Goal: Task Accomplishment & Management: Manage account settings

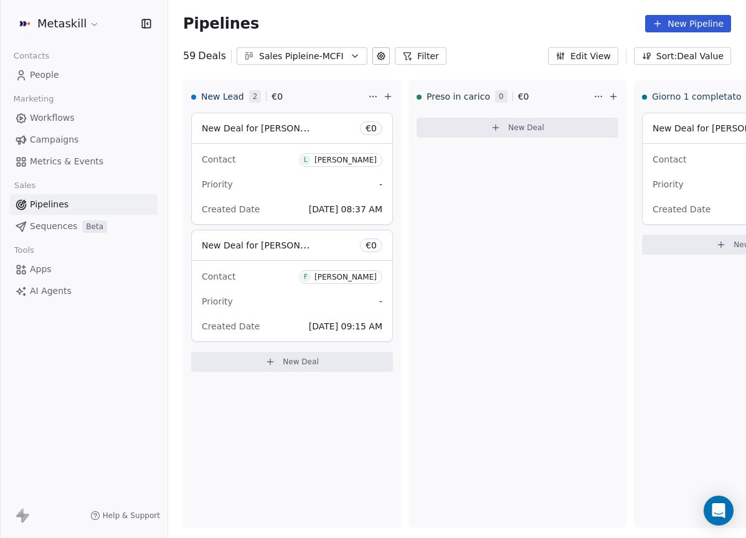
click at [319, 60] on div "Sales Pipleine-MCFI" at bounding box center [302, 56] width 86 height 13
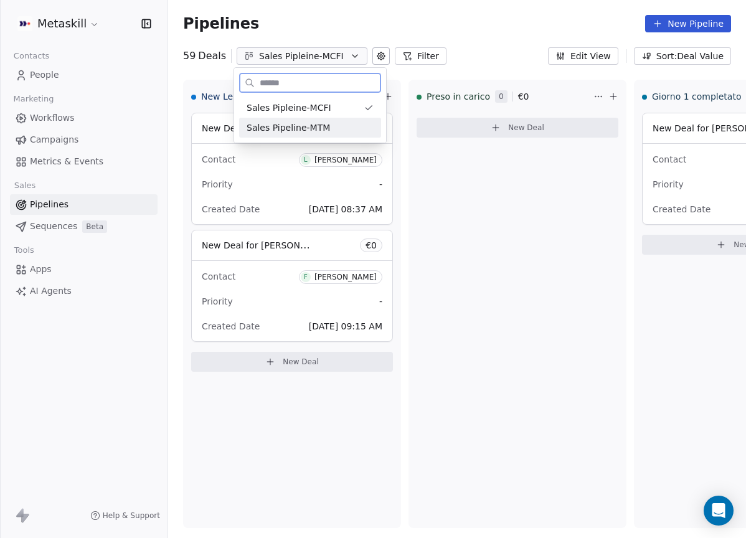
click at [331, 129] on div "Sales Pipeline-MTM" at bounding box center [309, 127] width 127 height 13
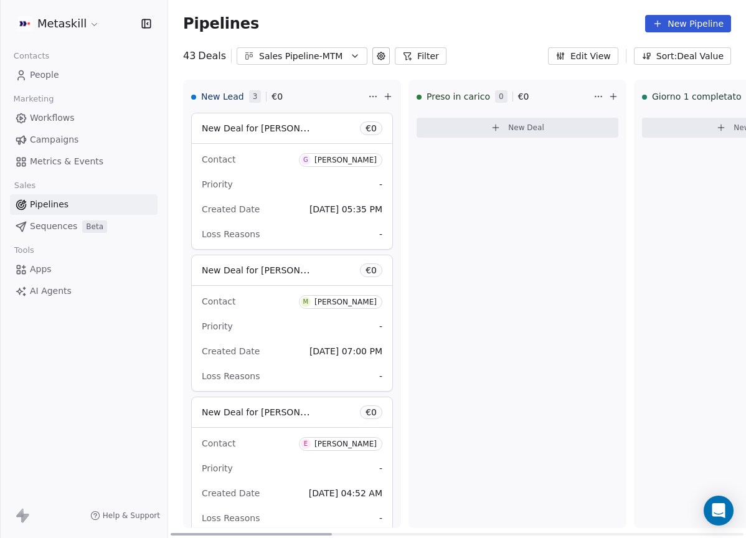
click at [350, 161] on div "[PERSON_NAME]" at bounding box center [345, 160] width 62 height 9
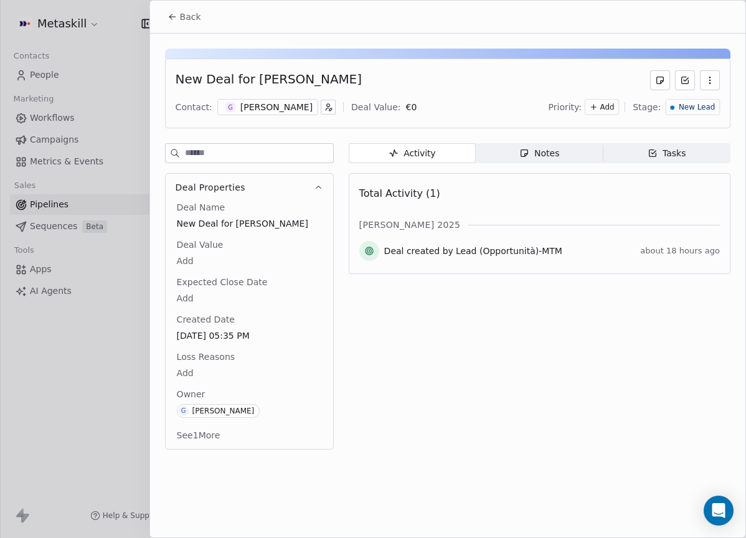
click at [276, 110] on div "[PERSON_NAME]" at bounding box center [276, 107] width 72 height 12
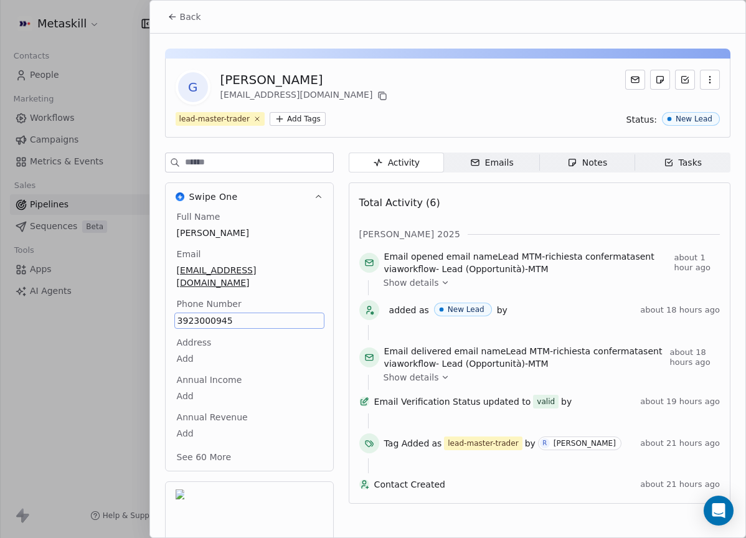
click at [502, 219] on div "Total Activity (6) ott 2025 Email opened email name Lead MTM-richiesta conferma…" at bounding box center [539, 342] width 360 height 305
click at [584, 163] on div "Notes" at bounding box center [587, 162] width 40 height 13
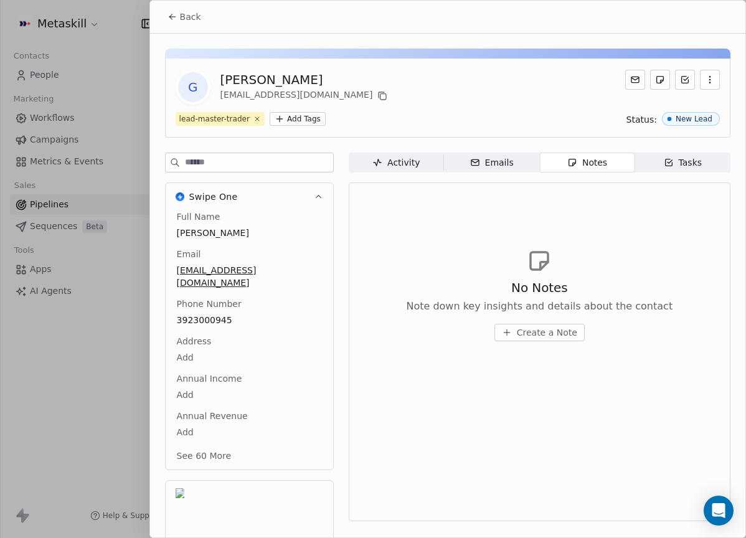
drag, startPoint x: 568, startPoint y: 317, endPoint x: 564, endPoint y: 322, distance: 6.7
click at [567, 320] on div "No Notes Note down key insights and details about the contact Create a Note" at bounding box center [539, 310] width 266 height 62
click at [562, 327] on span "Create a Note" at bounding box center [547, 332] width 60 height 12
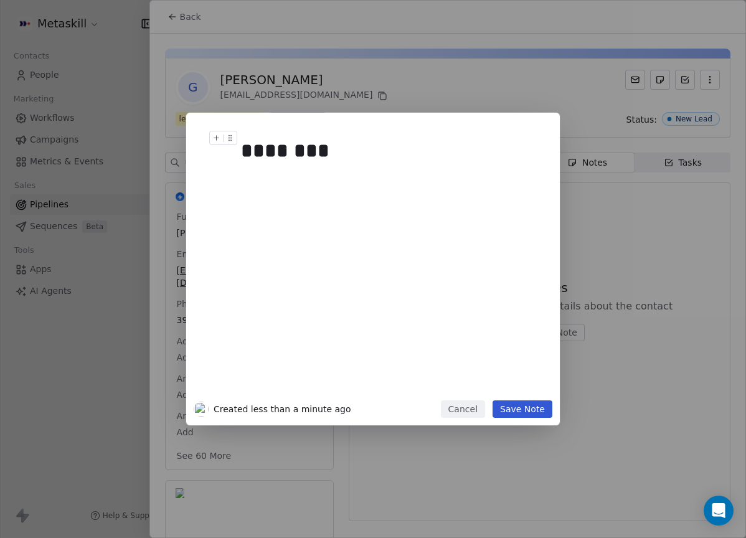
click at [261, 168] on h1 "********" at bounding box center [391, 151] width 301 height 40
click at [271, 174] on div at bounding box center [391, 181] width 301 height 15
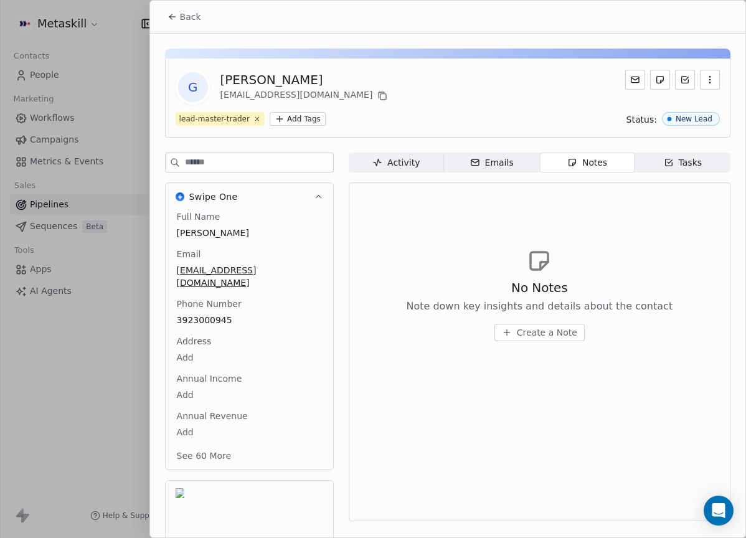
click at [491, 95] on div "******** Created less than a minute ago Cancel Save Note" at bounding box center [373, 269] width 746 height 538
click at [377, 93] on icon at bounding box center [382, 96] width 10 height 10
click at [557, 333] on span "Create a Note" at bounding box center [547, 332] width 60 height 12
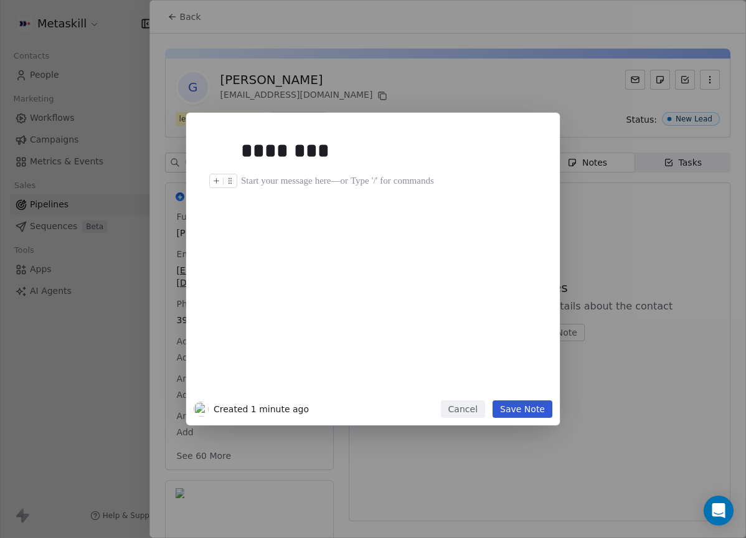
click at [270, 184] on div at bounding box center [391, 181] width 301 height 15
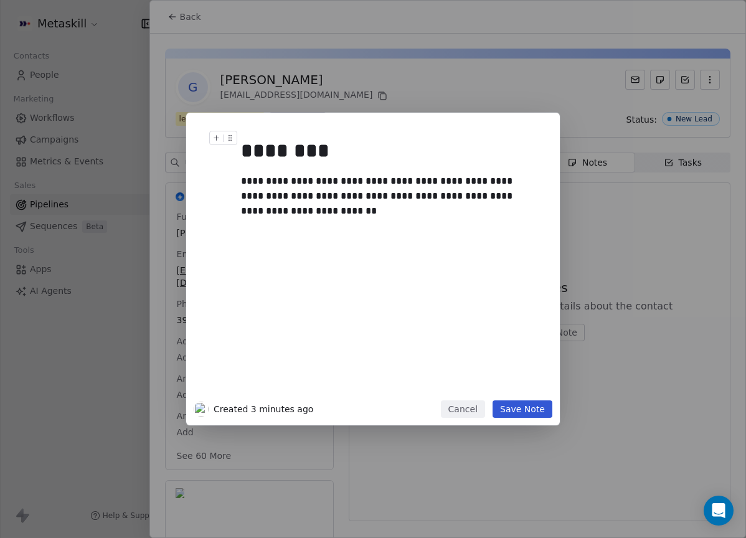
click at [647, 233] on div "**********" at bounding box center [373, 269] width 746 height 312
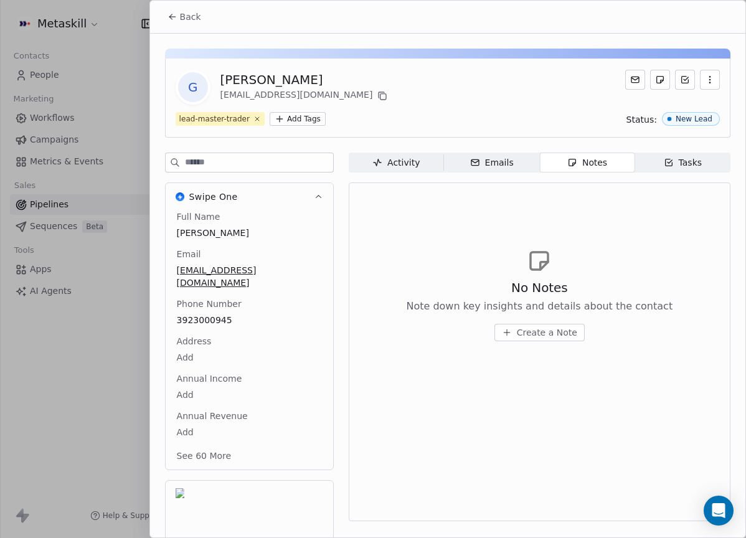
click at [543, 334] on span "Create a Note" at bounding box center [547, 332] width 60 height 12
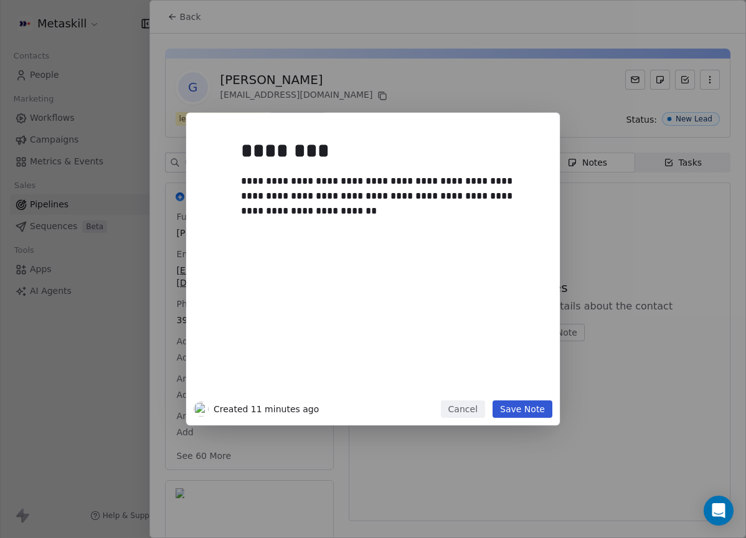
click at [376, 214] on div "**********" at bounding box center [387, 196] width 292 height 45
drag, startPoint x: 252, startPoint y: 224, endPoint x: 318, endPoint y: 242, distance: 68.4
click at [252, 224] on div "**********" at bounding box center [387, 204] width 292 height 60
click at [525, 408] on button "Save Note" at bounding box center [522, 408] width 60 height 17
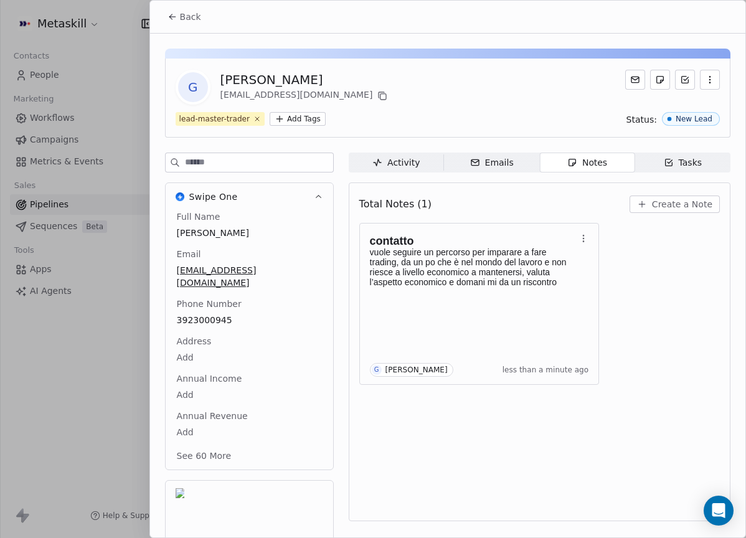
drag, startPoint x: 194, startPoint y: 18, endPoint x: 343, endPoint y: 47, distance: 152.2
click at [194, 18] on span "Back" at bounding box center [190, 17] width 21 height 12
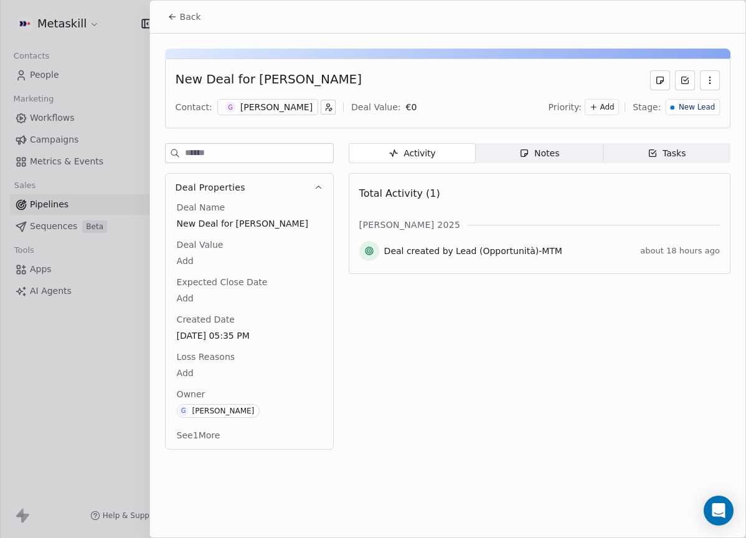
click at [702, 110] on span "New Lead" at bounding box center [696, 107] width 36 height 11
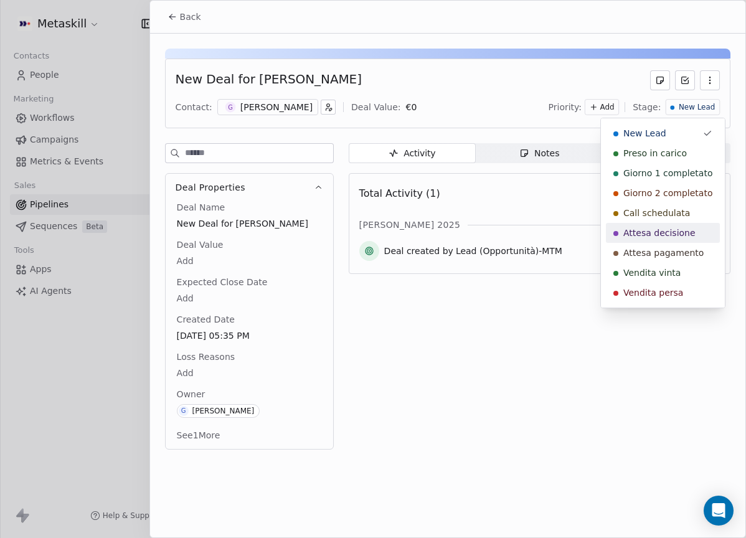
click at [680, 227] on span "Attesa decisione" at bounding box center [659, 233] width 72 height 12
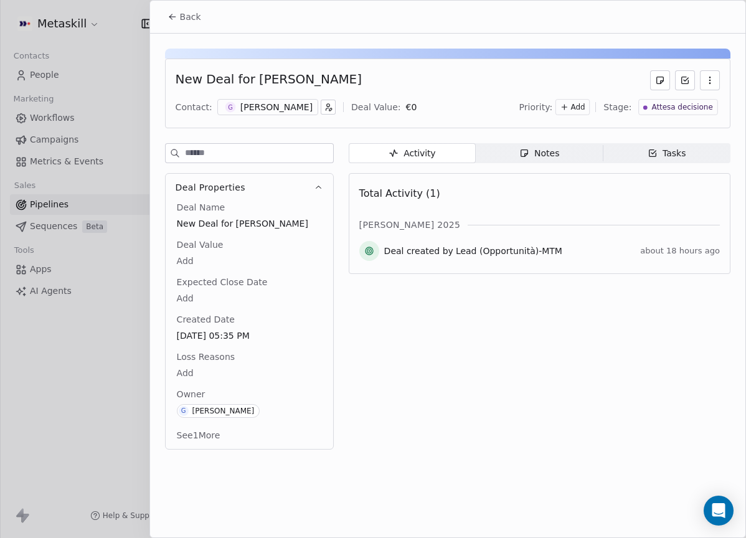
click at [202, 19] on button "Back" at bounding box center [184, 17] width 49 height 22
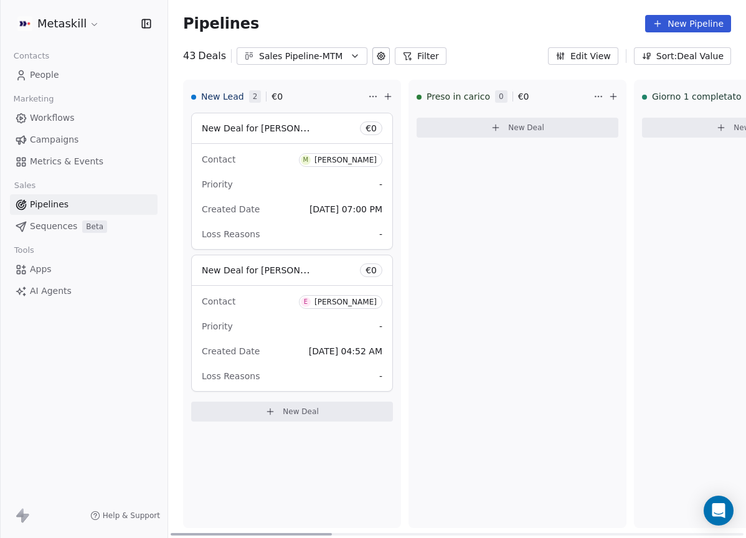
click at [337, 161] on div "[PERSON_NAME]" at bounding box center [345, 160] width 62 height 9
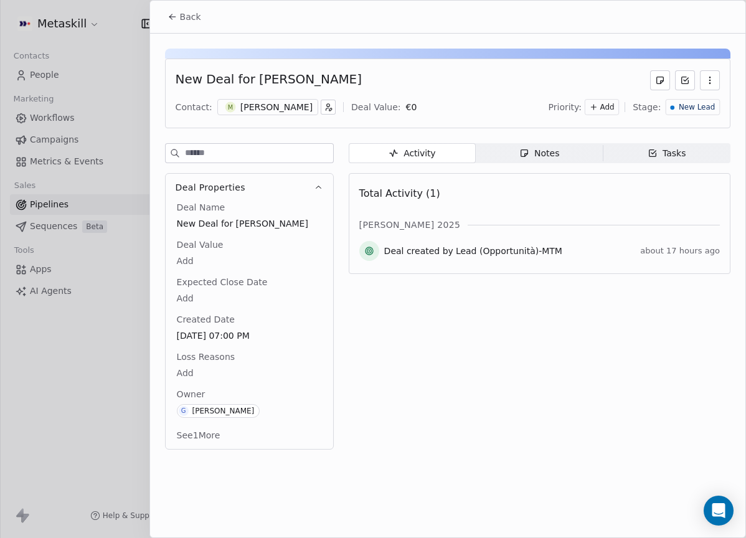
click at [283, 104] on div "[PERSON_NAME]" at bounding box center [276, 107] width 72 height 12
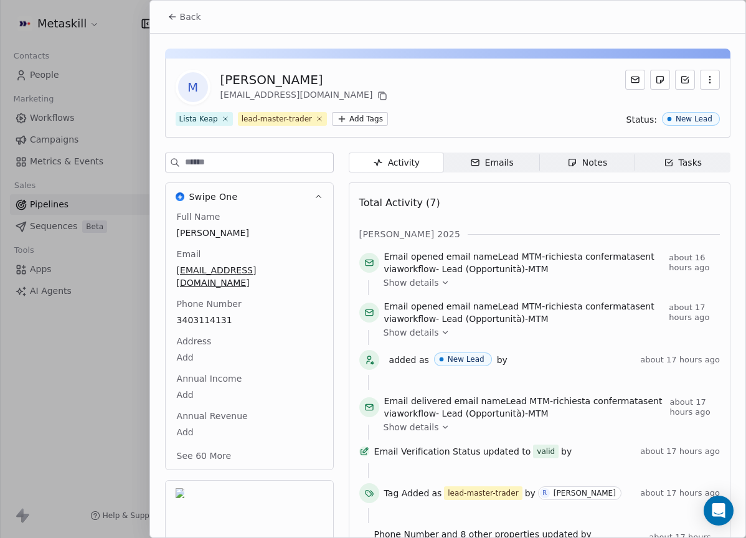
scroll to position [39, 0]
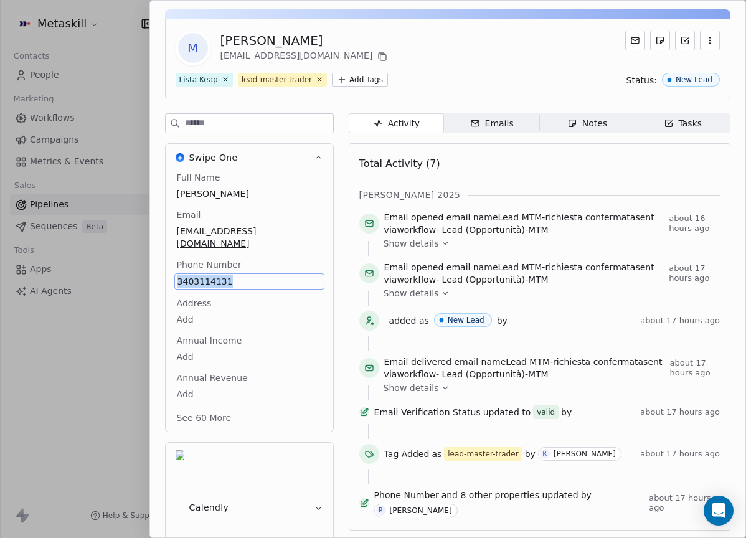
click at [611, 133] on span "Notes Notes" at bounding box center [586, 123] width 95 height 20
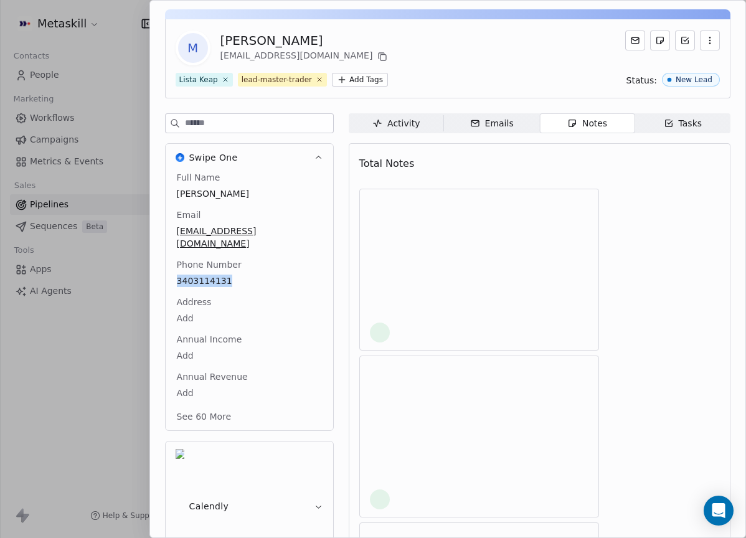
click at [601, 129] on span "Notes Notes" at bounding box center [586, 123] width 95 height 20
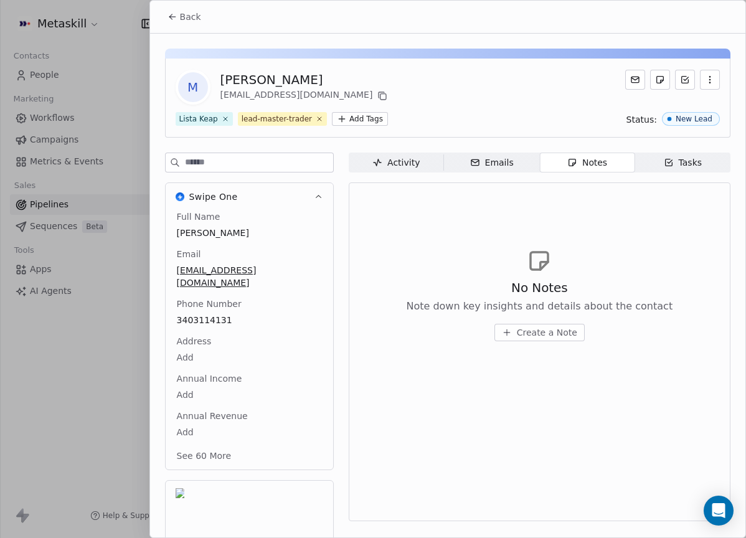
click at [565, 345] on div "No Notes Note down key insights and details about the contact Create a Note" at bounding box center [539, 294] width 360 height 153
click at [562, 340] on button "Create a Note" at bounding box center [539, 332] width 90 height 17
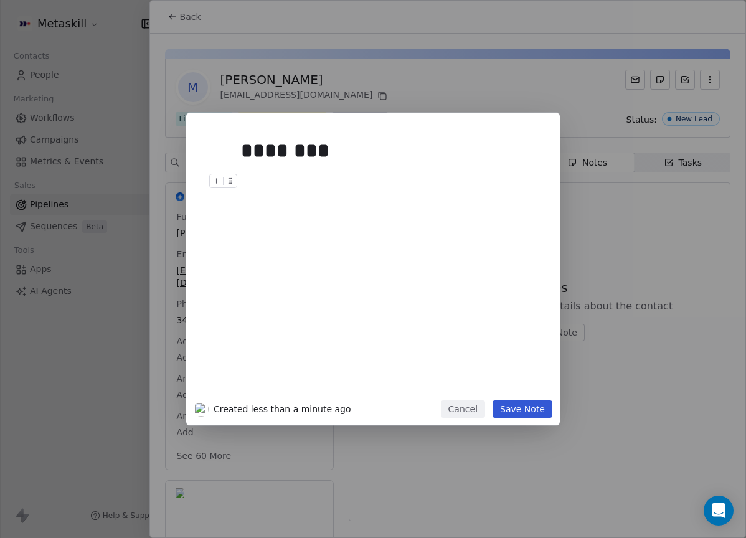
drag, startPoint x: 294, startPoint y: 235, endPoint x: 299, endPoint y: 229, distance: 7.1
click at [296, 233] on div "********" at bounding box center [391, 263] width 301 height 265
click at [533, 406] on button "Save Note" at bounding box center [522, 408] width 60 height 17
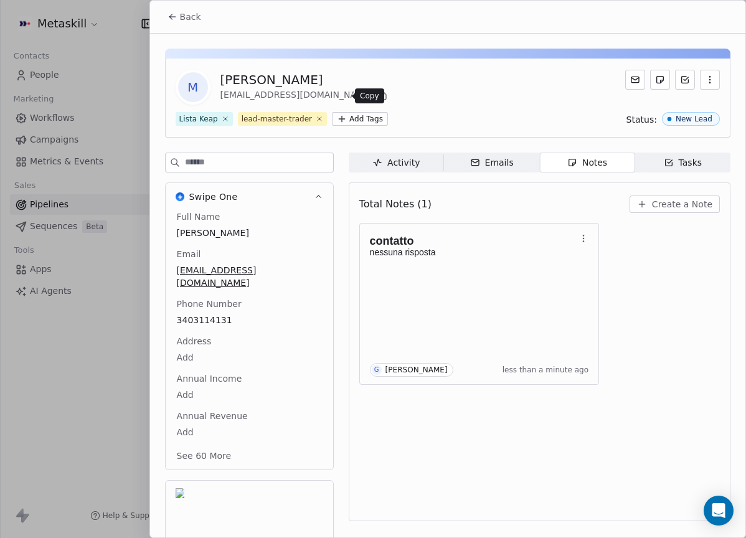
click at [377, 93] on icon at bounding box center [382, 96] width 10 height 10
click at [205, 314] on span "3403114131" at bounding box center [249, 320] width 145 height 12
click at [210, 314] on span "3403114131" at bounding box center [249, 320] width 144 height 12
copy span "3403114131"
click at [475, 253] on p "nessuna risposta" at bounding box center [473, 252] width 207 height 10
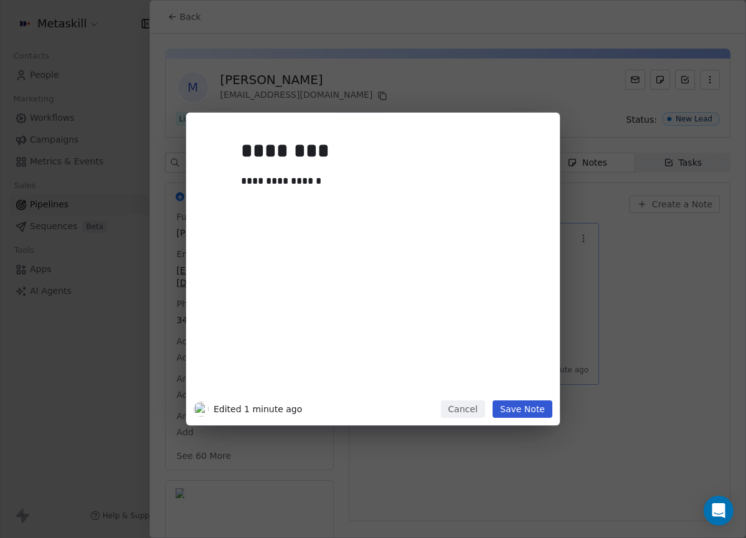
click at [478, 406] on button "Cancel" at bounding box center [463, 408] width 44 height 17
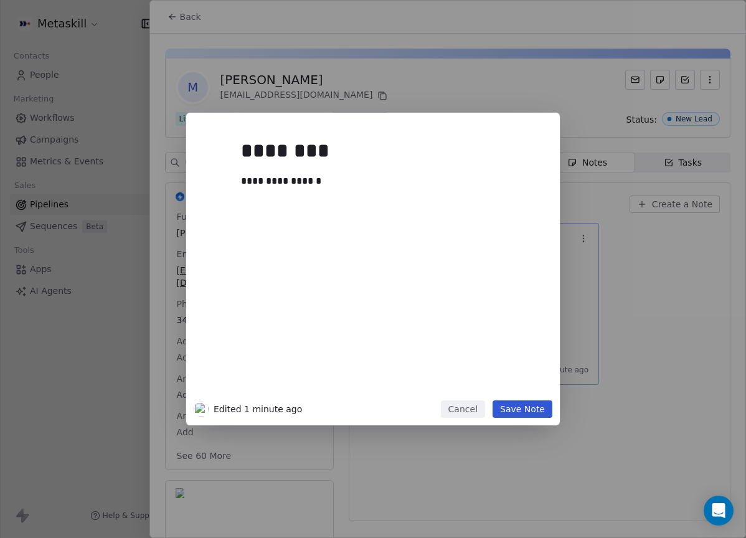
drag, startPoint x: 580, startPoint y: 224, endPoint x: 581, endPoint y: 230, distance: 6.3
click at [580, 224] on div "**********" at bounding box center [373, 269] width 746 height 312
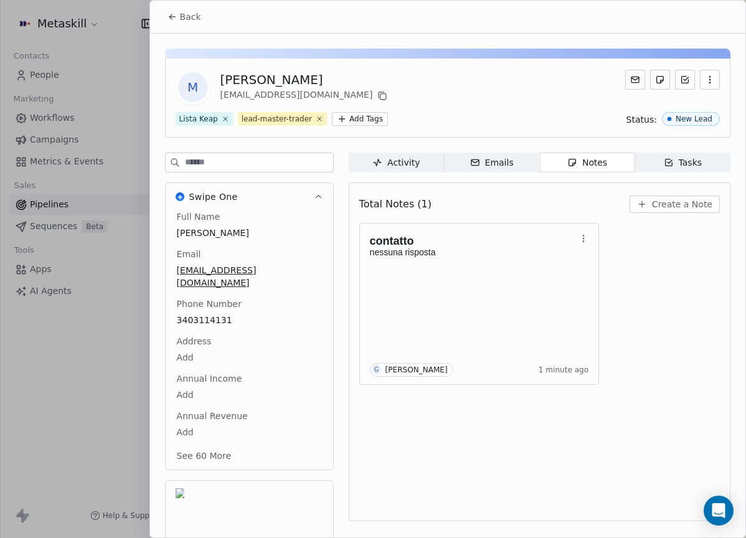
drag, startPoint x: 587, startPoint y: 233, endPoint x: 584, endPoint y: 242, distance: 8.5
click at [588, 233] on icon "button" at bounding box center [583, 238] width 10 height 10
click at [608, 289] on span "Delete" at bounding box center [617, 287] width 29 height 12
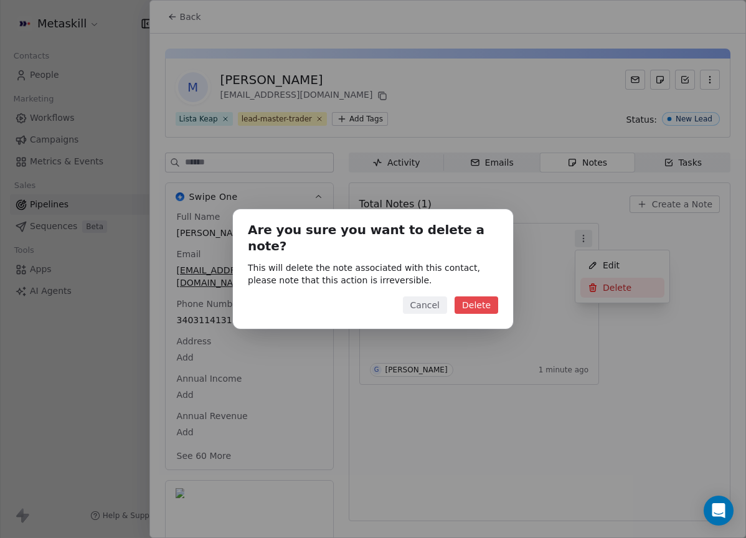
click at [487, 296] on button "Delete" at bounding box center [476, 304] width 44 height 17
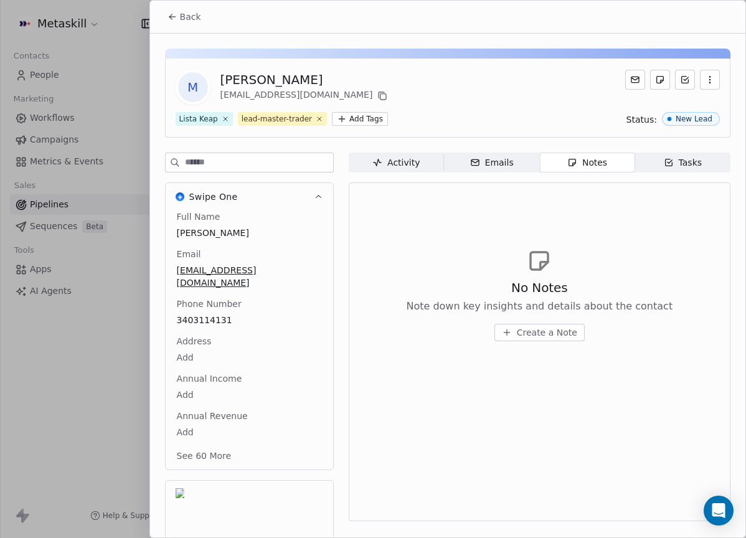
click at [559, 329] on span "Create a Note" at bounding box center [547, 332] width 60 height 12
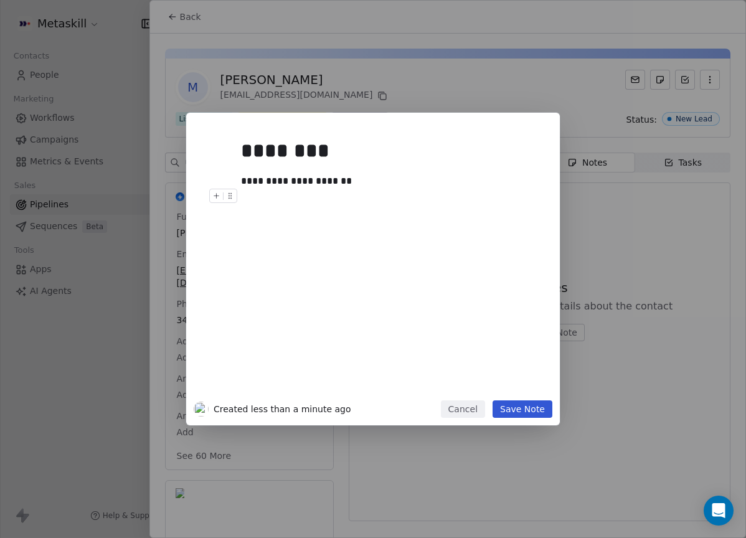
click at [522, 413] on button "Save Note" at bounding box center [522, 408] width 60 height 17
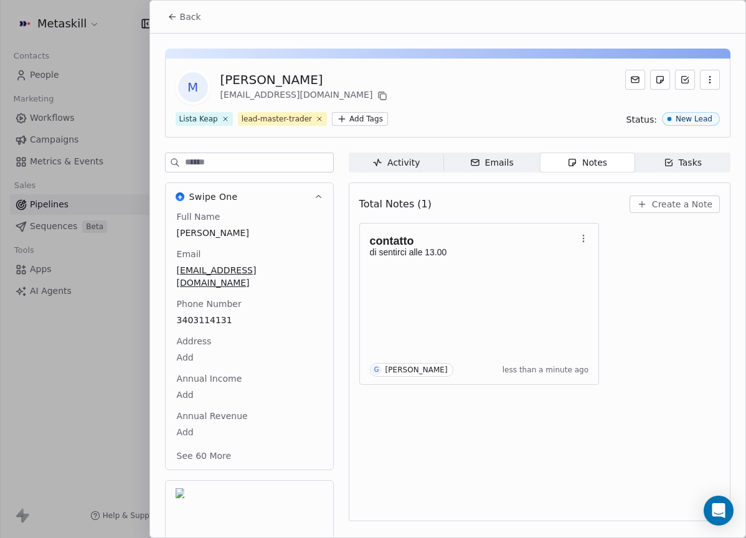
click at [293, 80] on div "[PERSON_NAME]" at bounding box center [305, 79] width 170 height 17
copy div "[PERSON_NAME]"
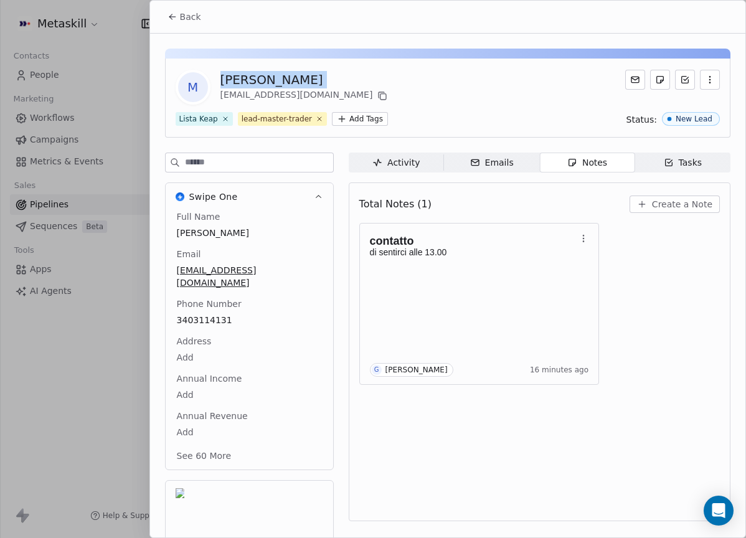
drag, startPoint x: 187, startPoint y: 15, endPoint x: 406, endPoint y: 67, distance: 225.7
click at [187, 15] on span "Back" at bounding box center [190, 17] width 21 height 12
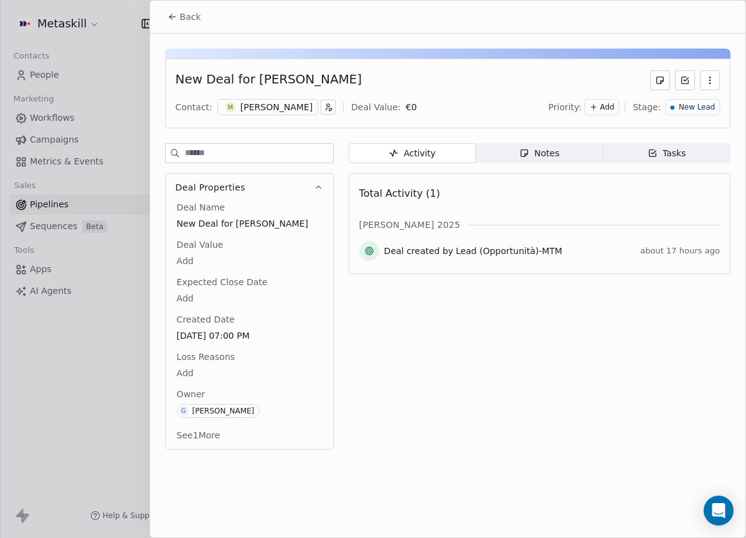
click at [692, 105] on span "New Lead" at bounding box center [696, 107] width 36 height 11
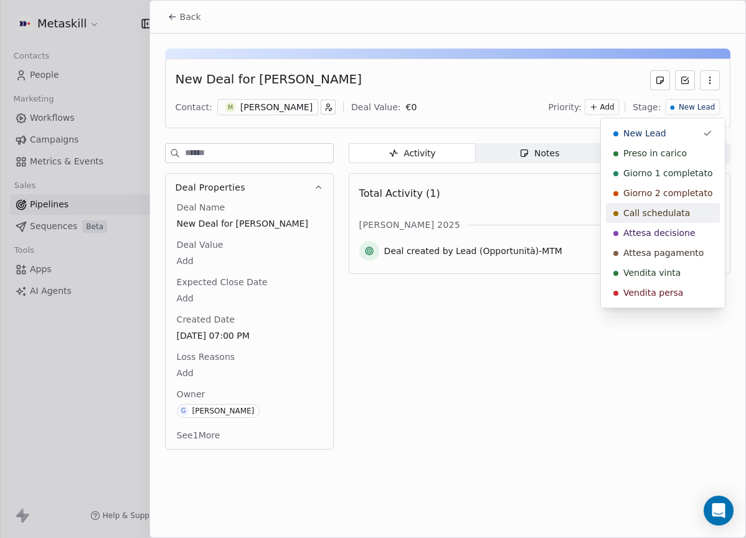
click at [668, 215] on span "Call schedulata" at bounding box center [656, 213] width 67 height 12
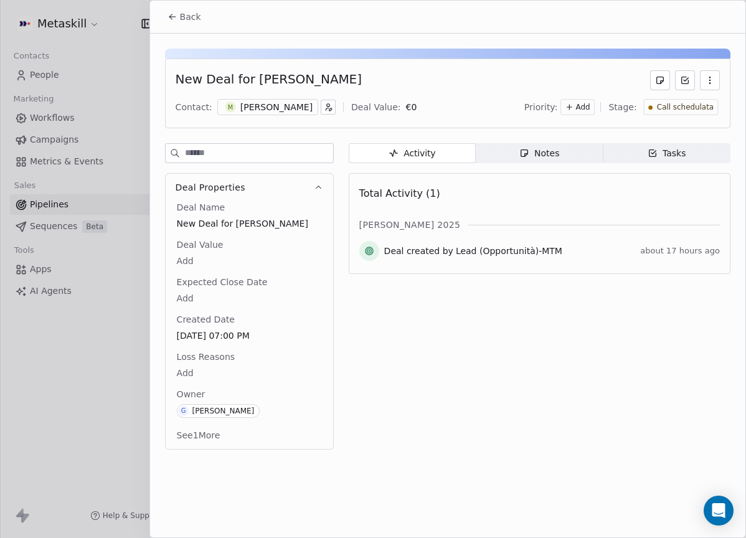
click at [203, 12] on button "Back" at bounding box center [184, 17] width 49 height 22
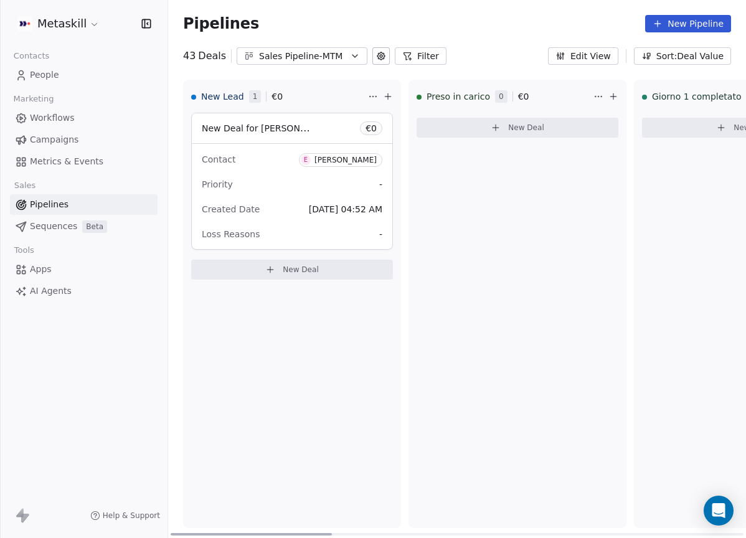
click at [350, 160] on div "[PERSON_NAME]" at bounding box center [345, 160] width 62 height 9
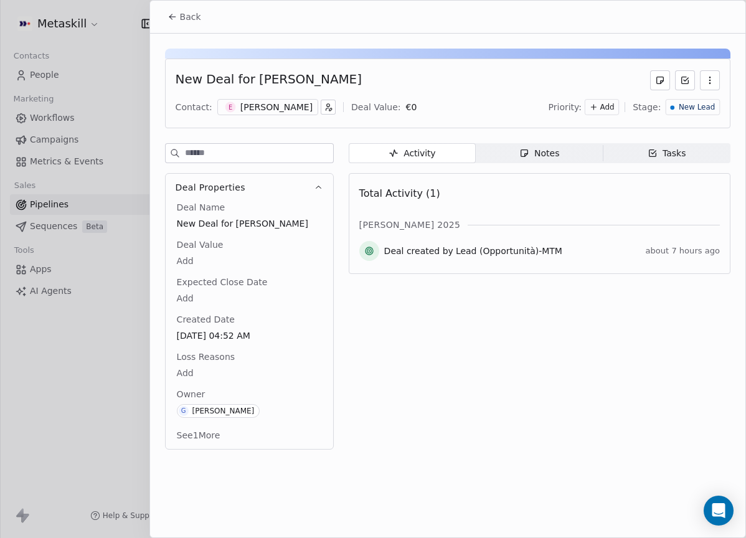
click at [277, 111] on div "[PERSON_NAME]" at bounding box center [276, 107] width 72 height 12
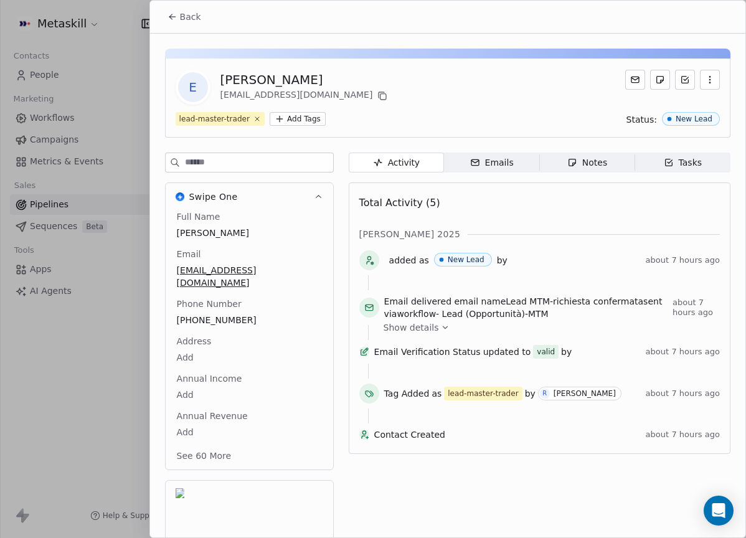
click at [222, 314] on span "+393356599340" at bounding box center [249, 320] width 145 height 12
click at [222, 314] on span "+393356599340" at bounding box center [249, 320] width 144 height 12
click at [222, 304] on input "**********" at bounding box center [244, 315] width 134 height 25
click at [444, 199] on html "Metaskill Contacts People Marketing Workflows Campaigns Metrics & Events Sales …" at bounding box center [373, 269] width 746 height 538
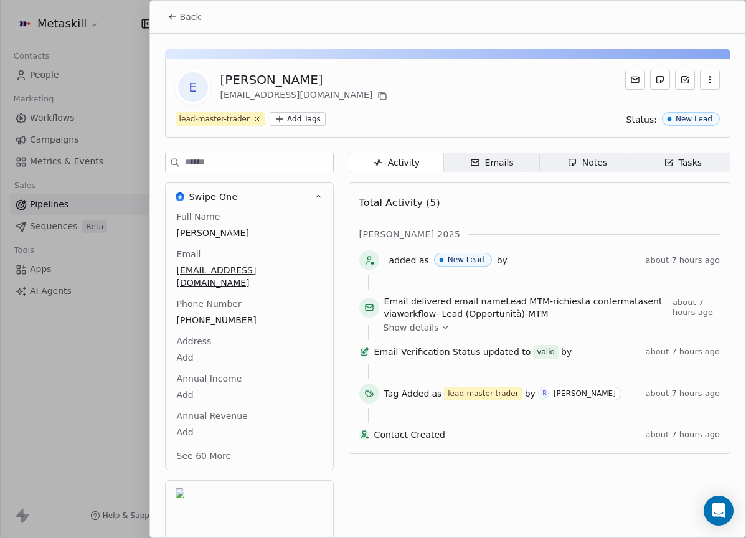
click at [575, 174] on div "Activity Activity Emails Emails Notes Notes Tasks Tasks Total Activity (5) ott …" at bounding box center [540, 386] width 382 height 466
click at [579, 162] on div "Notes" at bounding box center [587, 162] width 40 height 13
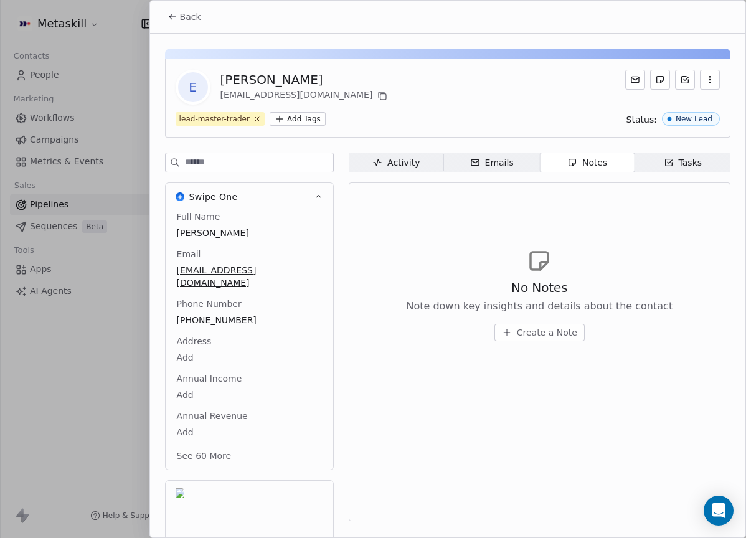
click at [573, 337] on span "Create a Note" at bounding box center [547, 332] width 60 height 12
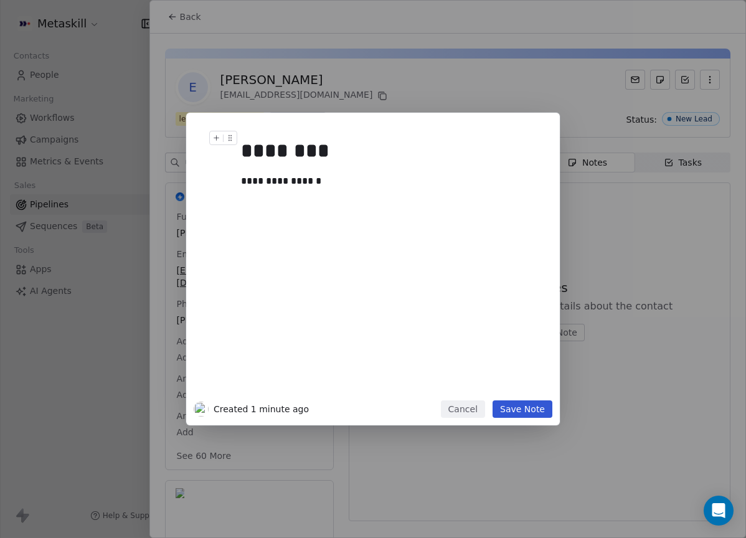
click at [548, 406] on button "Save Note" at bounding box center [522, 408] width 60 height 17
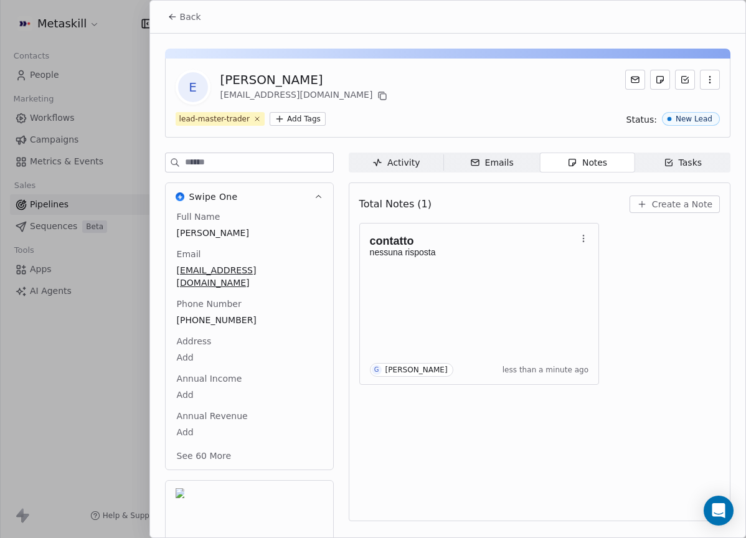
click at [192, 26] on button "Back" at bounding box center [184, 17] width 49 height 22
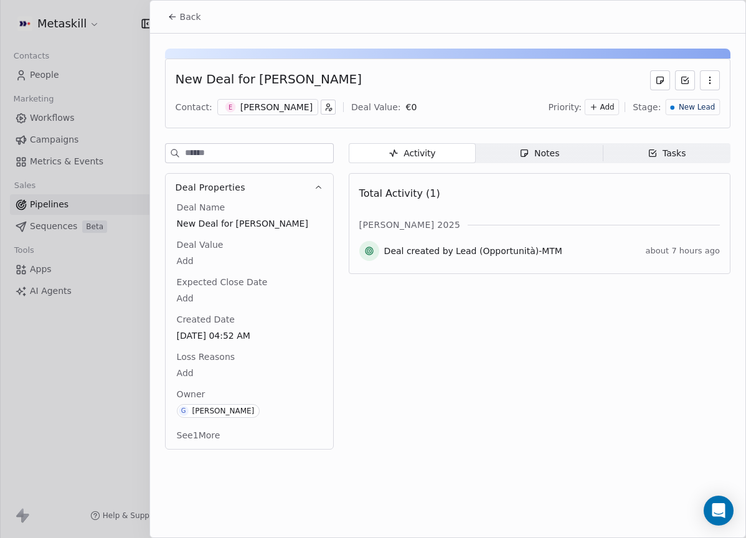
click at [700, 115] on div "Priority: Add Stage: New Lead" at bounding box center [633, 107] width 171 height 19
click at [700, 108] on span "New Lead" at bounding box center [696, 107] width 36 height 11
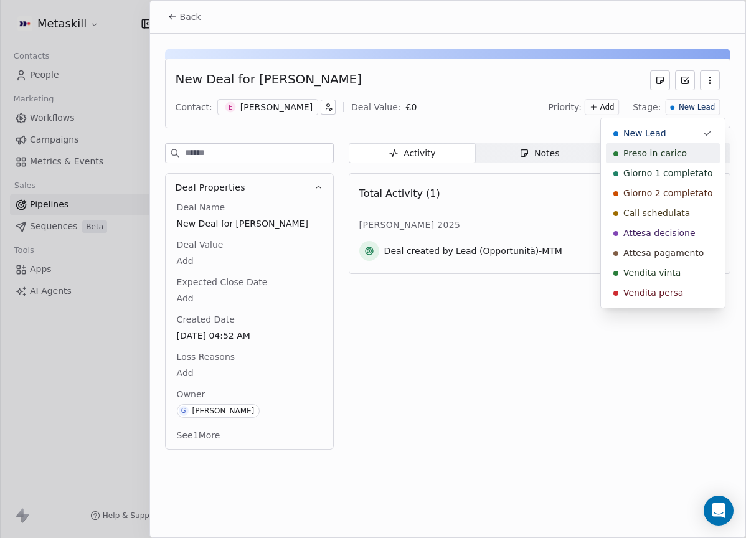
click at [683, 149] on div "Preso in carico" at bounding box center [662, 153] width 99 height 12
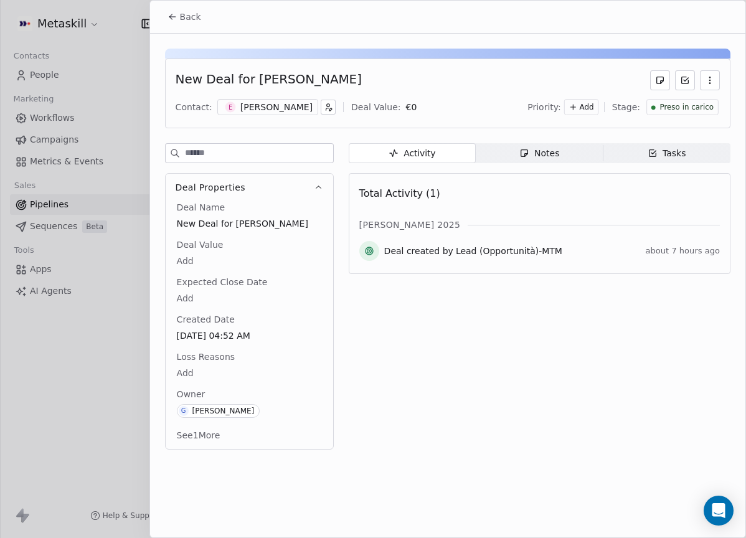
drag, startPoint x: 189, startPoint y: 22, endPoint x: 228, endPoint y: 33, distance: 40.6
click at [190, 22] on span "Back" at bounding box center [190, 17] width 21 height 12
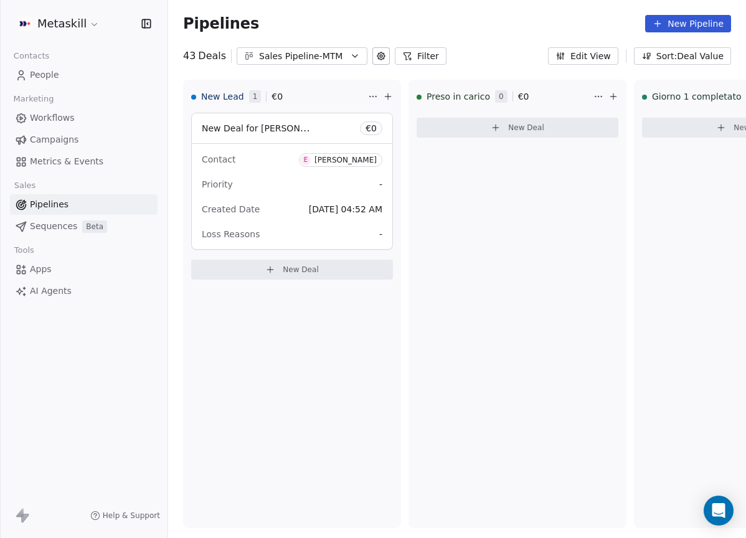
click at [301, 48] on button "Sales Pipeline-MTM" at bounding box center [302, 55] width 131 height 17
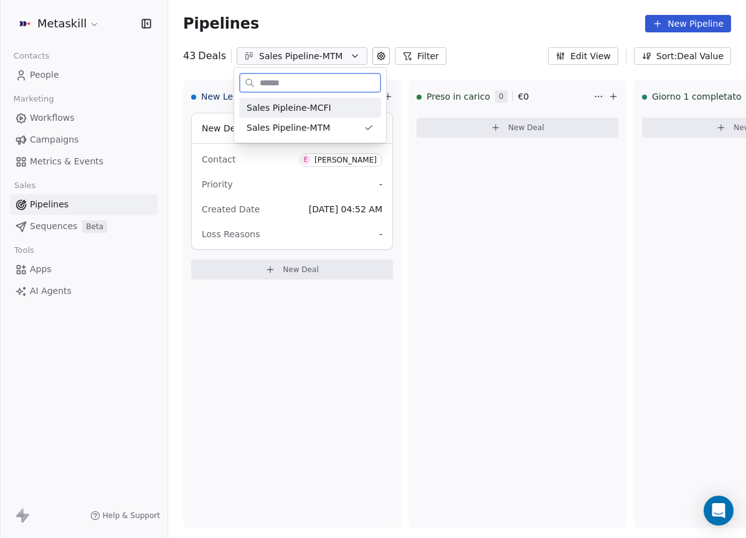
click at [339, 107] on div "Sales Pipleine-MCFI" at bounding box center [309, 107] width 127 height 13
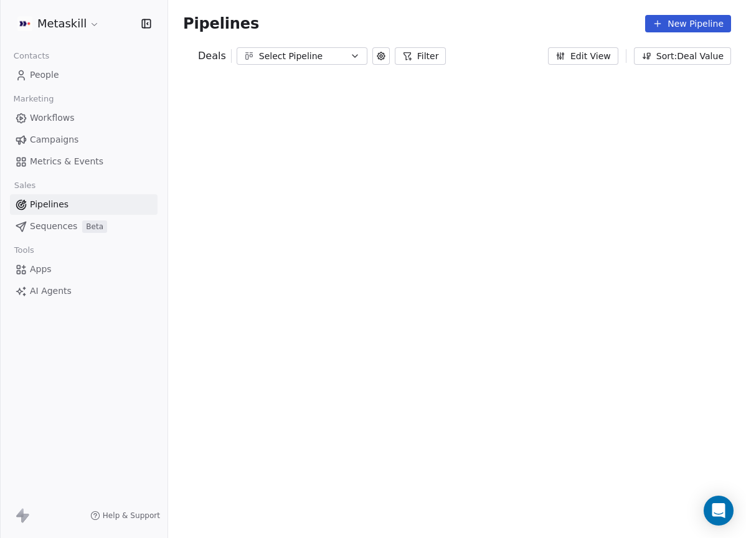
click at [327, 55] on div "Select Pipeline" at bounding box center [302, 56] width 86 height 13
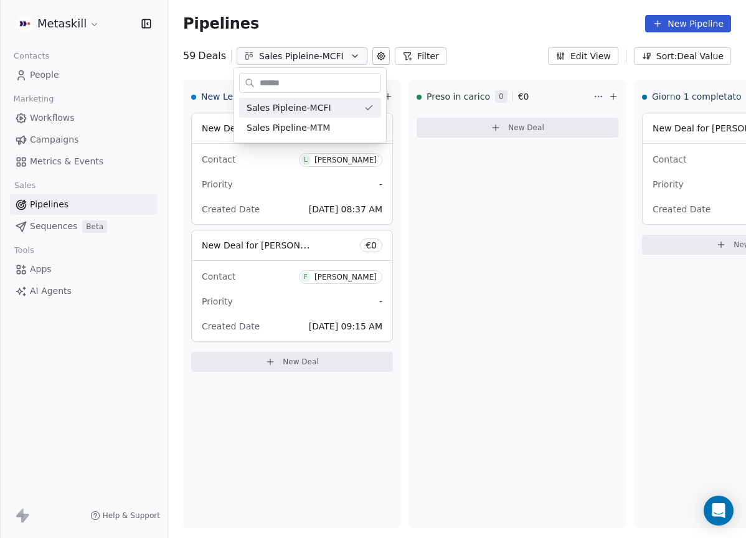
click at [362, 35] on html "Metaskill Contacts People Marketing Workflows Campaigns Metrics & Events Sales …" at bounding box center [373, 269] width 746 height 538
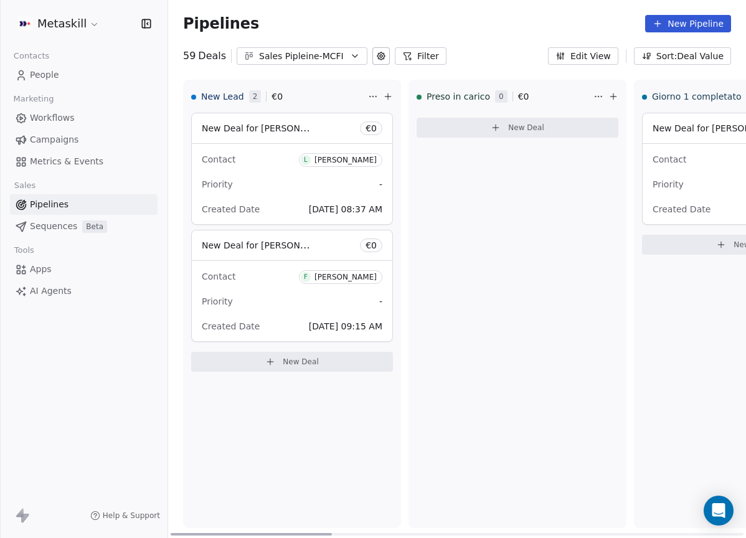
click at [349, 156] on div "[PERSON_NAME]" at bounding box center [345, 160] width 62 height 9
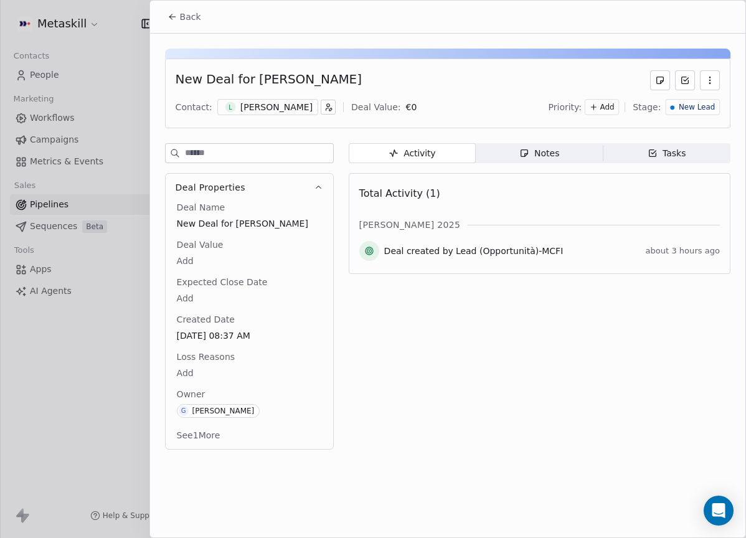
click at [250, 111] on div "[PERSON_NAME]" at bounding box center [276, 107] width 72 height 12
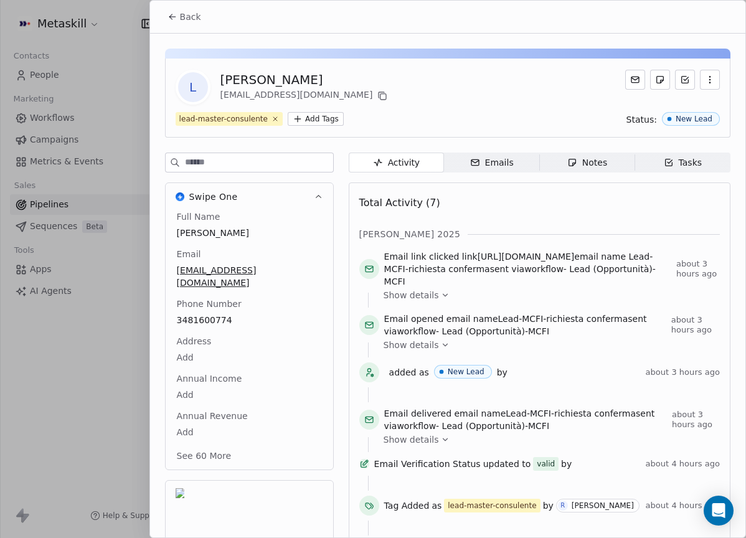
scroll to position [39, 0]
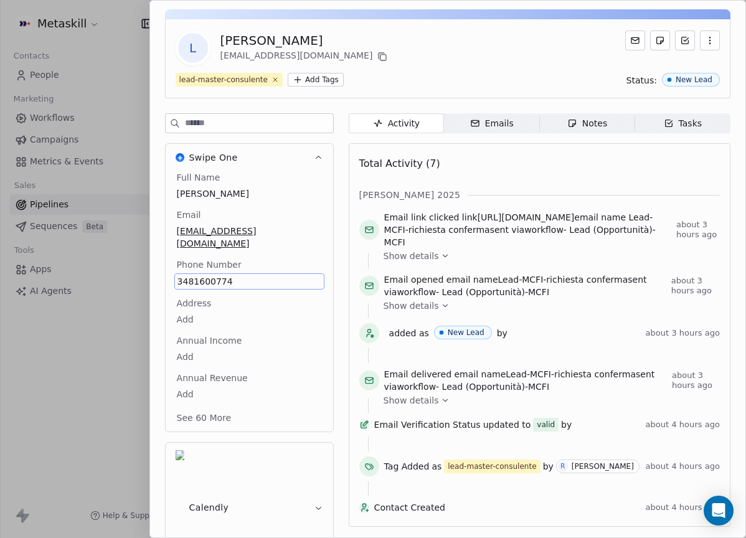
click at [288, 185] on div "Full Name Luca Conte" at bounding box center [249, 186] width 150 height 30
click at [637, 193] on div "[PERSON_NAME] 2025" at bounding box center [539, 195] width 360 height 12
click at [218, 275] on span "3481600774" at bounding box center [249, 281] width 144 height 12
click at [591, 133] on span "Notes Notes" at bounding box center [586, 123] width 95 height 20
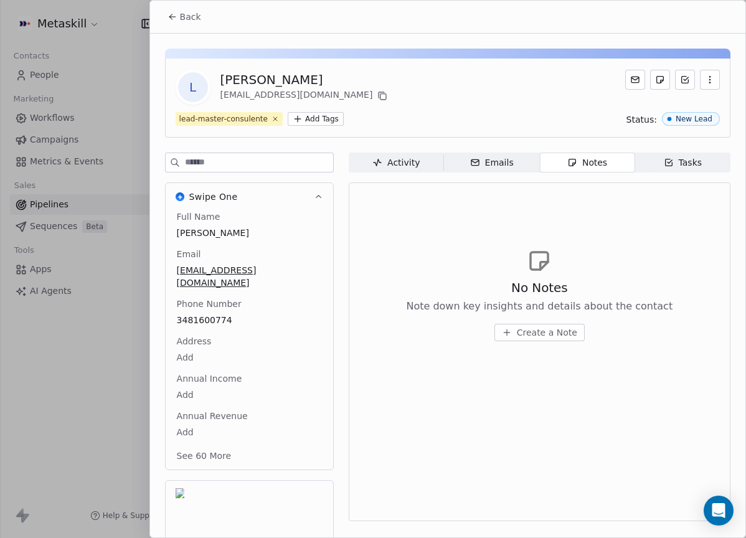
click at [566, 326] on span "Create a Note" at bounding box center [547, 332] width 60 height 12
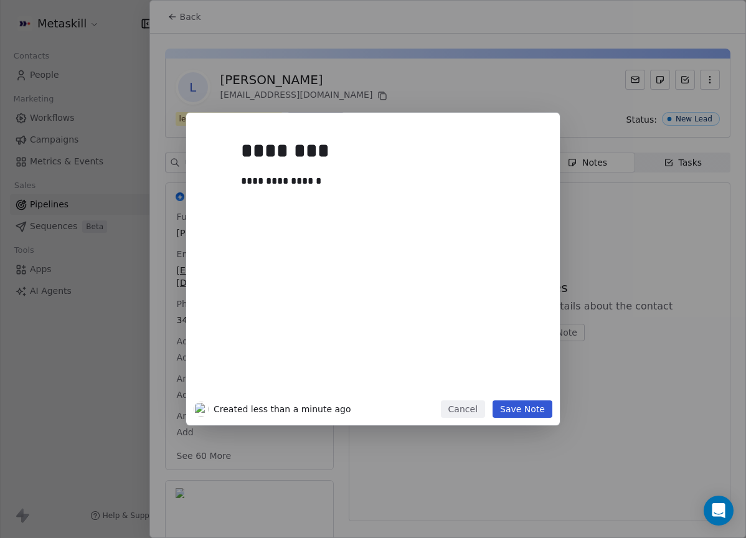
click at [535, 395] on div "**********" at bounding box center [373, 260] width 359 height 280
click at [535, 402] on button "Save Note" at bounding box center [522, 408] width 60 height 17
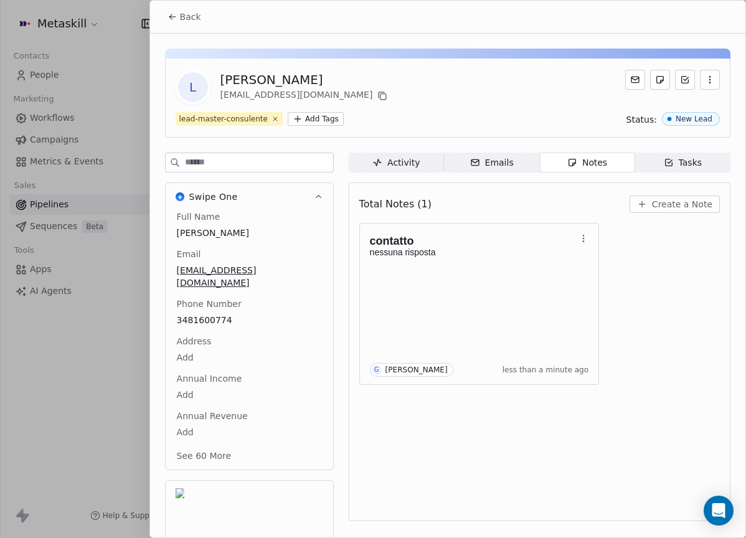
click at [190, 19] on span "Back" at bounding box center [190, 17] width 21 height 12
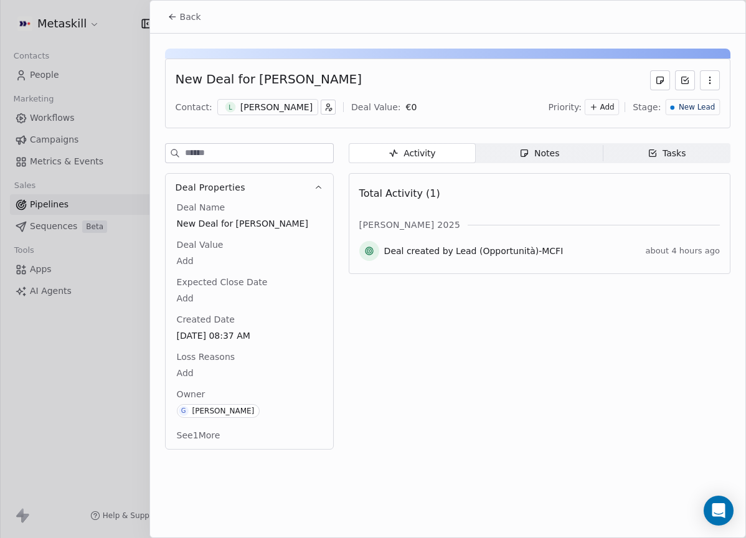
click at [193, 25] on button "Back" at bounding box center [184, 17] width 49 height 22
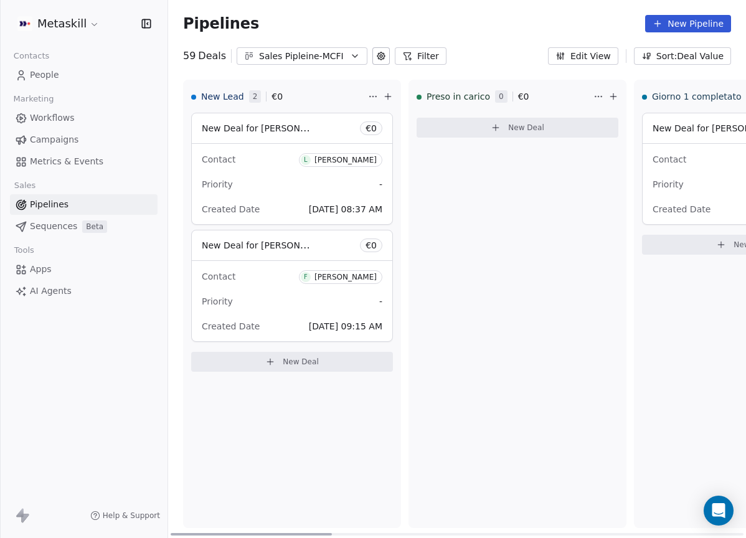
click at [357, 162] on div "[PERSON_NAME]" at bounding box center [345, 160] width 62 height 9
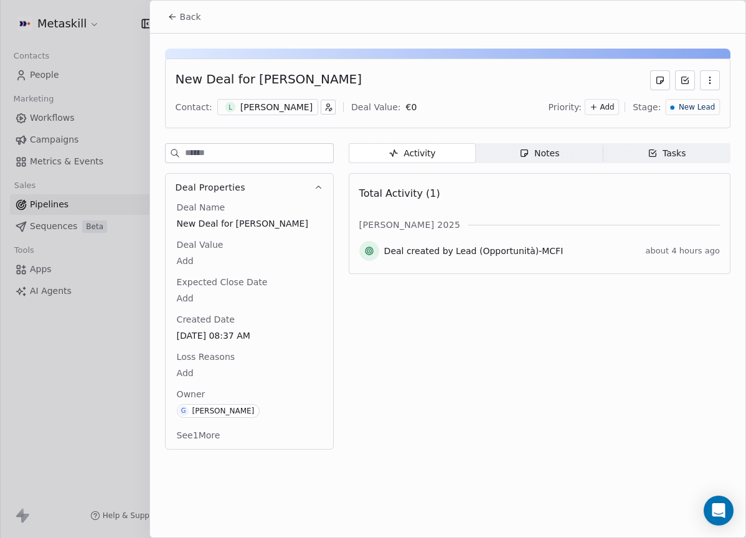
click at [707, 110] on span "New Lead" at bounding box center [696, 107] width 36 height 11
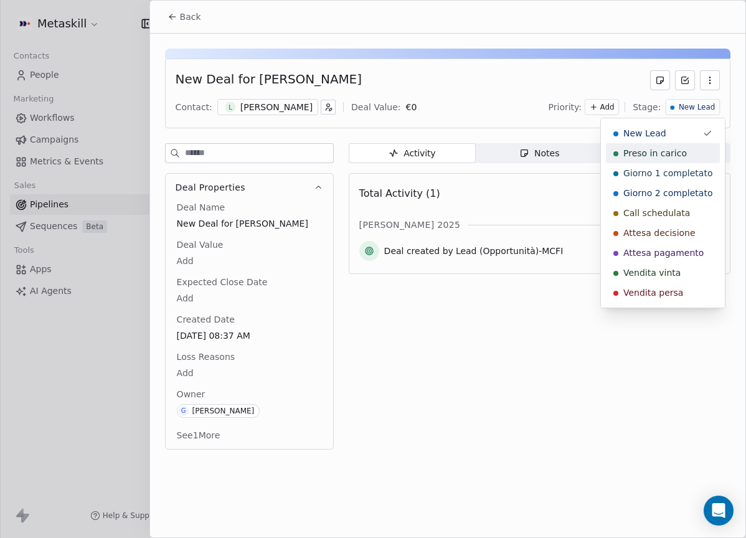
click at [683, 156] on div "Preso in carico" at bounding box center [662, 153] width 99 height 12
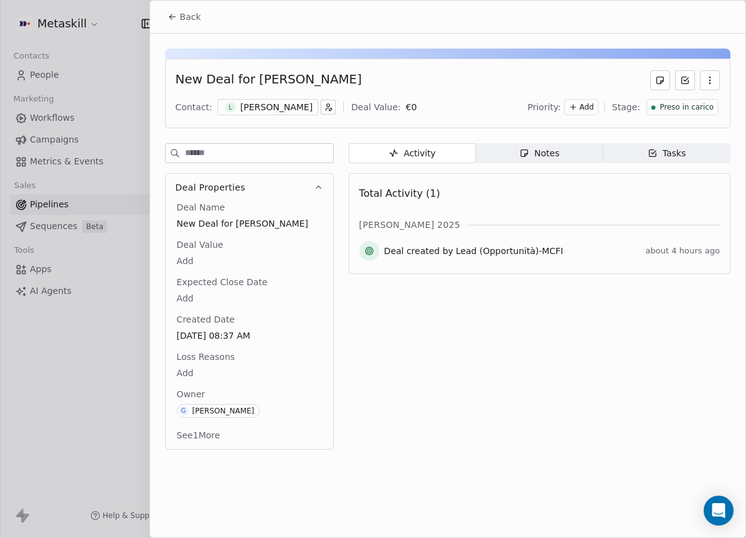
click at [178, 27] on button "Back" at bounding box center [184, 17] width 49 height 22
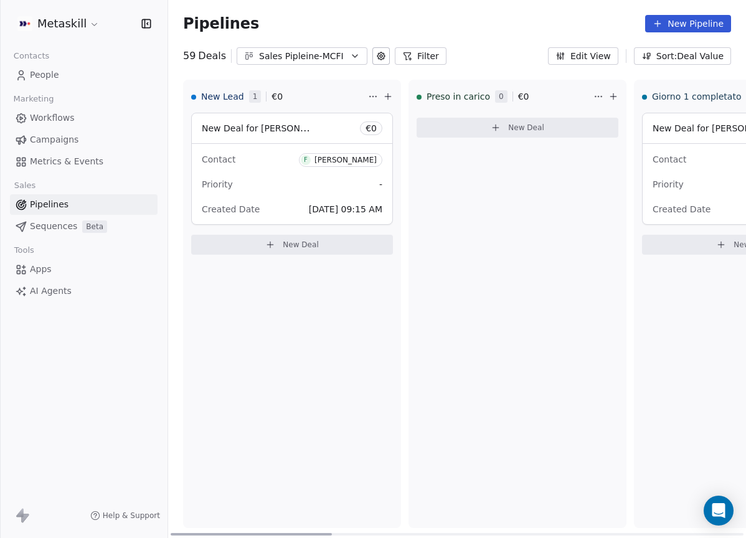
click at [343, 167] on div "Contact F Federico Iacovella" at bounding box center [292, 159] width 181 height 21
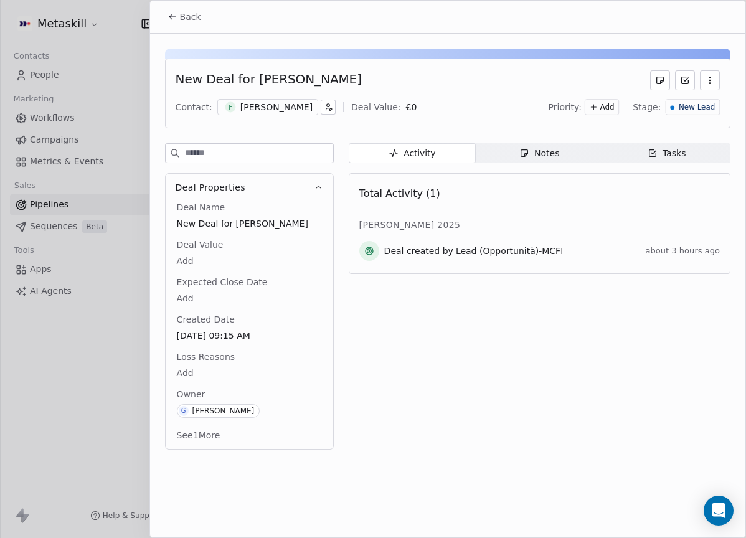
click at [302, 112] on div "[PERSON_NAME]" at bounding box center [276, 107] width 72 height 12
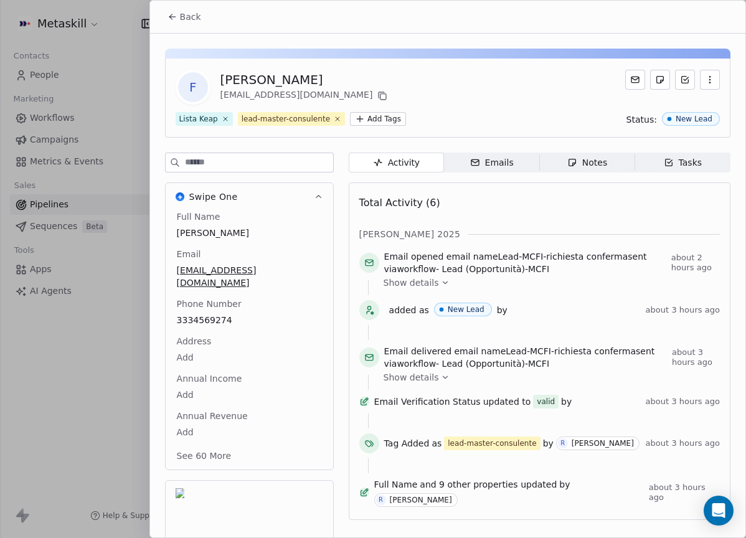
click at [583, 166] on div "Notes" at bounding box center [587, 162] width 40 height 13
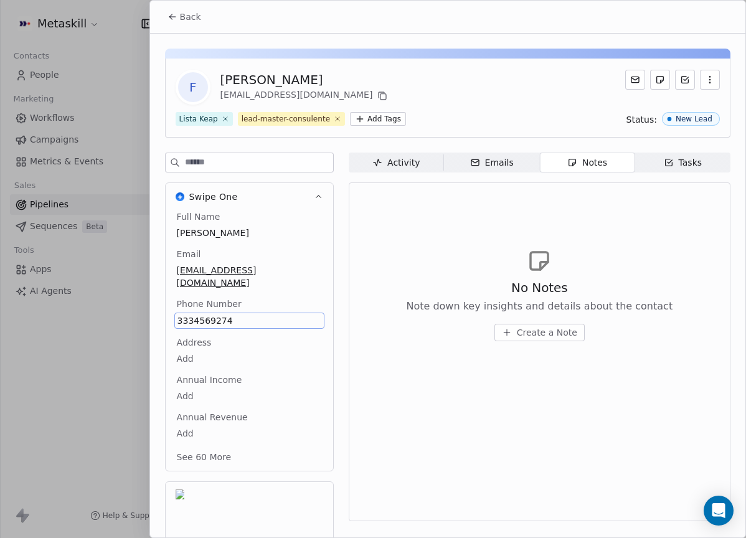
click at [218, 321] on span "3334569274" at bounding box center [249, 320] width 144 height 12
drag, startPoint x: 642, startPoint y: 290, endPoint x: 649, endPoint y: 290, distance: 6.8
click at [644, 291] on div "No Notes Note down key insights and details about the contact" at bounding box center [539, 296] width 266 height 35
click at [377, 95] on icon at bounding box center [382, 96] width 10 height 10
click at [196, 319] on span "3334569274" at bounding box center [249, 320] width 145 height 12
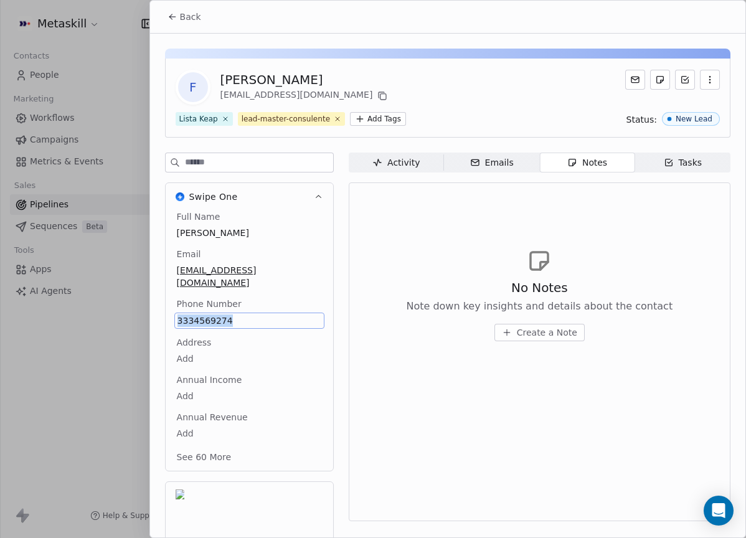
copy span "3334569274"
click at [256, 342] on div "Address Add" at bounding box center [249, 351] width 150 height 30
click at [502, 337] on button "Create a Note" at bounding box center [539, 332] width 90 height 17
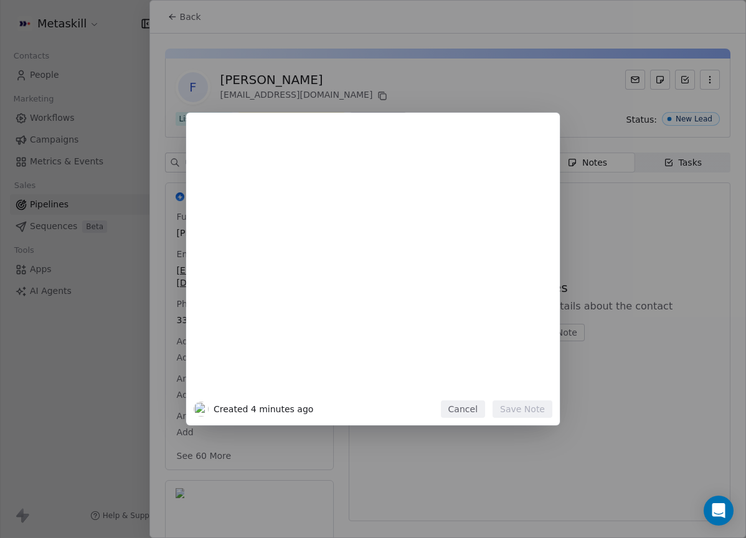
click at [520, 329] on div at bounding box center [391, 263] width 301 height 265
click at [514, 411] on button "Save Note" at bounding box center [522, 408] width 60 height 17
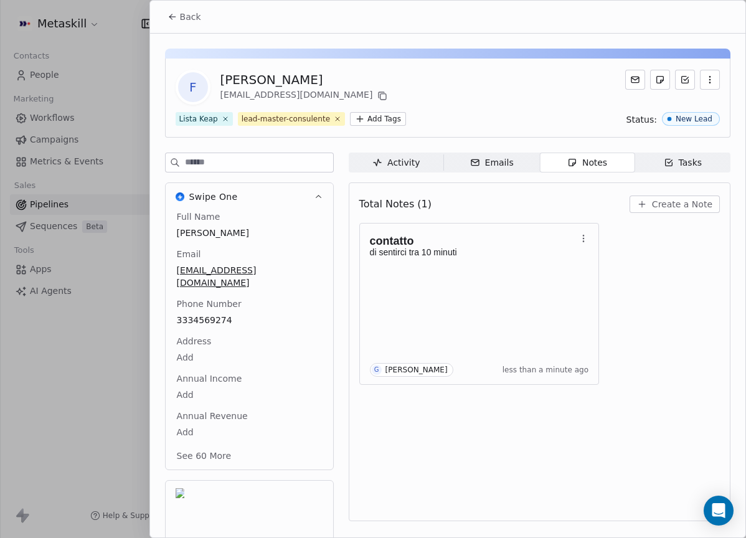
click at [566, 418] on div "Total Notes (1) Create a Note contatto di sentirci tra 10 minuti G Giulio Rosel…" at bounding box center [539, 351] width 360 height 322
click at [179, 17] on button "Back" at bounding box center [184, 17] width 49 height 22
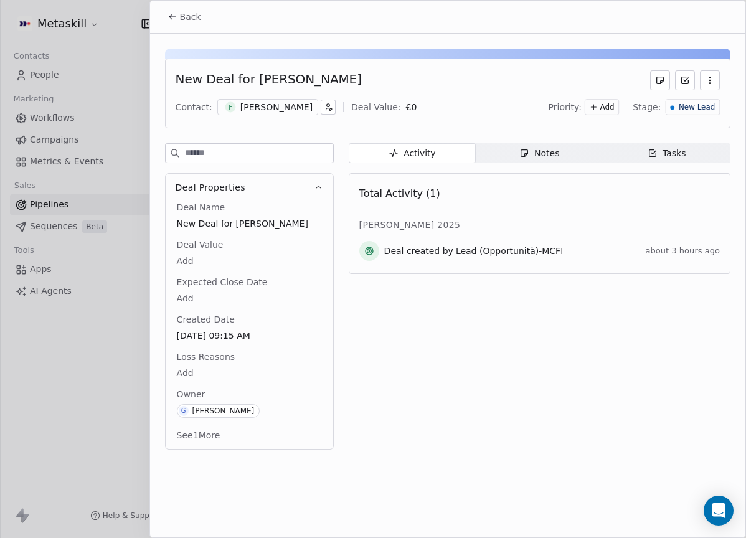
click at [187, 14] on span "Back" at bounding box center [190, 17] width 21 height 12
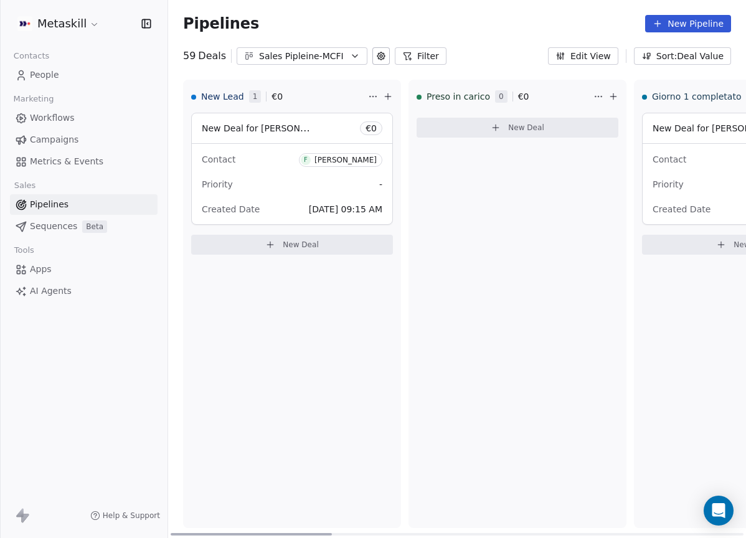
click at [329, 153] on span "F Federico Iacovella" at bounding box center [340, 160] width 83 height 14
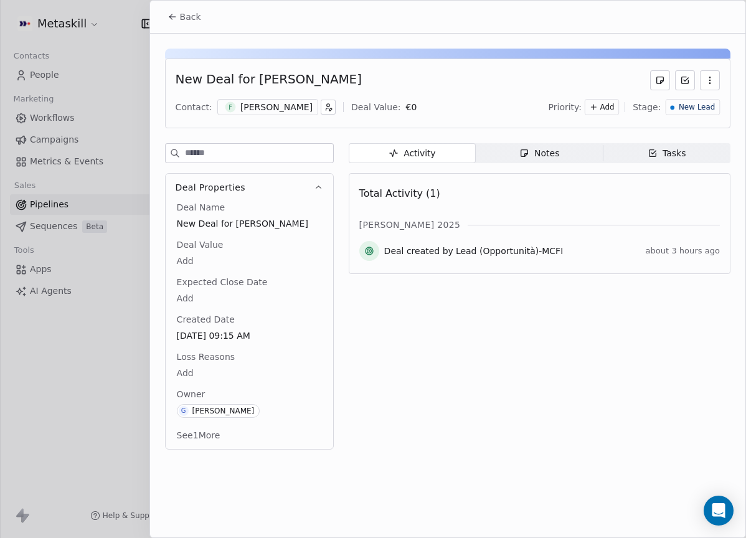
click at [289, 107] on div "[PERSON_NAME]" at bounding box center [276, 107] width 72 height 12
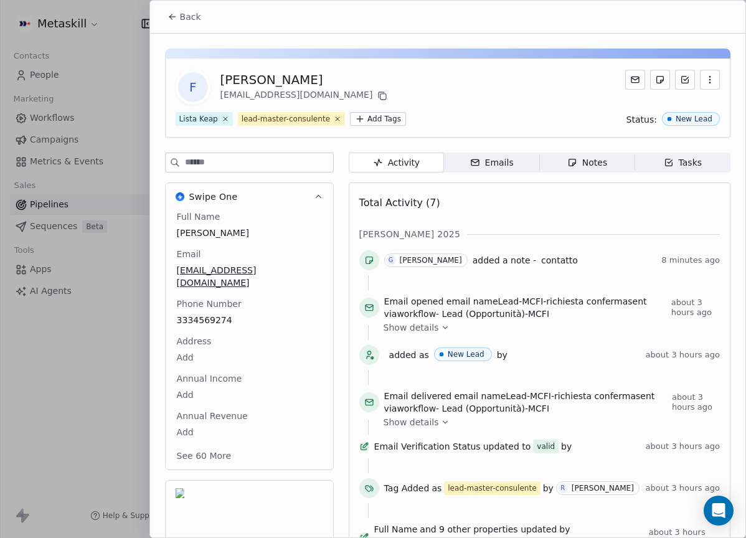
click at [180, 27] on button "Back" at bounding box center [184, 17] width 49 height 22
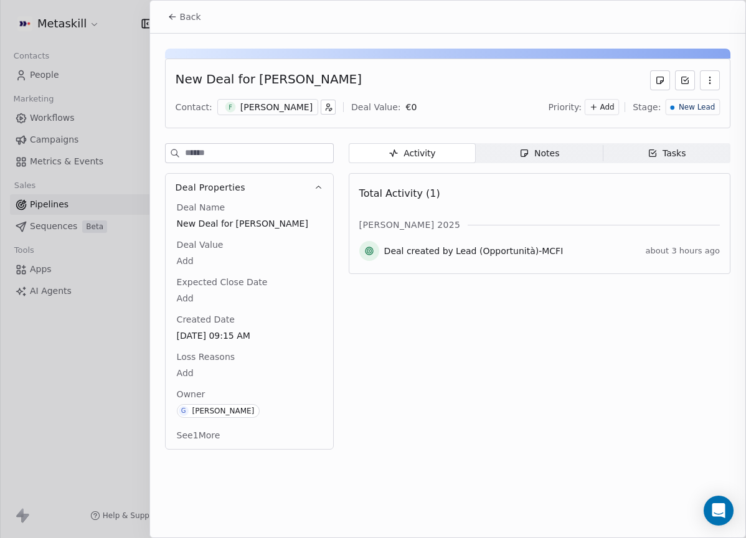
click at [185, 12] on div at bounding box center [373, 269] width 746 height 538
click at [194, 27] on div "Back" at bounding box center [447, 17] width 595 height 32
click at [205, 22] on button "Back" at bounding box center [184, 17] width 49 height 22
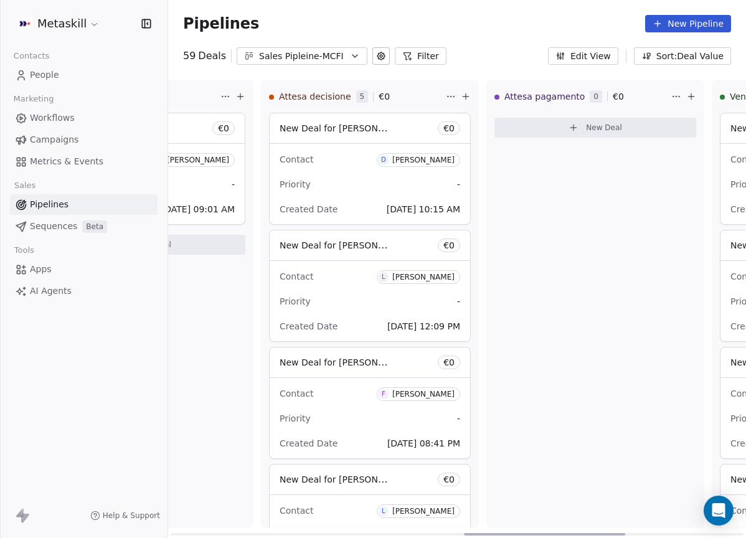
drag, startPoint x: 297, startPoint y: 534, endPoint x: 583, endPoint y: 487, distance: 290.1
click at [588, 533] on div at bounding box center [544, 534] width 161 height 2
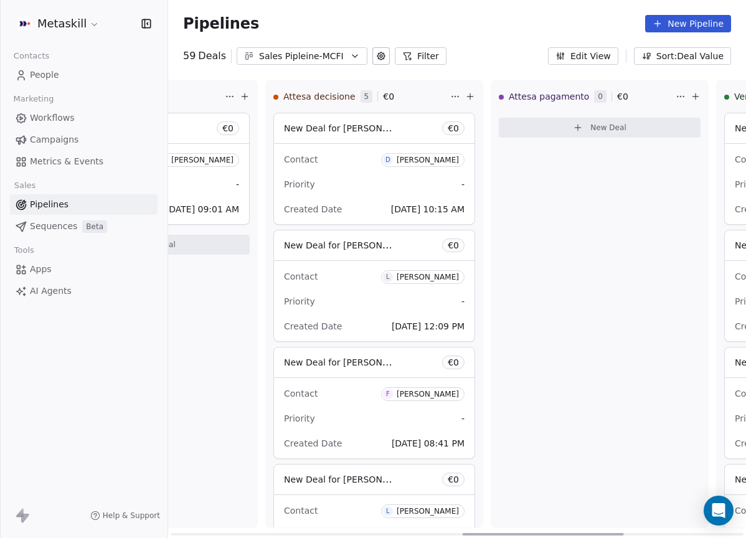
click at [453, 162] on div "[PERSON_NAME]" at bounding box center [428, 160] width 62 height 9
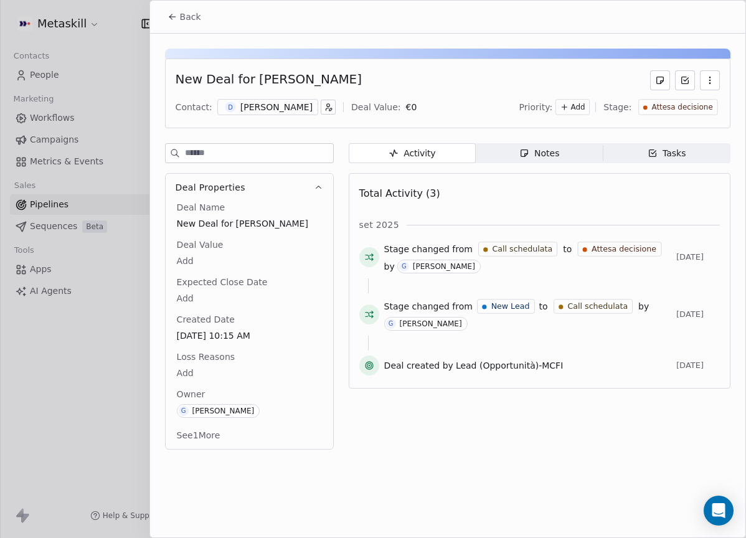
drag, startPoint x: 289, startPoint y: 110, endPoint x: 283, endPoint y: 98, distance: 13.9
click at [289, 109] on div "D Danilo Lahoz" at bounding box center [267, 107] width 101 height 16
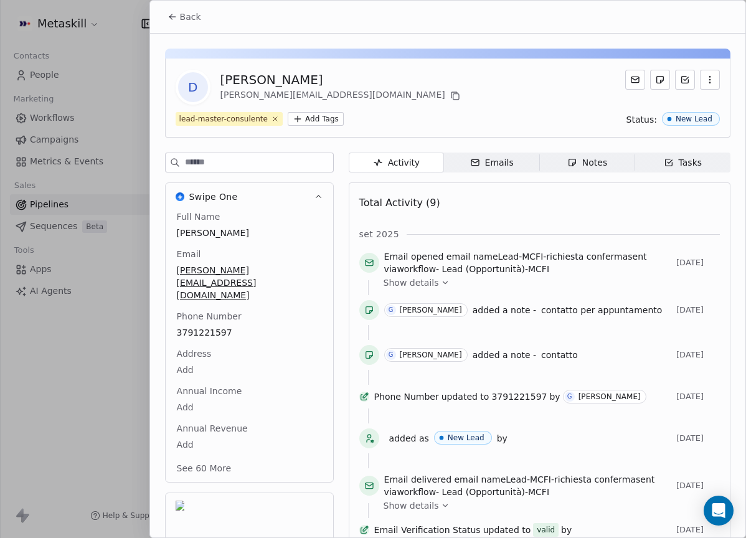
click at [572, 165] on icon "button" at bounding box center [573, 164] width 3 height 3
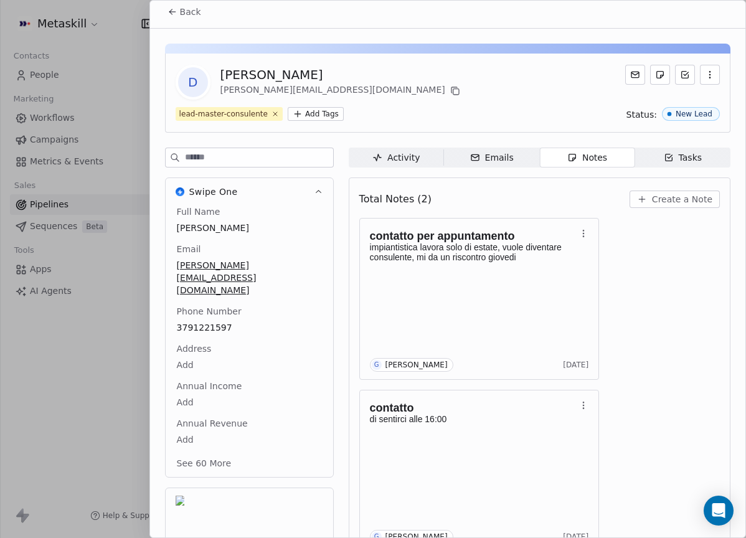
scroll to position [35, 0]
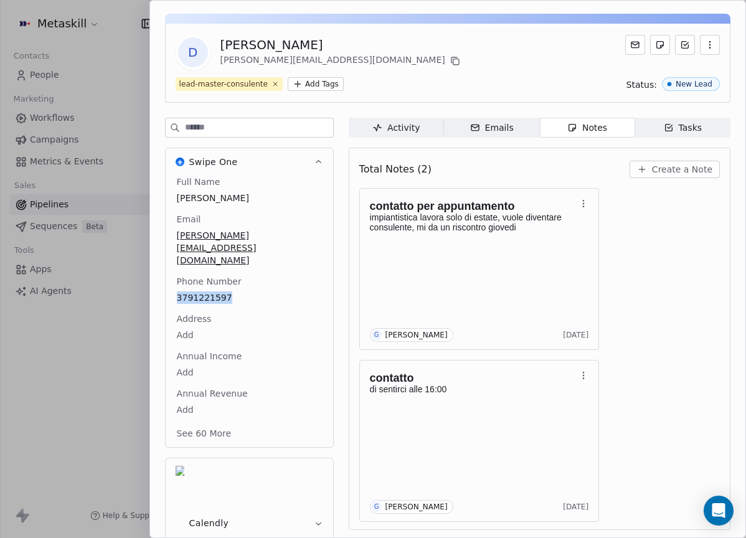
click at [652, 175] on span "Create a Note" at bounding box center [682, 169] width 60 height 12
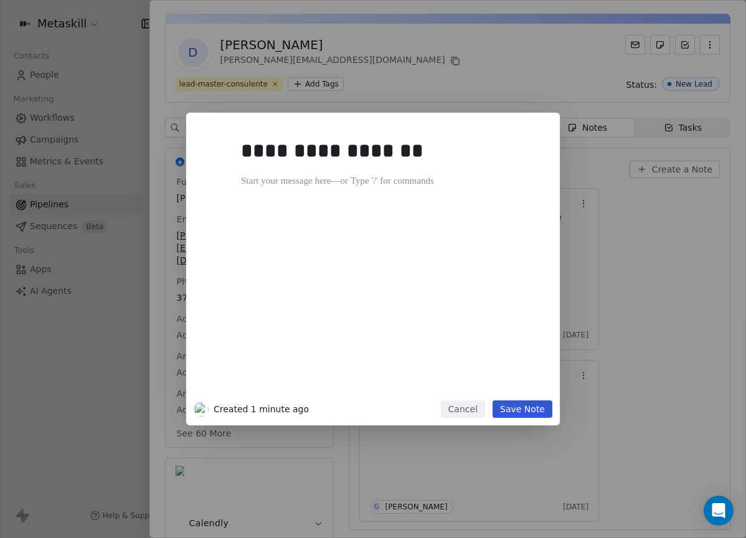
click at [472, 426] on div "**********" at bounding box center [373, 269] width 746 height 538
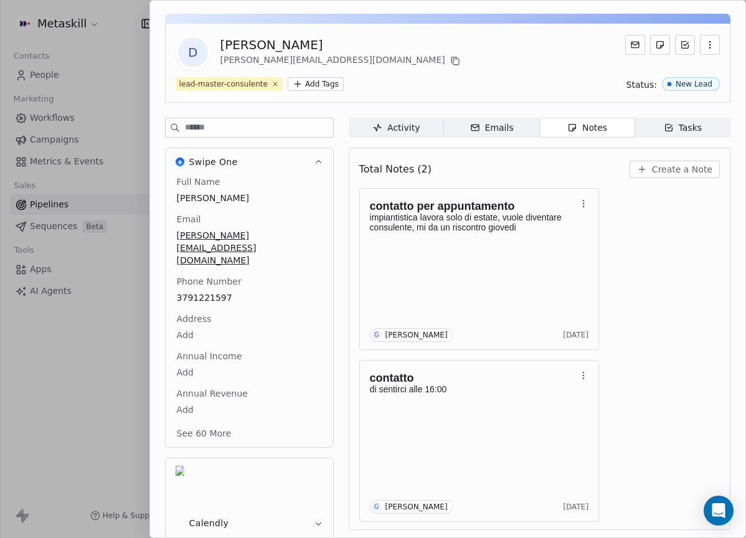
click at [693, 169] on span "Create a Note" at bounding box center [682, 169] width 60 height 12
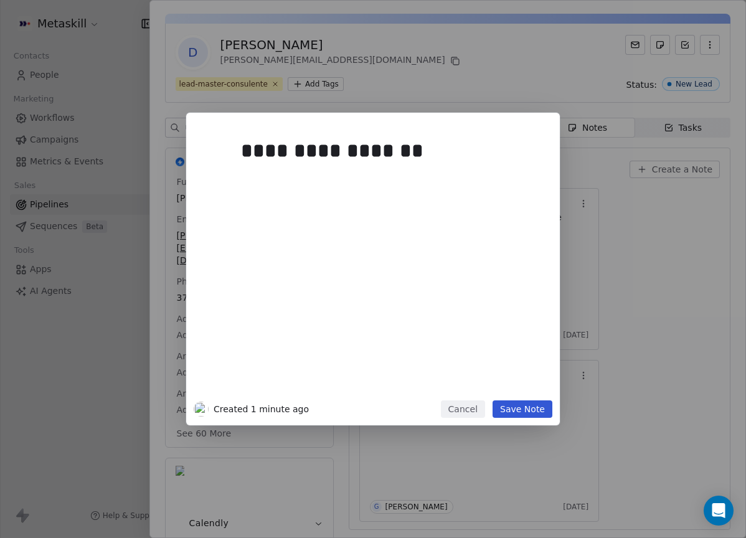
click at [518, 414] on button "Save Note" at bounding box center [522, 408] width 60 height 17
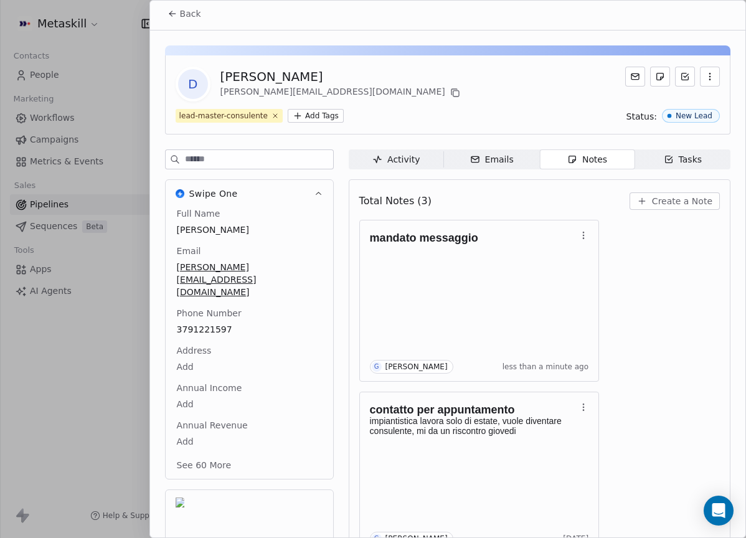
scroll to position [0, 0]
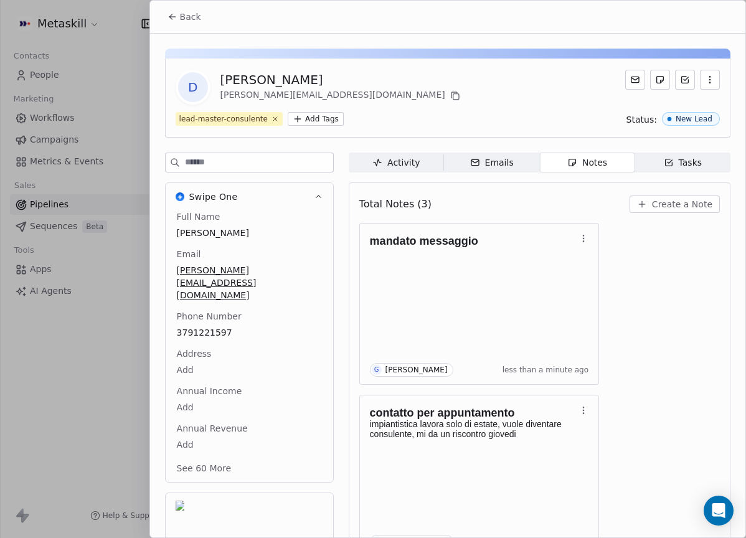
click at [187, 21] on span "Back" at bounding box center [190, 17] width 21 height 12
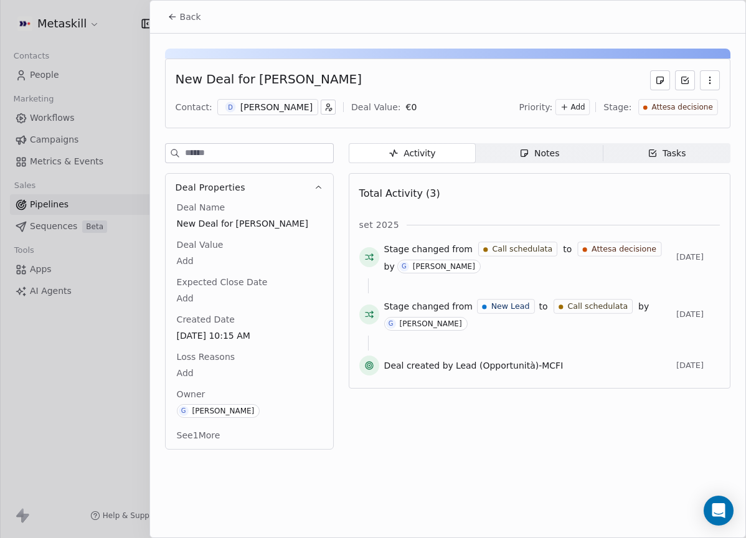
drag, startPoint x: 189, startPoint y: 18, endPoint x: 296, endPoint y: 77, distance: 122.0
click at [189, 20] on span "Back" at bounding box center [190, 17] width 21 height 12
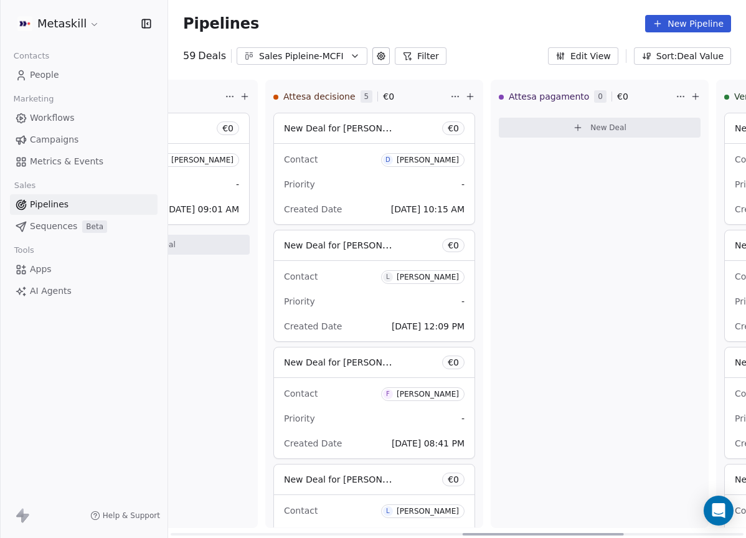
click at [425, 274] on div "[PERSON_NAME]" at bounding box center [428, 277] width 62 height 9
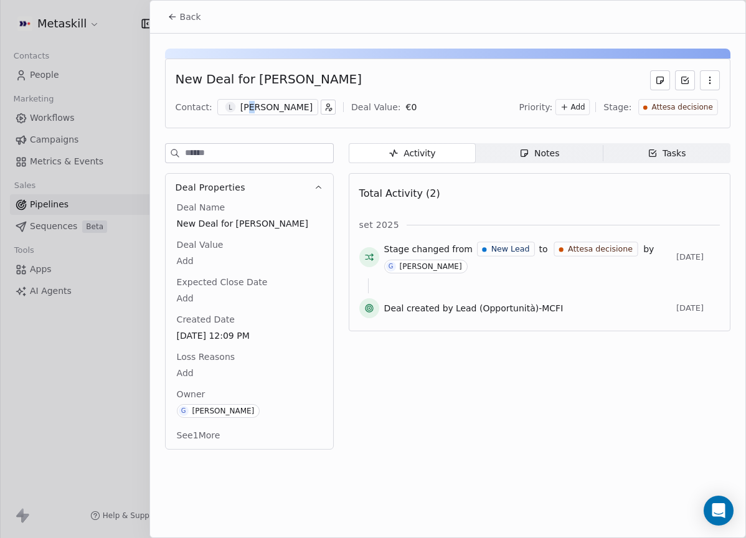
click at [250, 104] on div "[PERSON_NAME]" at bounding box center [276, 107] width 72 height 12
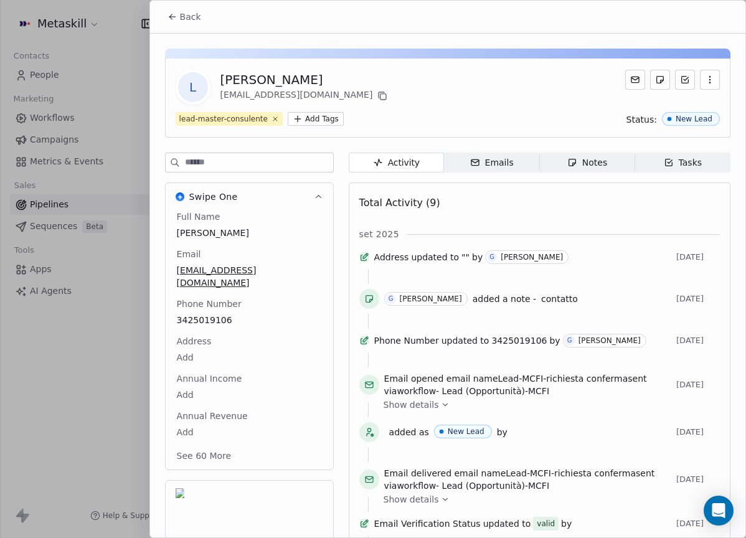
click at [588, 154] on span "Notes Notes" at bounding box center [586, 163] width 95 height 20
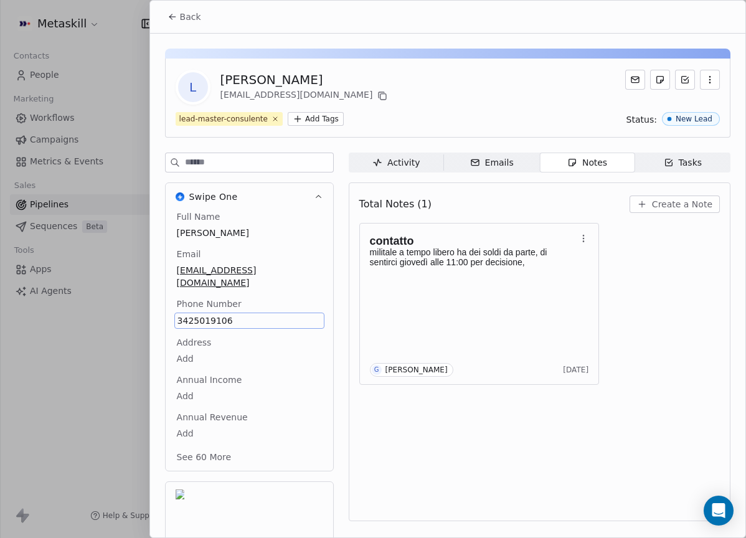
click at [214, 314] on span "3425019106" at bounding box center [249, 320] width 144 height 12
click at [451, 39] on div "L Lorenzo Delrio lorenzoaho01@gmail.com lead-master-consulente Add Tags Status:…" at bounding box center [447, 326] width 595 height 584
click at [667, 202] on span "Create a Note" at bounding box center [682, 204] width 60 height 12
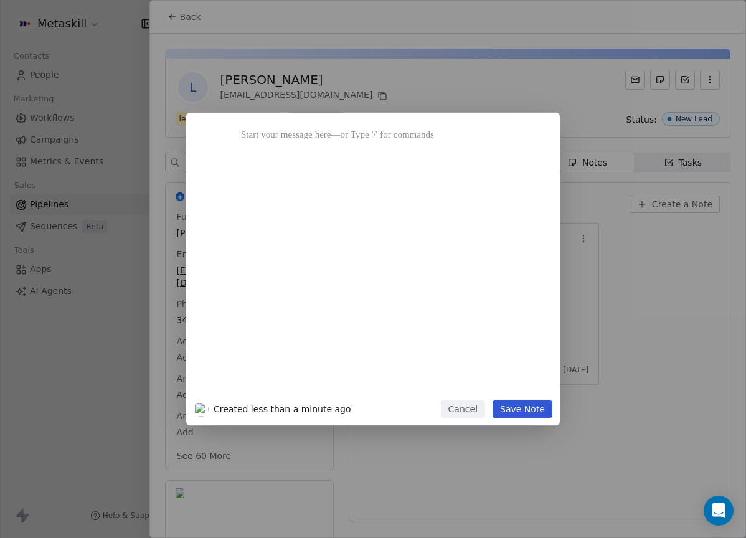
click at [471, 415] on button "Cancel" at bounding box center [463, 408] width 44 height 17
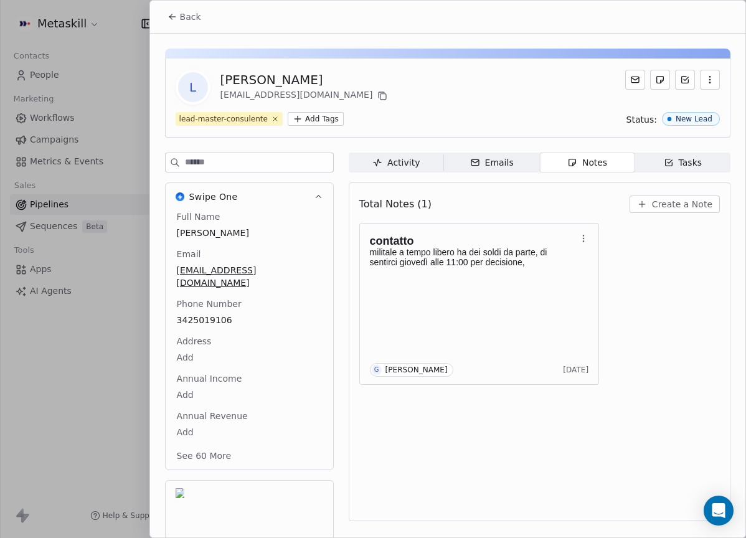
click at [620, 352] on div "contatto militale a tempo libero ha dei soldi da parte, di sentirci giovedì all…" at bounding box center [539, 304] width 360 height 162
click at [676, 208] on span "Create a Note" at bounding box center [682, 204] width 60 height 12
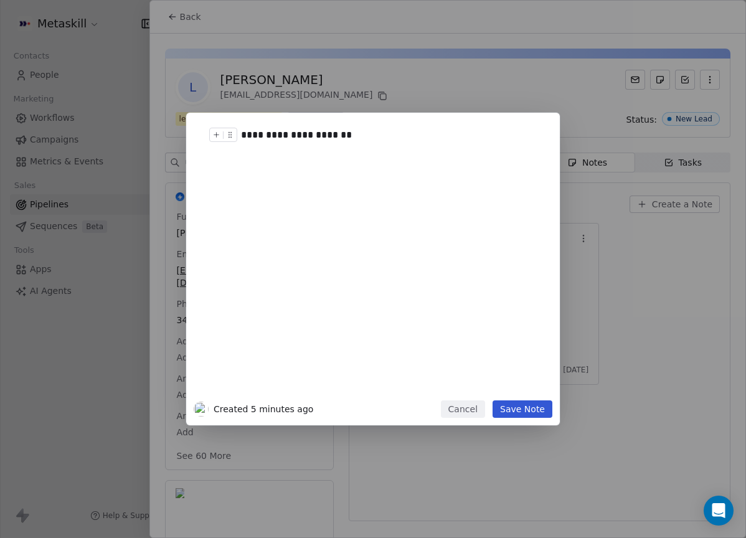
click at [220, 137] on icon at bounding box center [216, 135] width 8 height 8
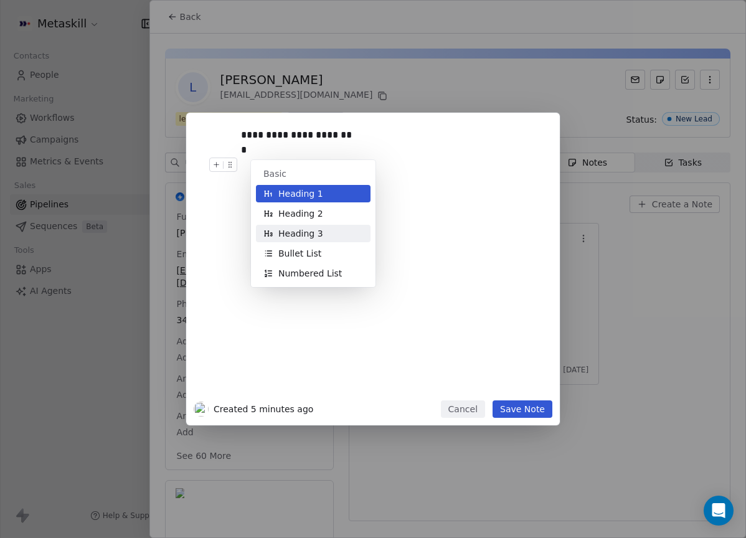
click at [316, 233] on span "Heading 3" at bounding box center [300, 233] width 45 height 12
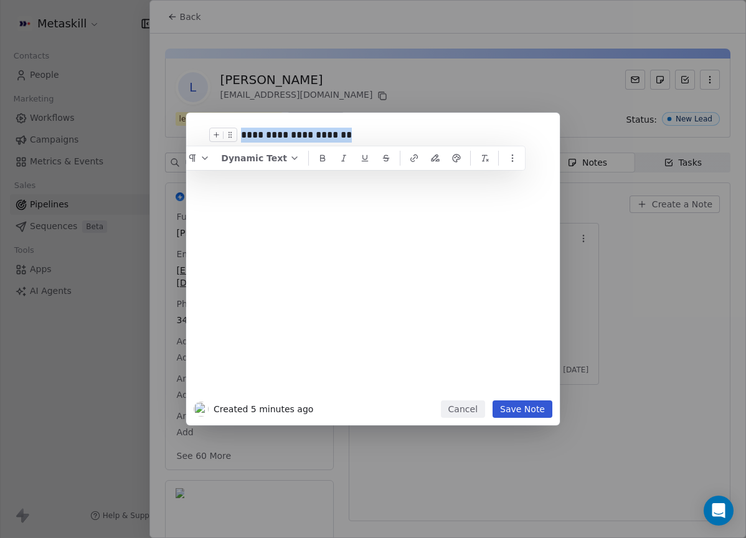
drag, startPoint x: 349, startPoint y: 136, endPoint x: 99, endPoint y: 115, distance: 250.6
click at [98, 115] on div "**********" at bounding box center [373, 269] width 746 height 312
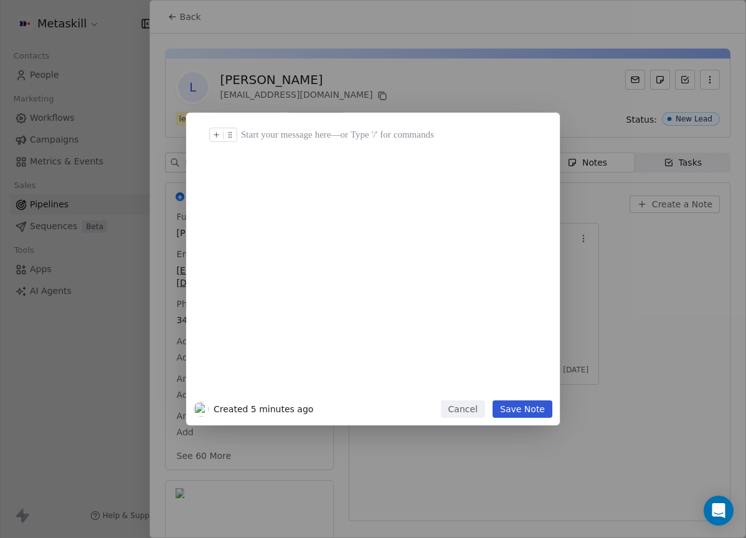
click at [212, 131] on icon at bounding box center [216, 135] width 8 height 8
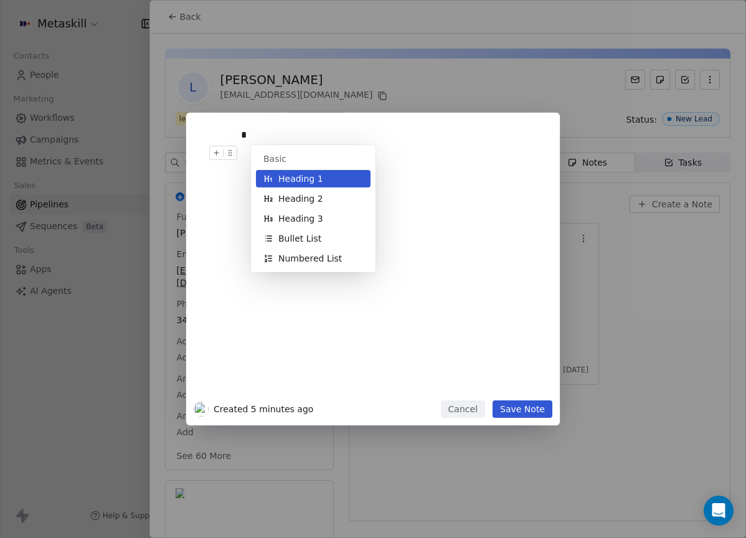
click at [324, 222] on button "Heading 3" at bounding box center [313, 218] width 115 height 17
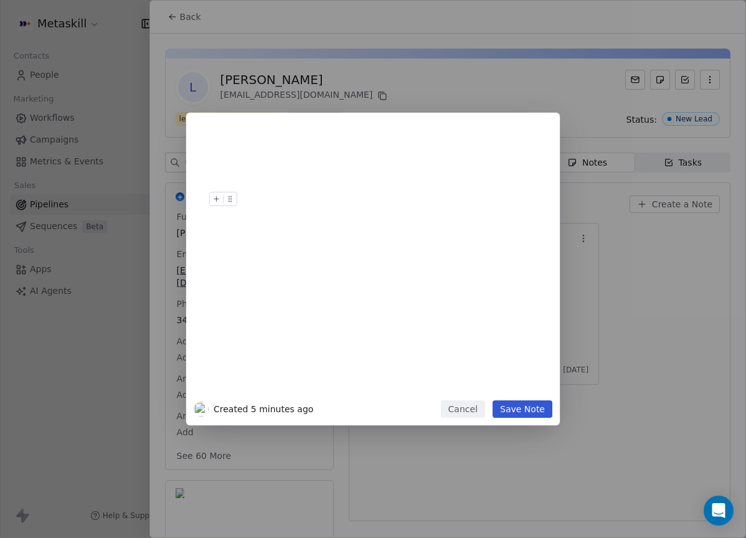
click at [281, 143] on div at bounding box center [387, 144] width 292 height 17
click at [218, 138] on icon at bounding box center [216, 138] width 8 height 8
click at [251, 160] on div at bounding box center [391, 263] width 301 height 265
click at [256, 144] on div at bounding box center [387, 144] width 292 height 17
click at [214, 139] on icon at bounding box center [216, 138] width 8 height 8
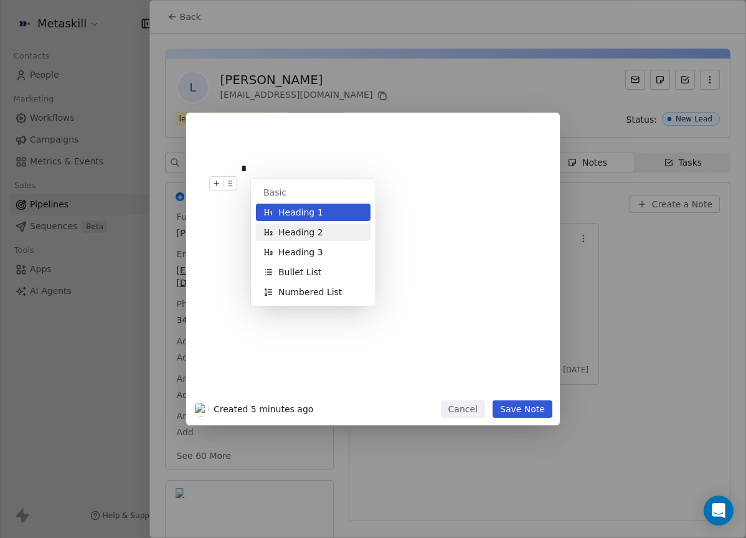
click at [301, 235] on span "Heading 2" at bounding box center [300, 232] width 45 height 12
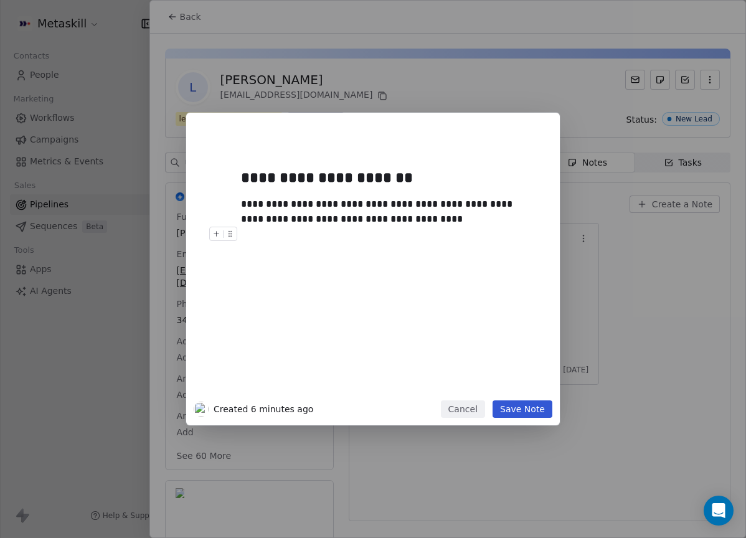
click at [518, 413] on button "Save Note" at bounding box center [522, 408] width 60 height 17
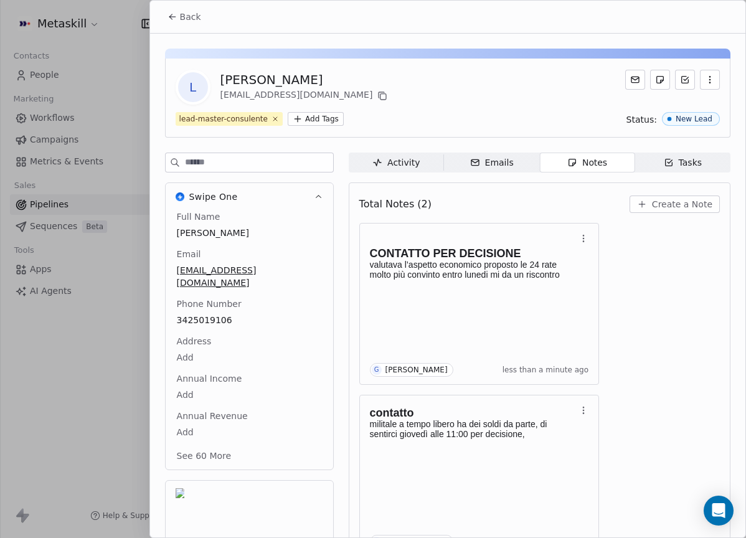
click at [286, 81] on div "[PERSON_NAME]" at bounding box center [305, 79] width 170 height 17
copy div "[PERSON_NAME]"
click at [190, 17] on span "Back" at bounding box center [190, 17] width 21 height 12
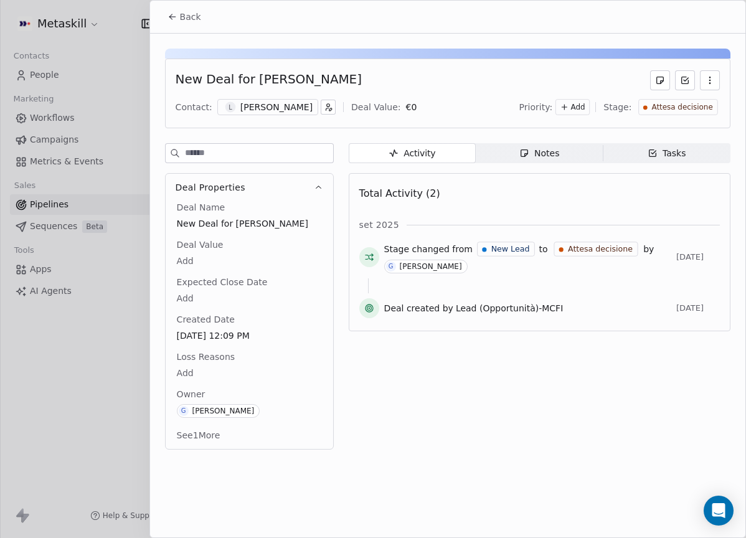
click at [200, 18] on button "Back" at bounding box center [184, 17] width 49 height 22
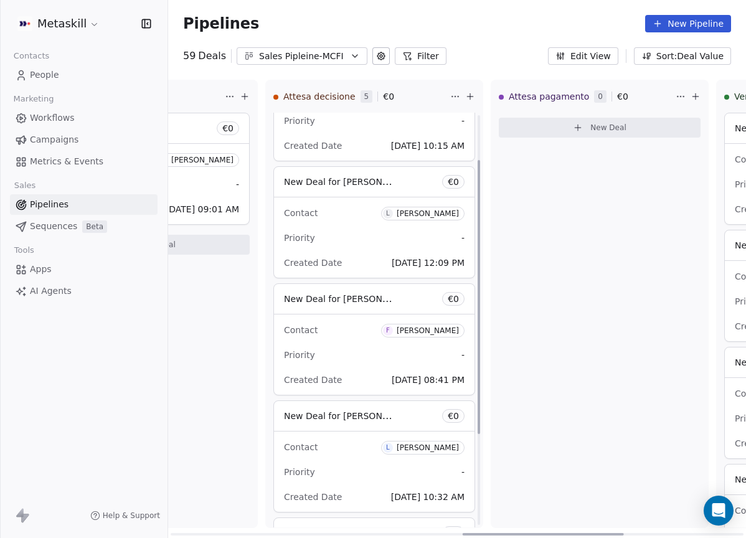
scroll to position [68, 0]
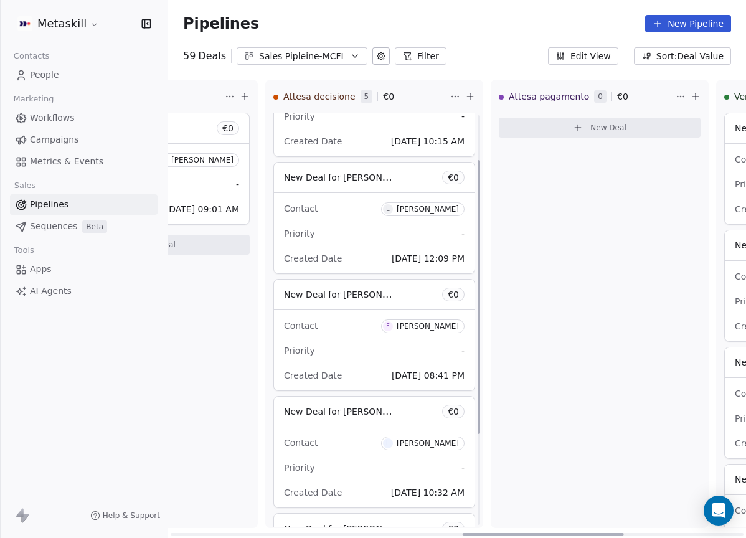
click at [433, 332] on span "F Francesco Taddei" at bounding box center [422, 326] width 83 height 14
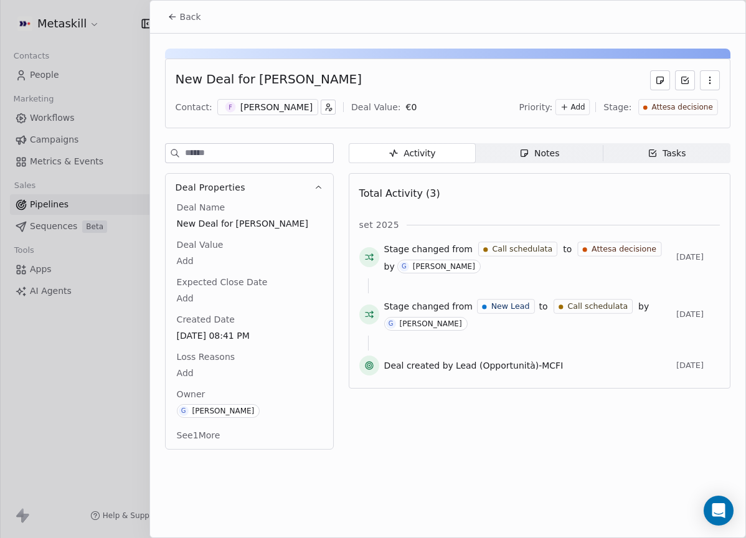
click at [271, 106] on div "[PERSON_NAME]" at bounding box center [276, 107] width 72 height 12
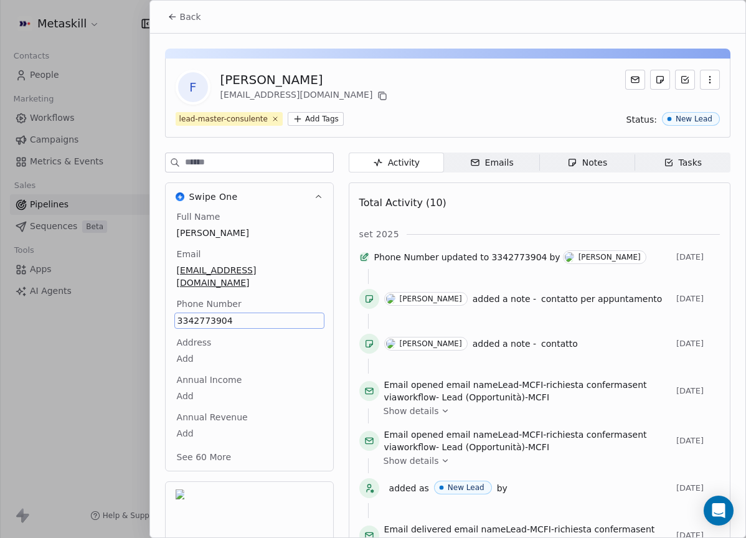
scroll to position [39, 0]
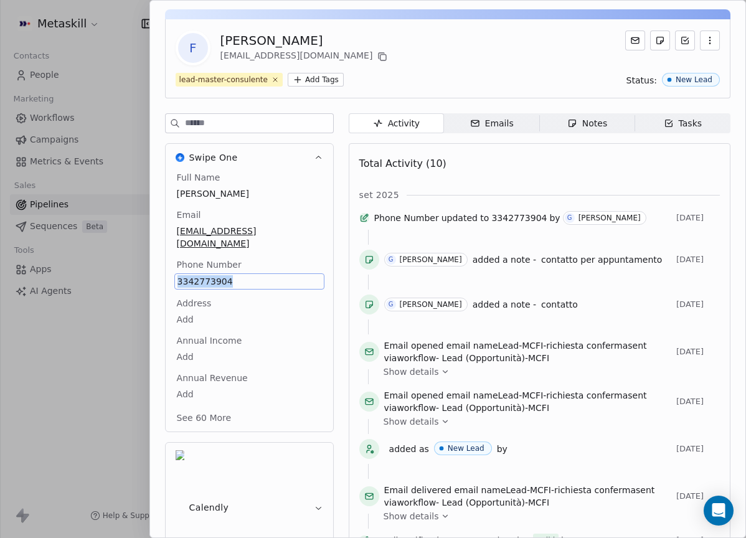
click at [570, 131] on span "Notes Notes" at bounding box center [586, 123] width 95 height 20
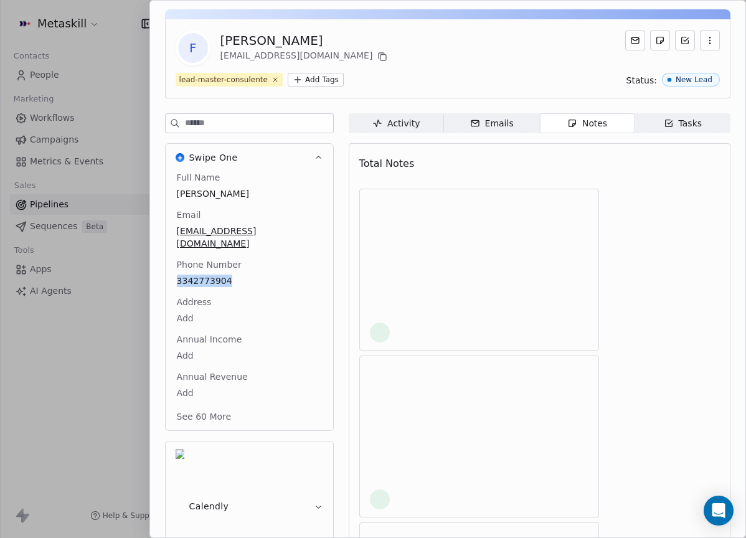
scroll to position [35, 0]
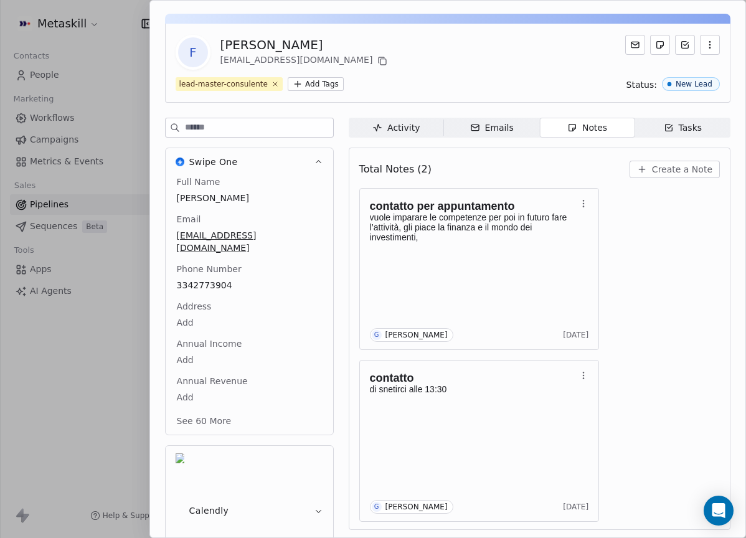
click at [649, 218] on div "contatto per appuntamento vuole imparare le competenze per poi in futuro fare l…" at bounding box center [539, 355] width 360 height 334
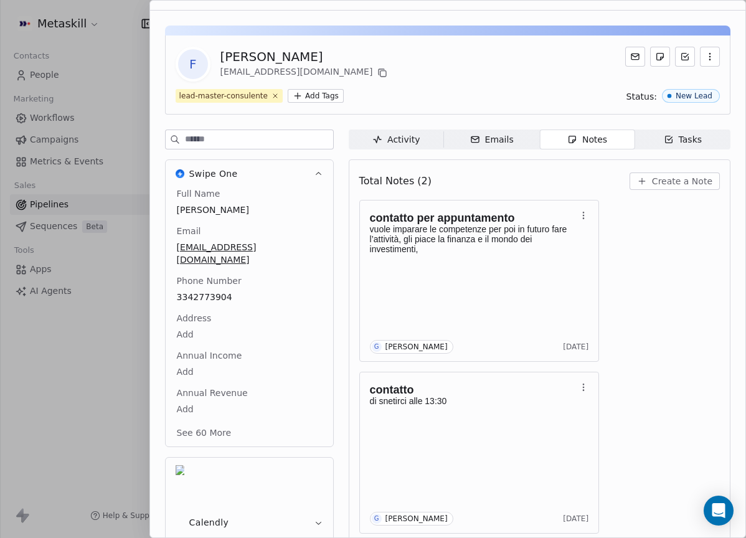
scroll to position [0, 0]
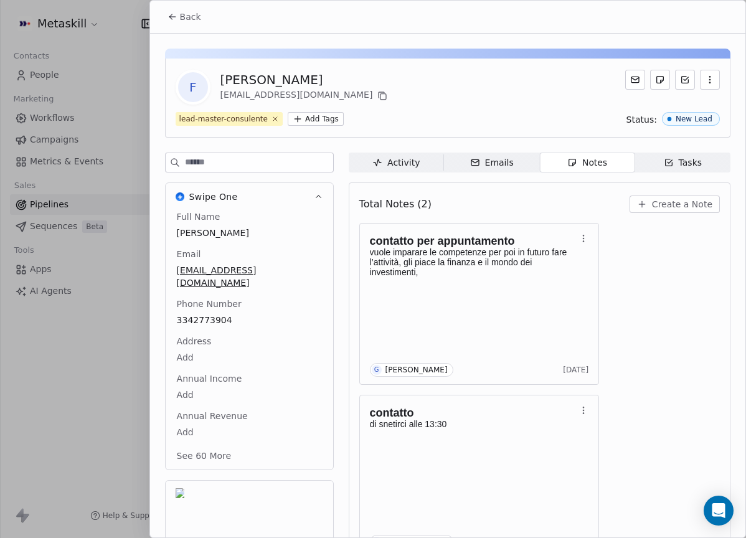
click at [192, 27] on button "Back" at bounding box center [184, 17] width 49 height 22
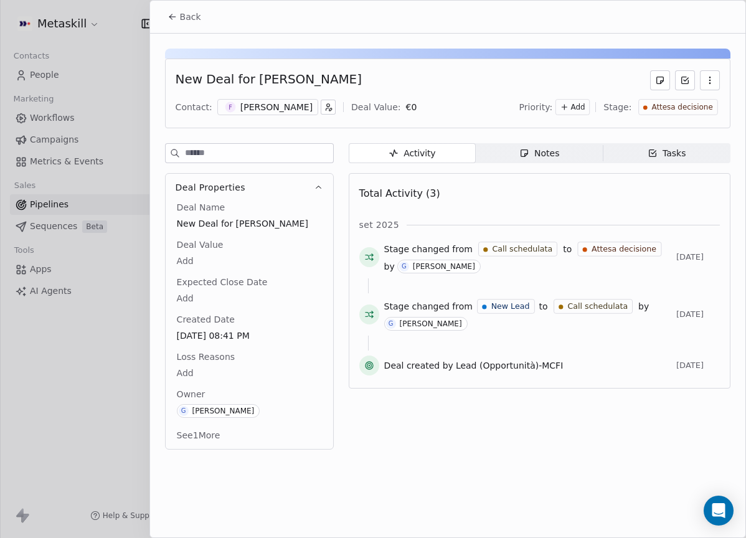
click at [195, 22] on span "Back" at bounding box center [190, 17] width 21 height 12
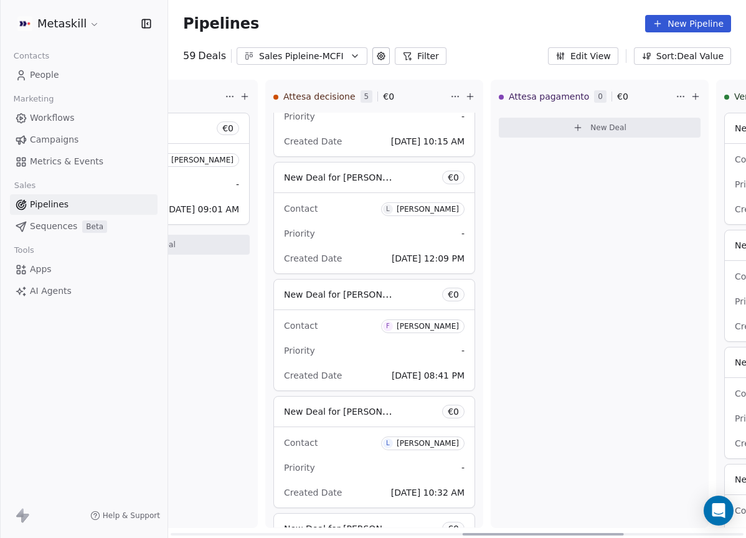
click at [420, 441] on div "[PERSON_NAME]" at bounding box center [428, 443] width 62 height 9
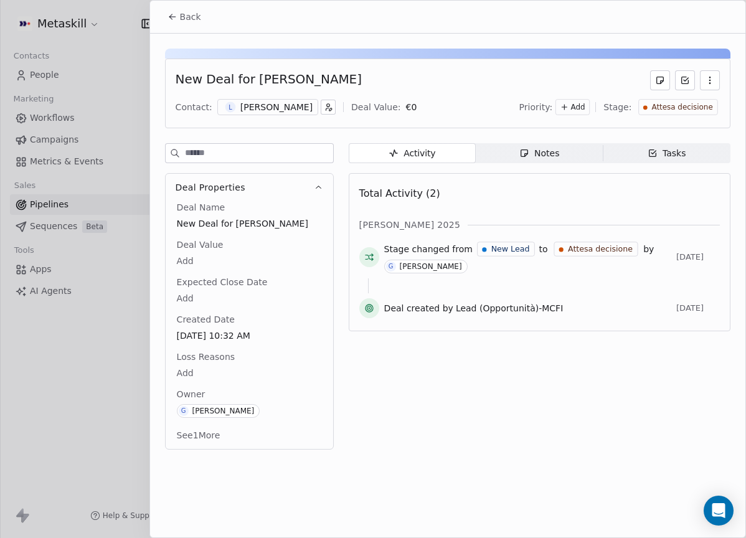
click at [286, 99] on div "L Luca Lopriore" at bounding box center [267, 107] width 101 height 16
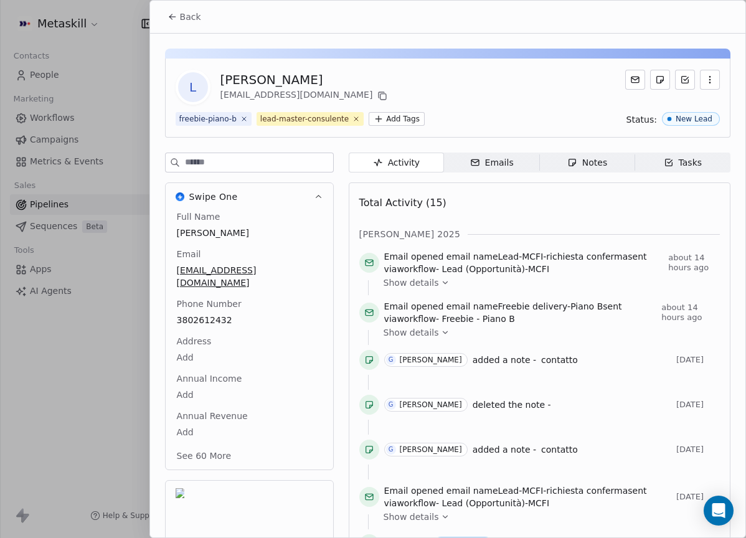
scroll to position [39, 0]
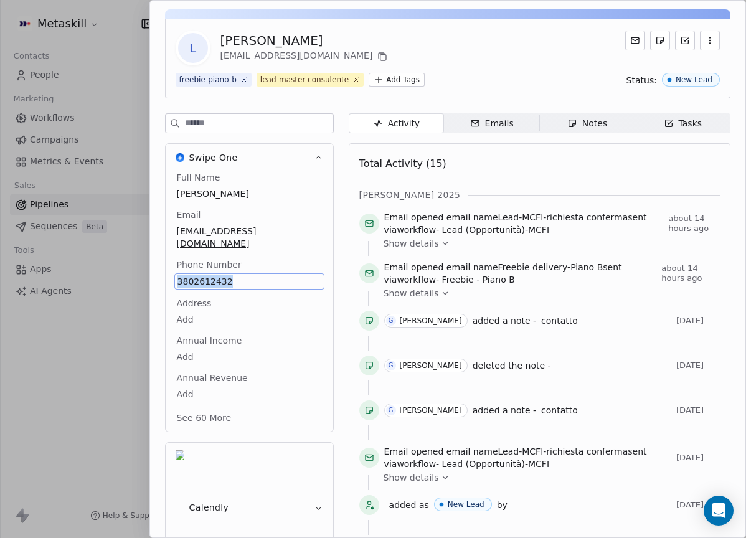
click at [567, 121] on icon "button" at bounding box center [572, 123] width 10 height 10
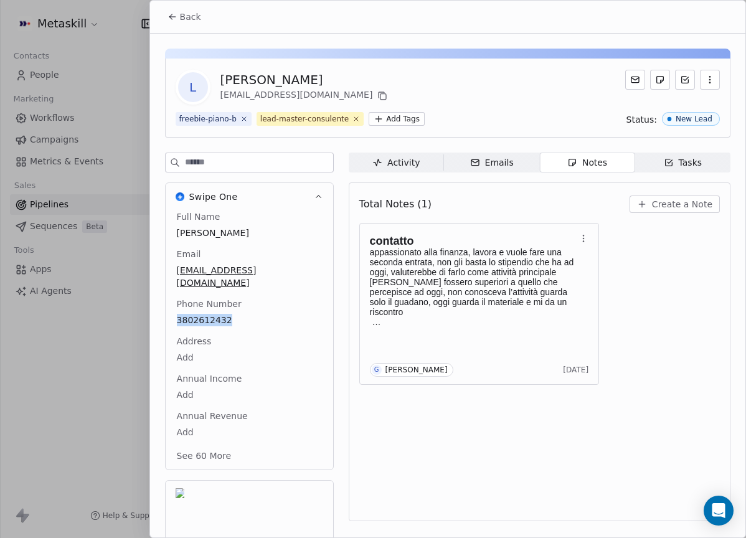
click at [685, 196] on button "Create a Note" at bounding box center [674, 203] width 90 height 17
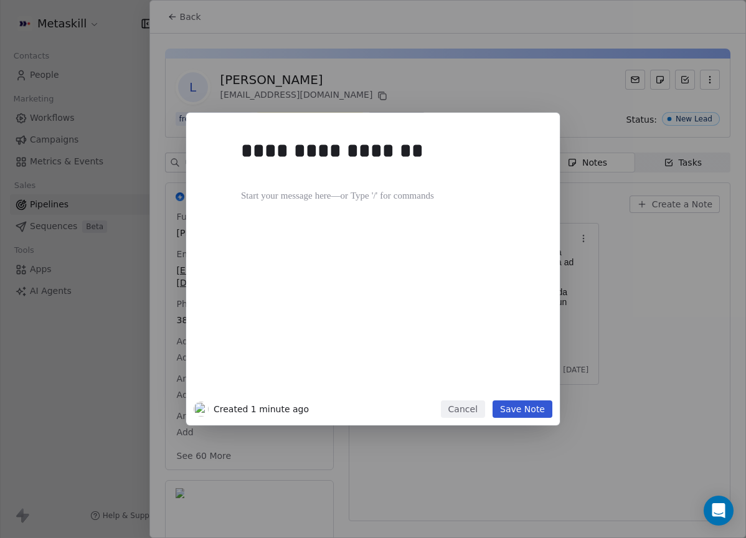
click at [506, 389] on div "**********" at bounding box center [391, 263] width 301 height 265
click at [510, 403] on button "Save Note" at bounding box center [522, 408] width 60 height 17
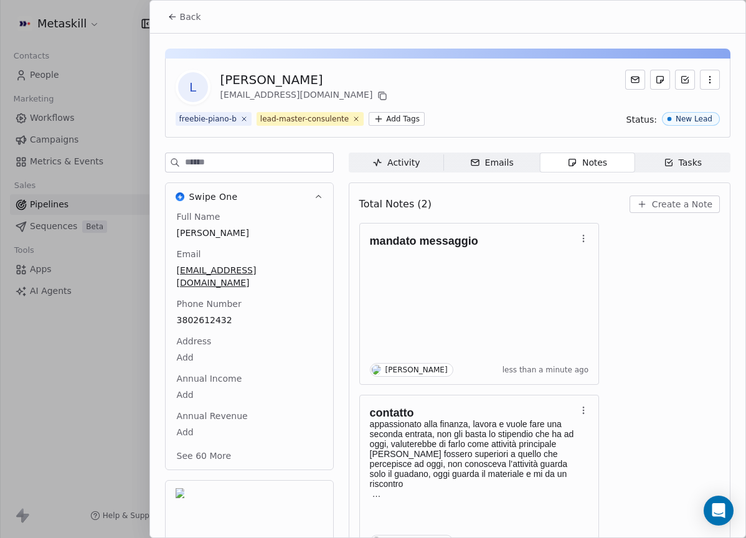
click at [149, 537] on div "Back L Luca Lopriore luca.lopriore1997@gmail.com freebie-piano-b lead-master-co…" at bounding box center [373, 538] width 746 height 0
click at [222, 35] on div "L Luca Lopriore luca.lopriore1997@gmail.com freebie-piano-b lead-master-consule…" at bounding box center [447, 326] width 595 height 584
click at [193, 26] on button "Back" at bounding box center [184, 17] width 49 height 22
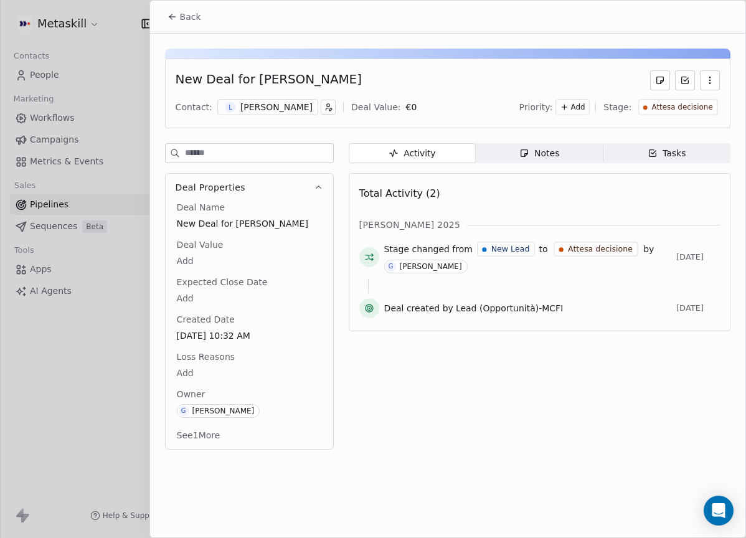
click at [179, 16] on button "Back" at bounding box center [184, 17] width 49 height 22
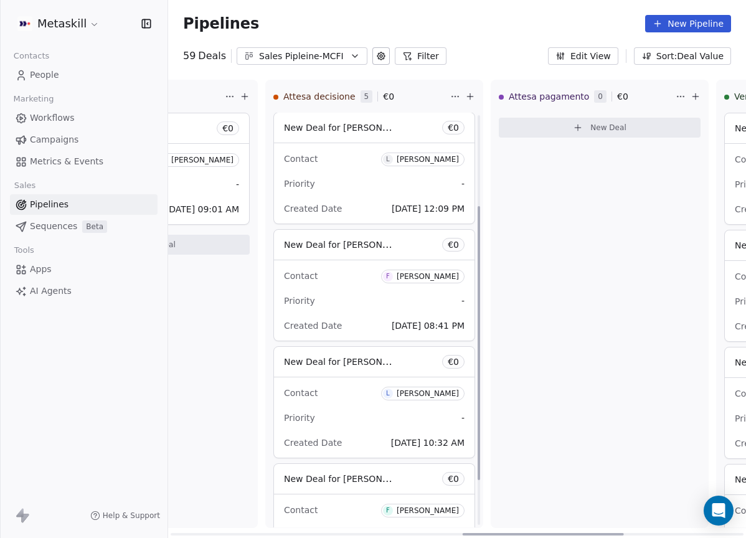
scroll to position [205, 0]
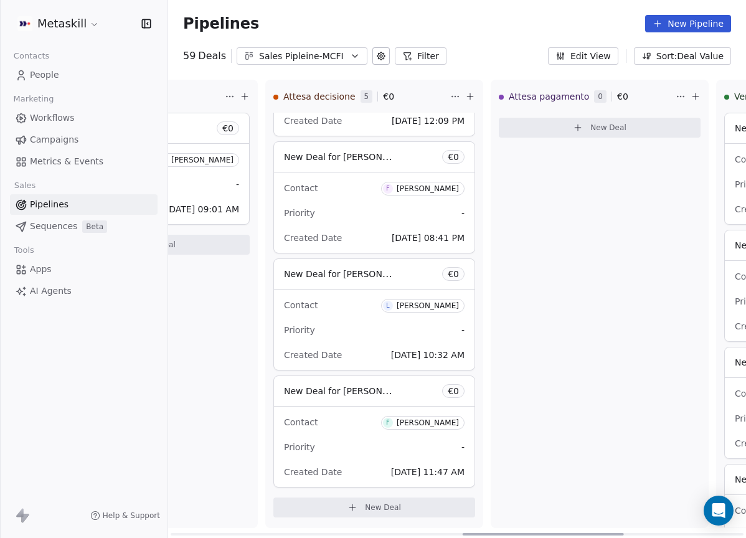
click at [426, 418] on div "[PERSON_NAME]" at bounding box center [428, 422] width 62 height 9
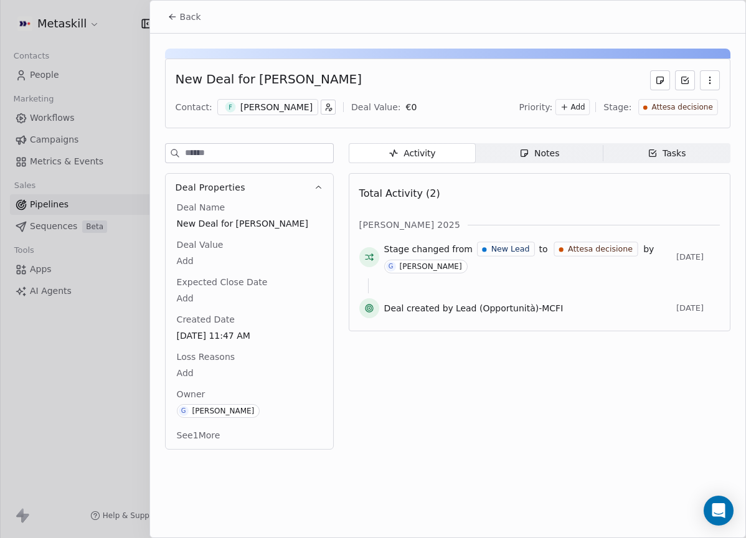
click at [549, 134] on div "New Deal for Filippo Paolucci Contact: F Filippo Paolucci Deal Value: € 0 Prior…" at bounding box center [447, 245] width 595 height 423
click at [552, 148] on div "Notes" at bounding box center [539, 153] width 40 height 13
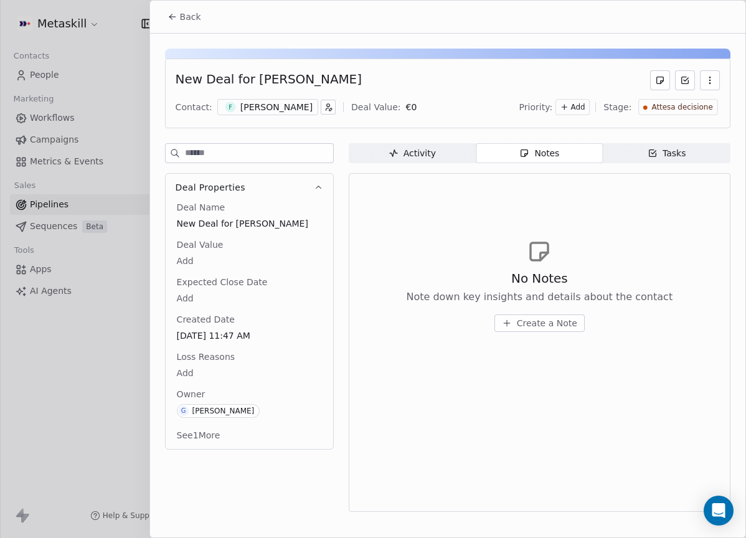
click at [280, 107] on div "[PERSON_NAME]" at bounding box center [276, 107] width 72 height 12
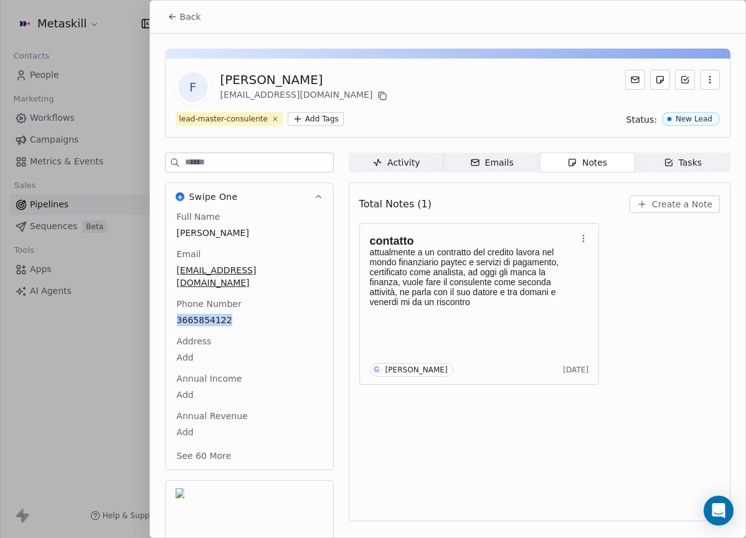
click at [715, 207] on button "Create a Note" at bounding box center [674, 203] width 90 height 17
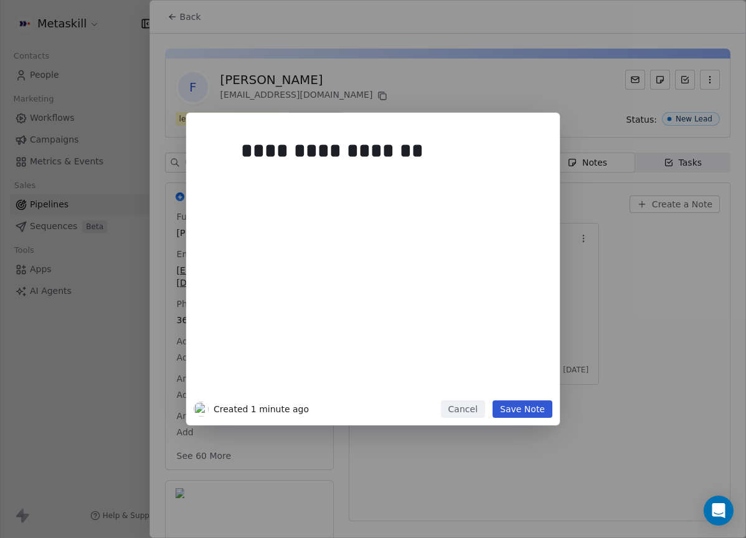
click at [544, 406] on button "Save Note" at bounding box center [522, 408] width 60 height 17
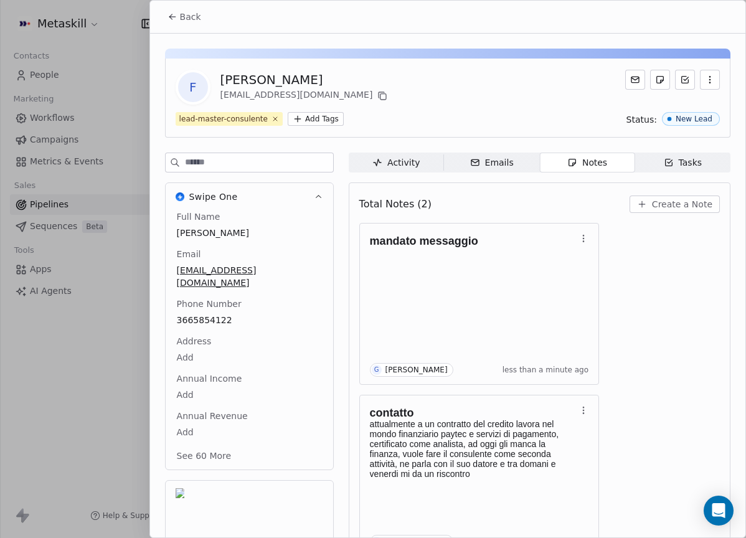
click at [205, 19] on button "Back" at bounding box center [184, 17] width 49 height 22
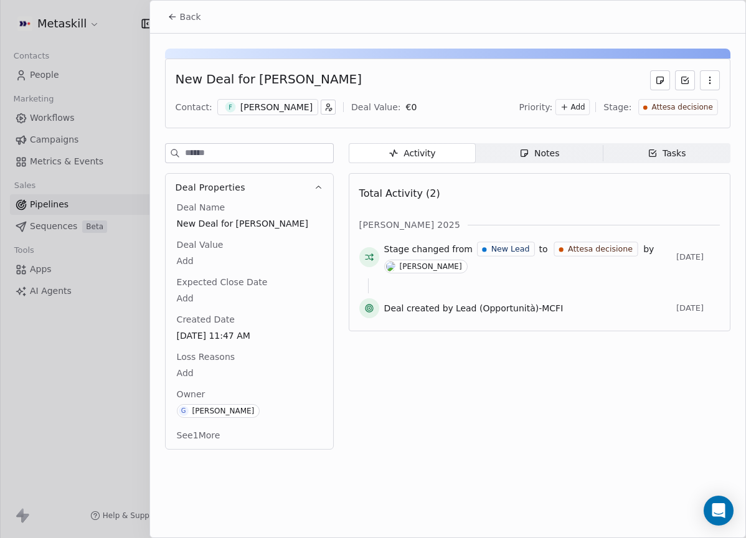
click at [174, 14] on icon at bounding box center [172, 17] width 10 height 10
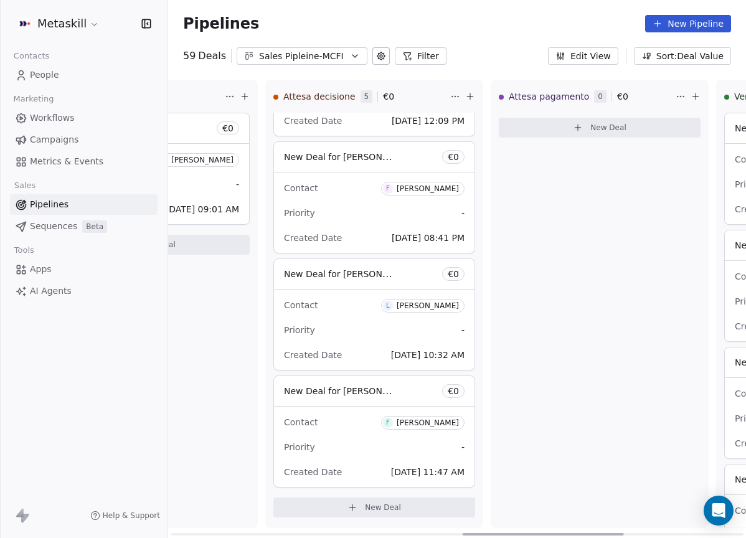
click at [291, 45] on div "Pipelines New Pipeline" at bounding box center [457, 23] width 578 height 47
click at [295, 51] on div "Sales Pipleine-MCFI" at bounding box center [302, 56] width 86 height 13
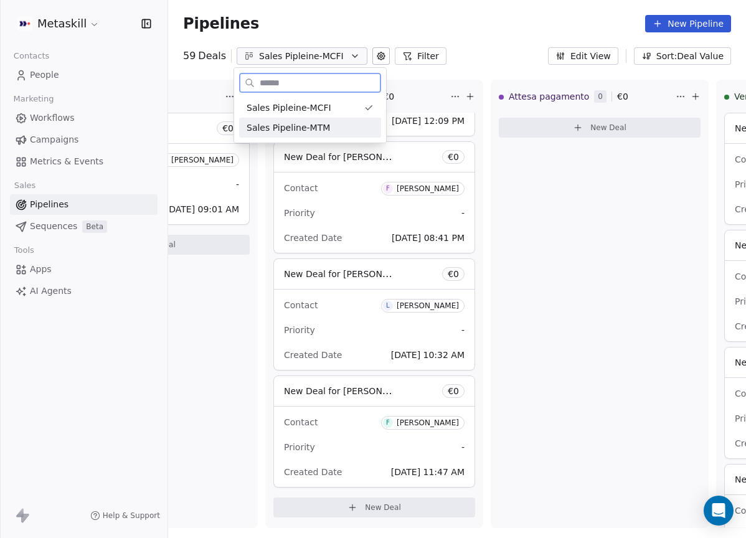
click at [333, 127] on div "Sales Pipeline-MTM" at bounding box center [309, 127] width 127 height 13
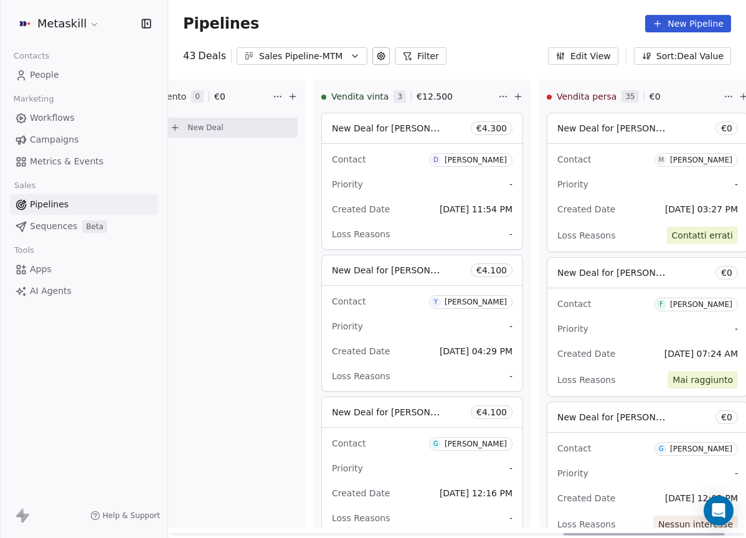
scroll to position [0, 1473]
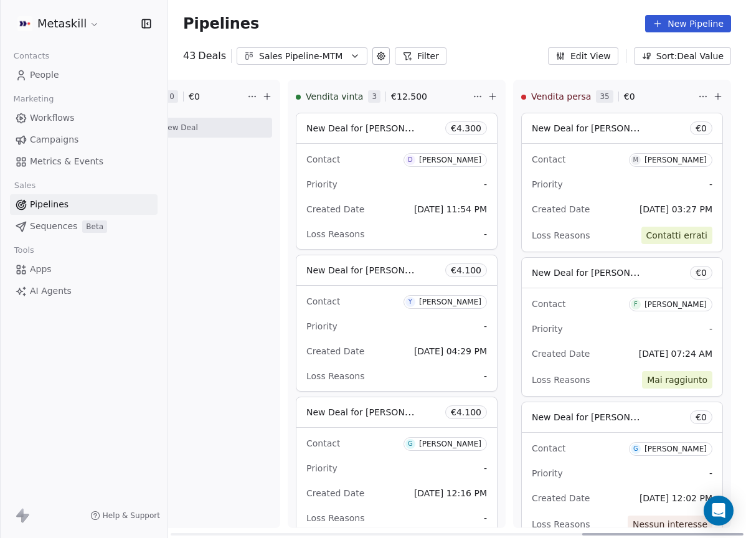
drag, startPoint x: 329, startPoint y: 532, endPoint x: 739, endPoint y: 486, distance: 412.2
click at [739, 533] on div at bounding box center [662, 534] width 161 height 2
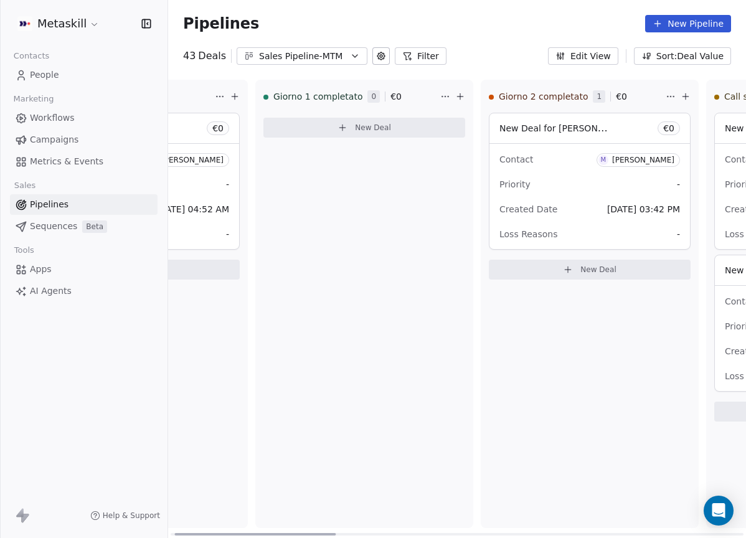
scroll to position [0, 0]
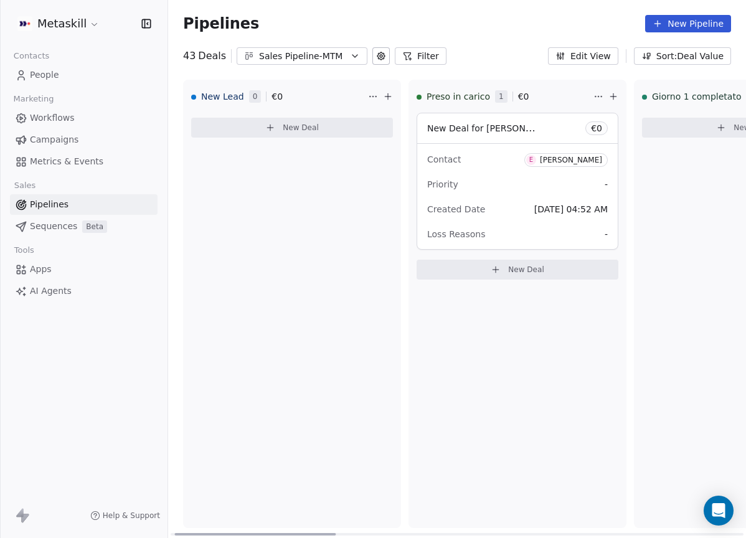
drag, startPoint x: 601, startPoint y: 531, endPoint x: 245, endPoint y: 195, distance: 489.7
click at [174, 533] on div at bounding box center [254, 534] width 161 height 2
click at [291, 54] on div "Sales Pipeline-MTM" at bounding box center [302, 56] width 86 height 13
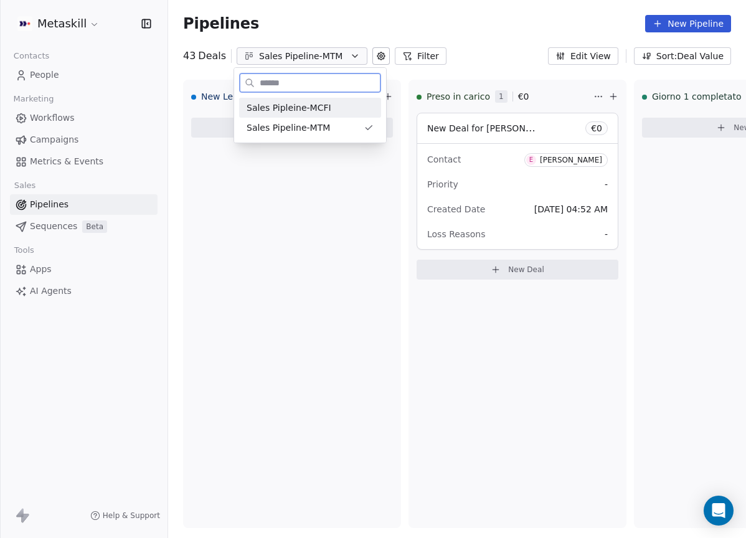
click at [352, 103] on div "Sales Pipleine-MCFI" at bounding box center [309, 107] width 127 height 13
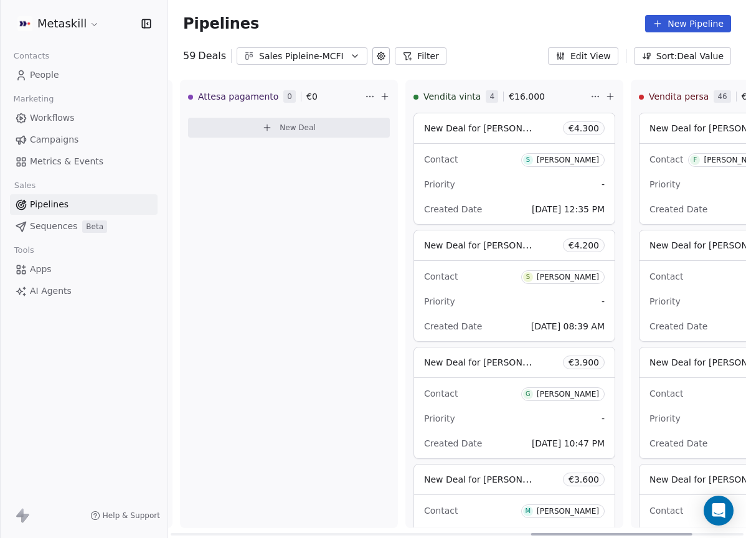
scroll to position [0, 1473]
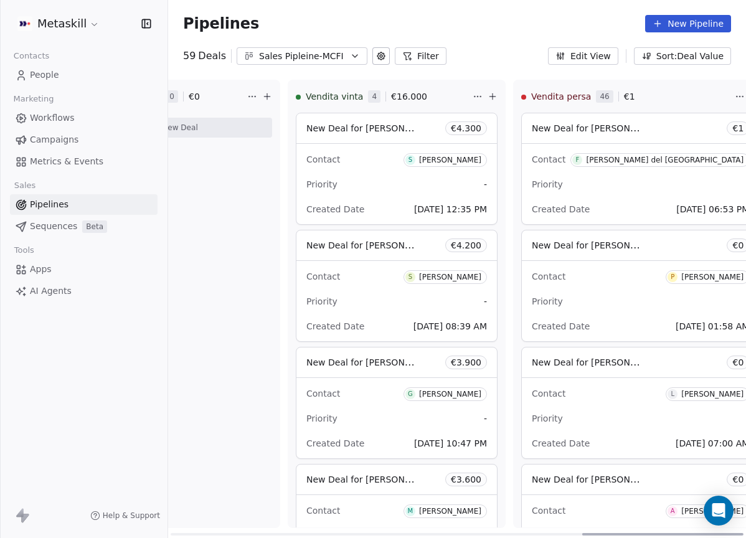
drag, startPoint x: 319, startPoint y: 532, endPoint x: 792, endPoint y: 458, distance: 478.2
click at [743, 533] on div at bounding box center [662, 534] width 161 height 2
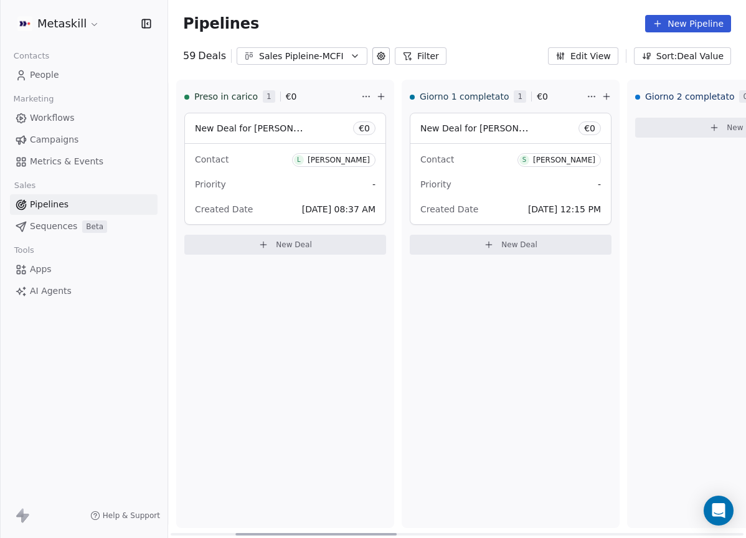
scroll to position [0, 0]
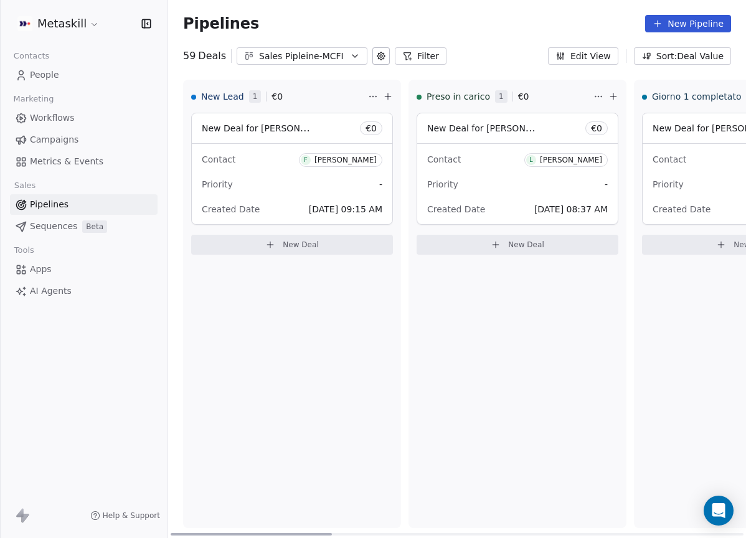
drag, startPoint x: 596, startPoint y: 530, endPoint x: 68, endPoint y: 446, distance: 535.1
click at [171, 533] on div at bounding box center [251, 534] width 161 height 2
click at [245, 174] on div "Priority -" at bounding box center [292, 184] width 181 height 20
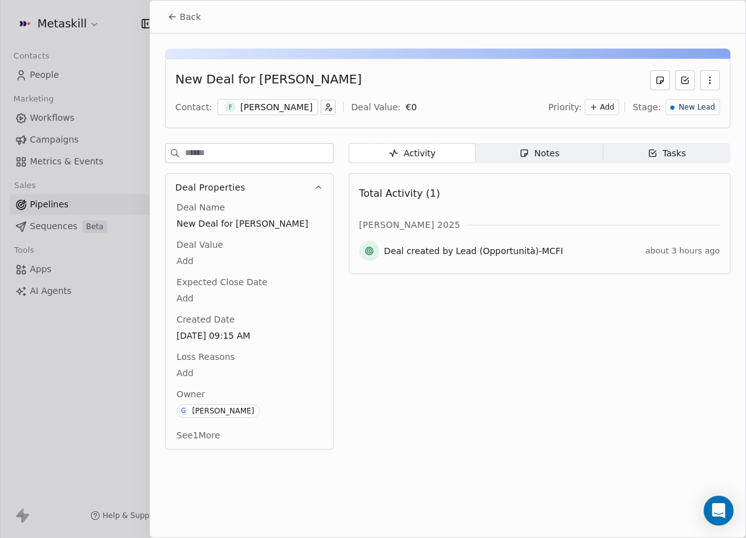
click at [181, 10] on button "Back" at bounding box center [184, 17] width 49 height 22
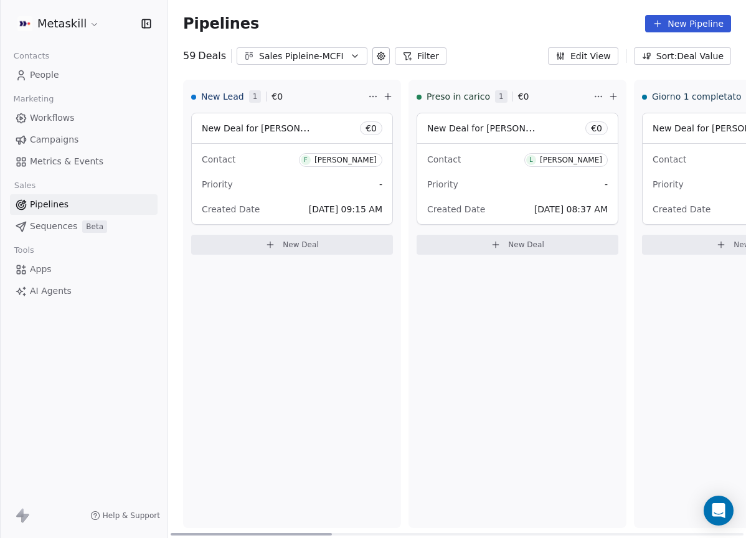
click at [355, 161] on div "[PERSON_NAME]" at bounding box center [345, 160] width 62 height 9
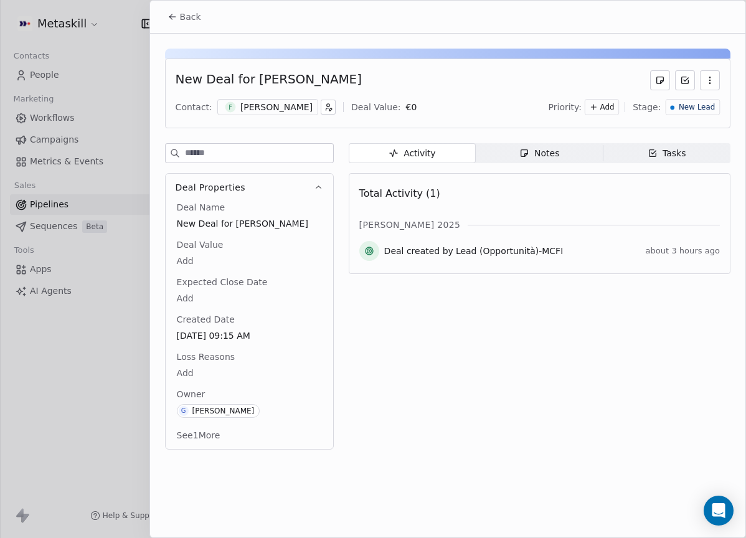
click at [179, 12] on button "Back" at bounding box center [184, 17] width 49 height 22
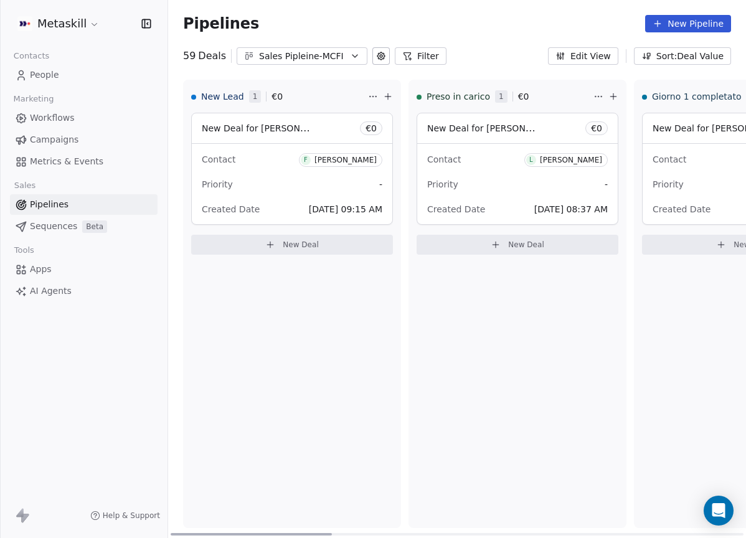
click at [357, 263] on div "New Deal for Federico Iacovella € 0 Contact F Federico Iacovella Priority - Cre…" at bounding box center [292, 189] width 202 height 152
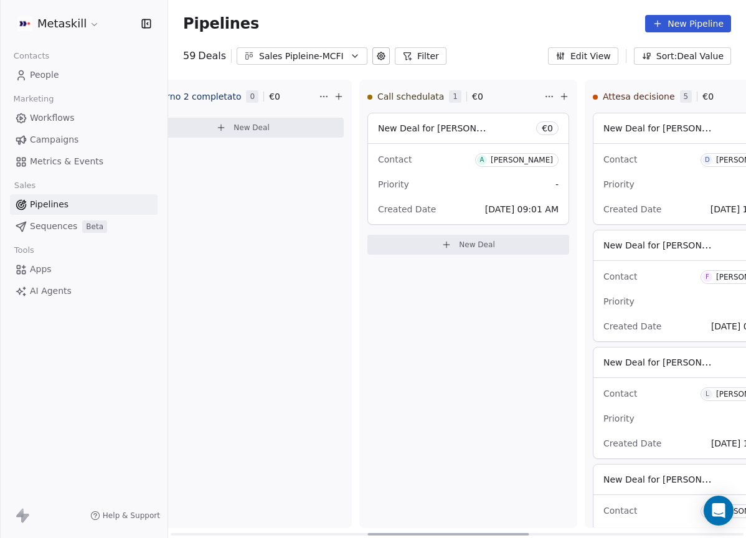
scroll to position [0, 731]
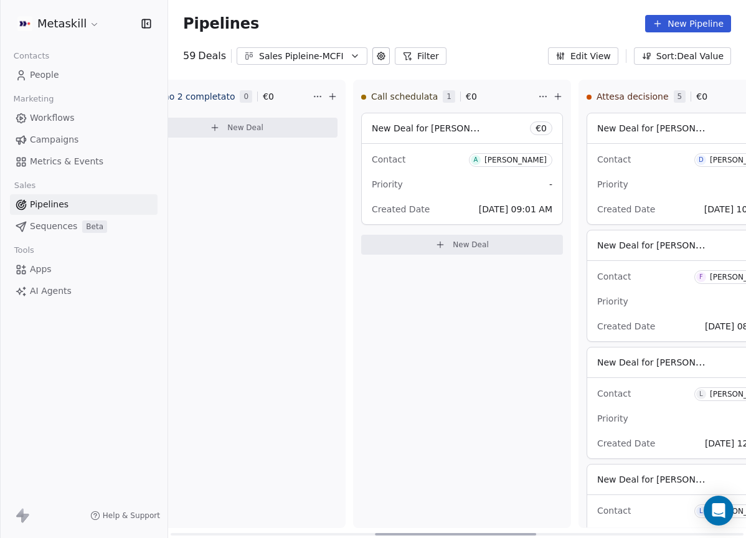
drag, startPoint x: 321, startPoint y: 532, endPoint x: 525, endPoint y: 444, distance: 222.2
click at [525, 533] on div at bounding box center [455, 534] width 161 height 2
click at [420, 174] on div "Priority -" at bounding box center [462, 184] width 181 height 20
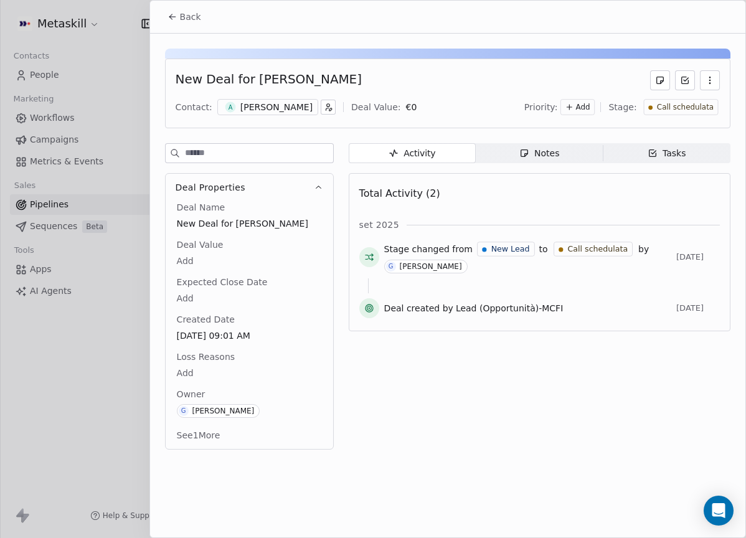
click at [183, 14] on span "Back" at bounding box center [190, 17] width 21 height 12
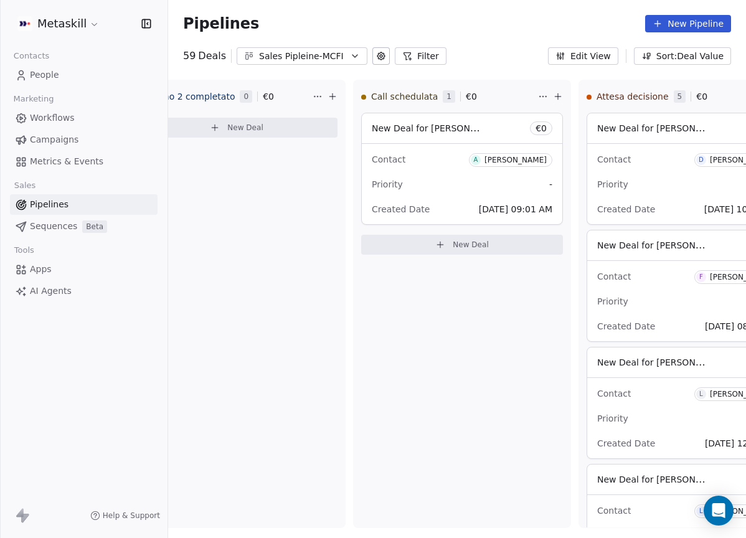
click at [294, 53] on div "Sales Pipleine-MCFI" at bounding box center [302, 56] width 86 height 13
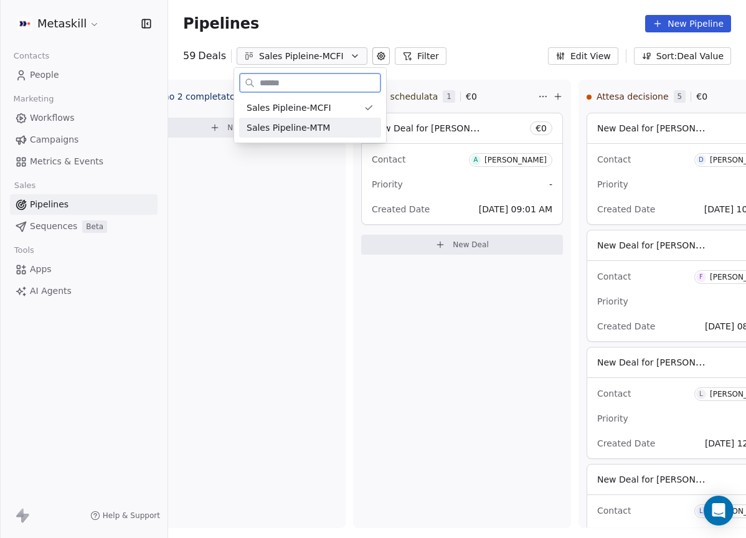
click at [314, 118] on div "Sales Pipeline-MTM" at bounding box center [310, 128] width 142 height 20
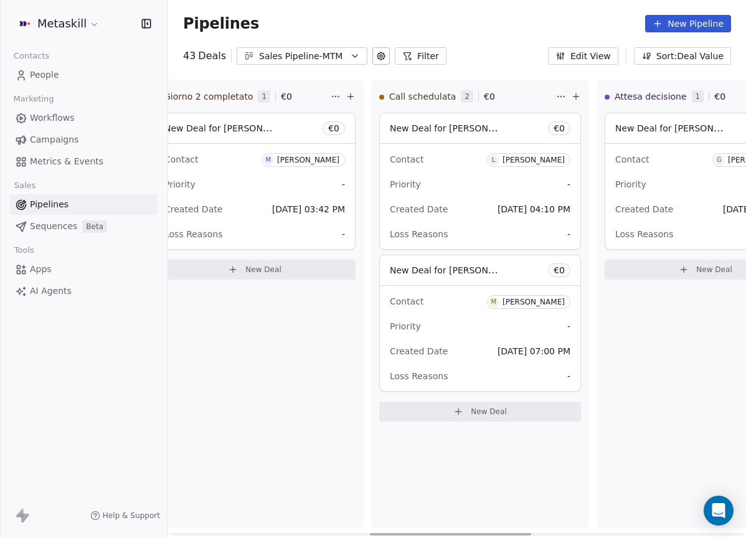
scroll to position [0, 731]
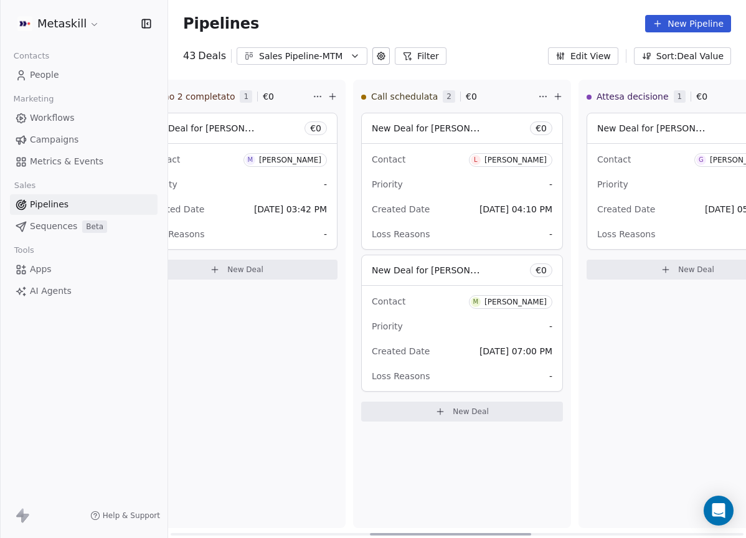
drag, startPoint x: 295, startPoint y: 535, endPoint x: 499, endPoint y: 502, distance: 206.2
click at [499, 533] on div at bounding box center [450, 534] width 161 height 2
click at [428, 318] on div "Priority -" at bounding box center [462, 326] width 181 height 20
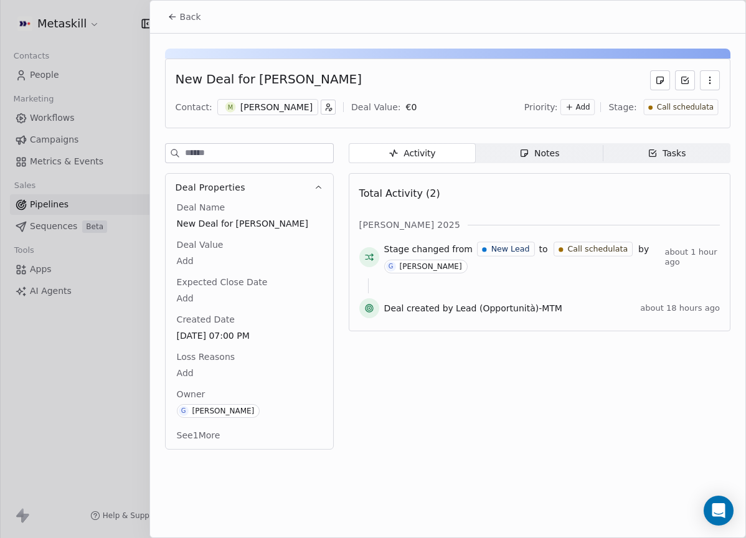
click at [294, 114] on div "M Matteo Cucchi" at bounding box center [267, 107] width 101 height 16
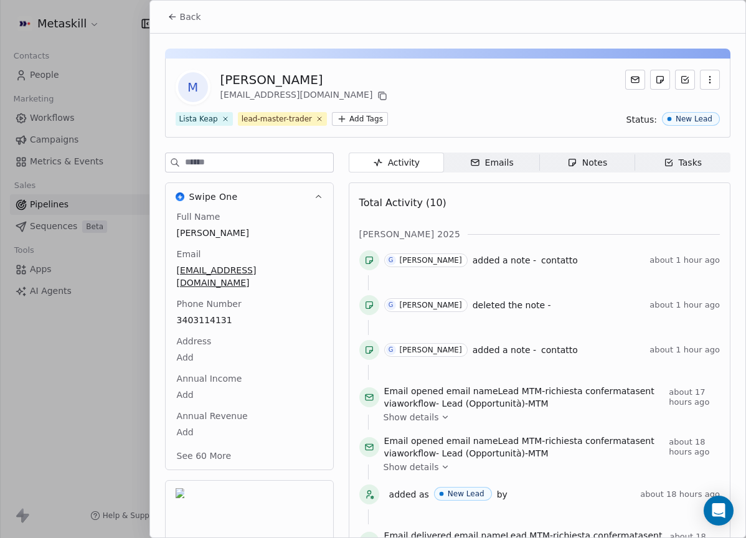
click at [567, 158] on icon "button" at bounding box center [572, 162] width 10 height 10
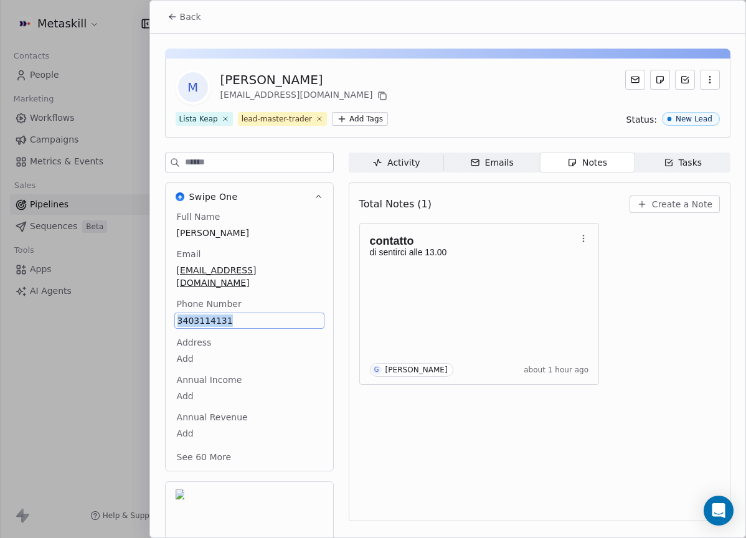
click at [216, 299] on div "Phone Number 3403114131" at bounding box center [249, 313] width 150 height 31
click at [693, 301] on div "contatto di sentirci alle 13.00 G Giulio Roselli about 1 hour ago" at bounding box center [539, 304] width 360 height 162
click at [377, 96] on icon at bounding box center [382, 96] width 10 height 10
click at [656, 201] on span "Create a Note" at bounding box center [682, 204] width 60 height 12
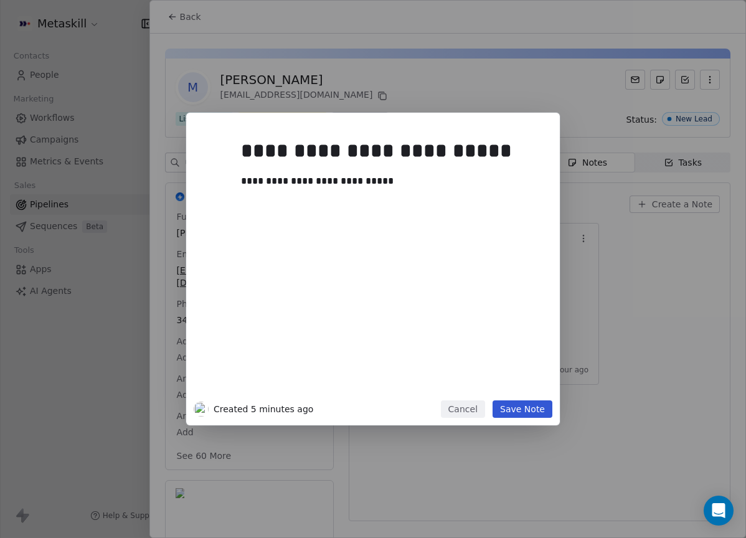
drag, startPoint x: 598, startPoint y: 293, endPoint x: 596, endPoint y: 284, distance: 8.9
click at [598, 293] on div "**********" at bounding box center [373, 269] width 746 height 312
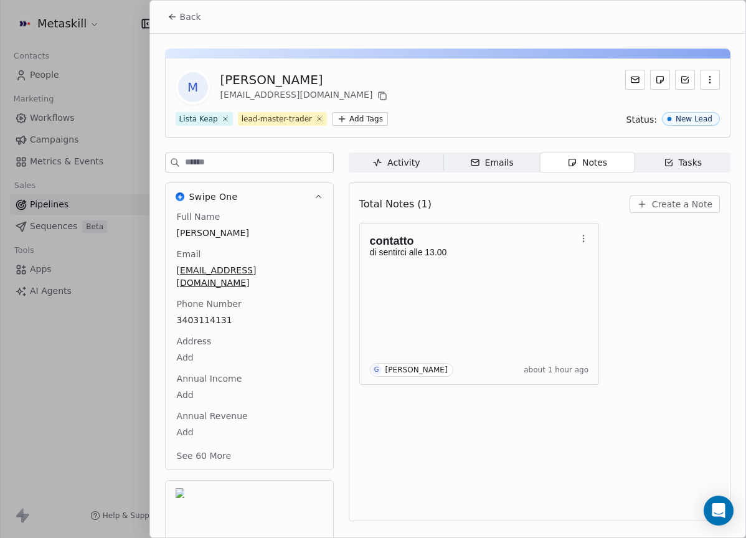
click at [669, 209] on span "Create a Note" at bounding box center [682, 204] width 60 height 12
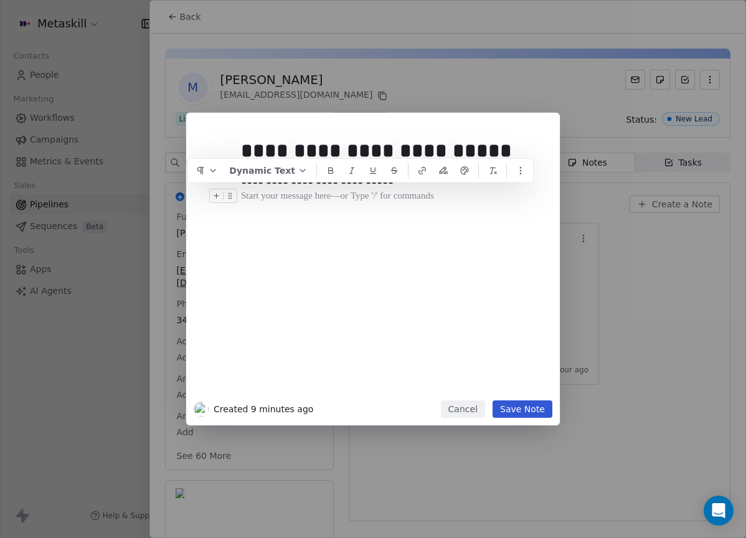
click at [402, 185] on div "**********" at bounding box center [387, 181] width 292 height 15
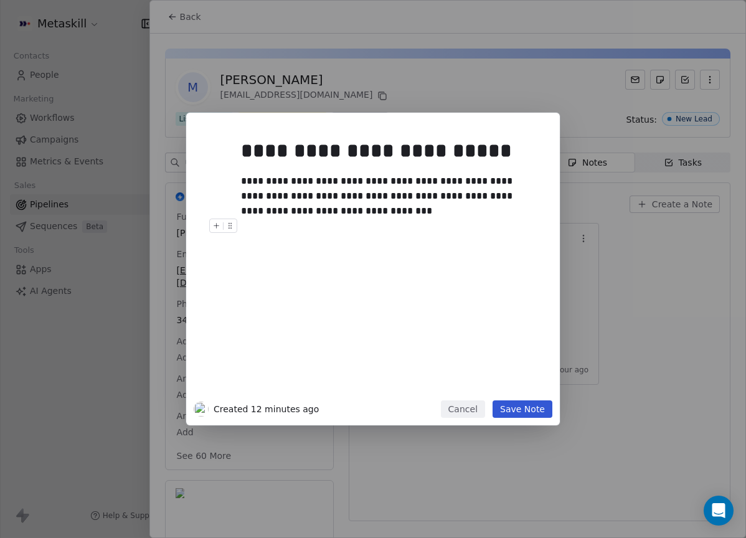
click at [553, 413] on div "**********" at bounding box center [372, 269] width 373 height 312
click at [543, 414] on button "Save Note" at bounding box center [522, 408] width 60 height 17
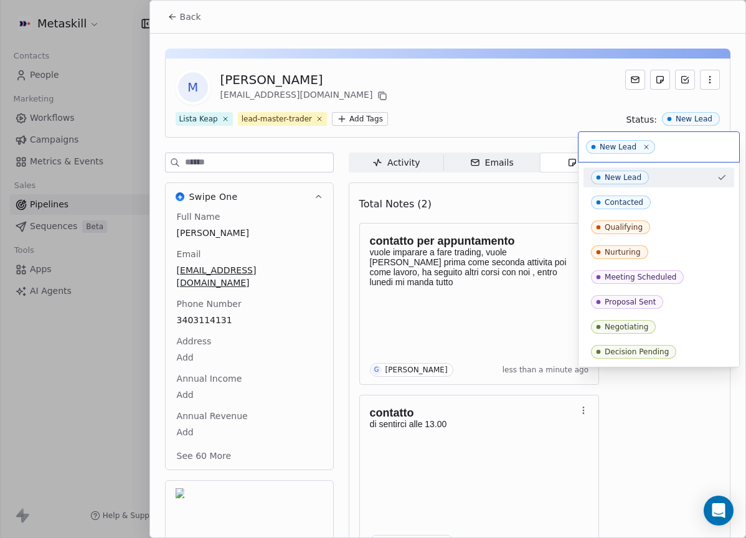
drag, startPoint x: 531, startPoint y: 110, endPoint x: 505, endPoint y: 110, distance: 26.2
click at [532, 109] on html "Metaskill Contacts People Marketing Workflows Campaigns Metrics & Events Sales …" at bounding box center [373, 269] width 746 height 538
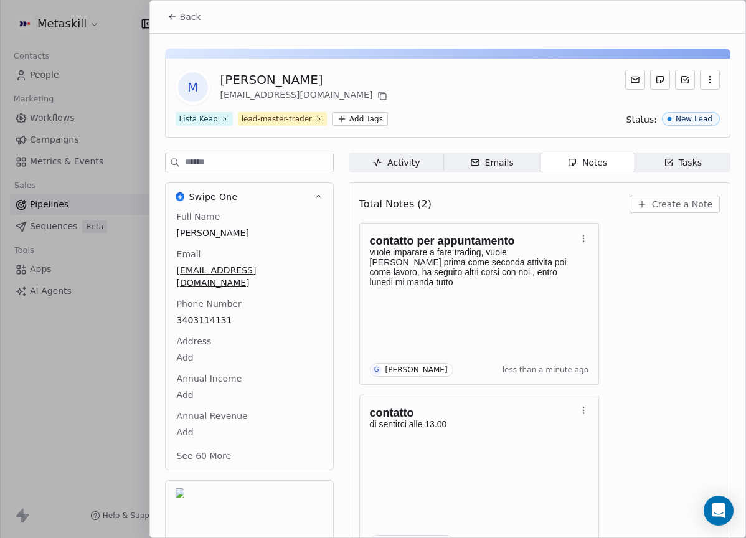
click at [192, 18] on span "Back" at bounding box center [190, 17] width 21 height 12
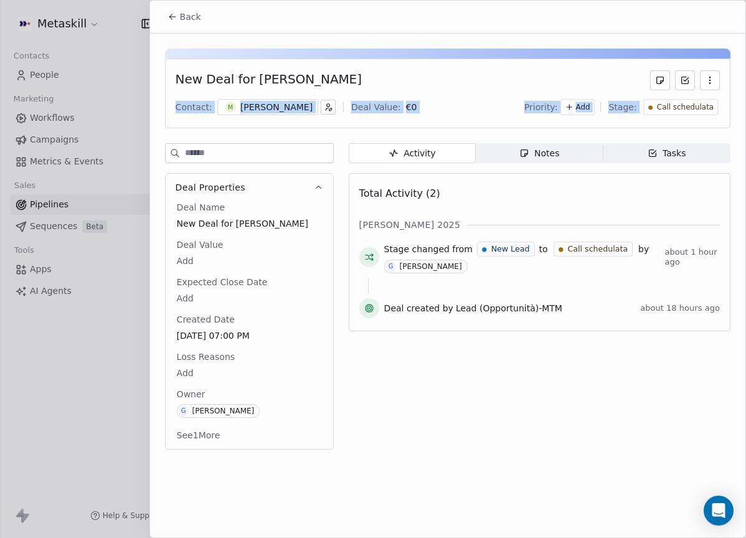
click at [674, 95] on div "New Deal for Matteo Cucchi Contact: M Matteo Cucchi Deal Value: € 0 Priority: A…" at bounding box center [447, 94] width 565 height 70
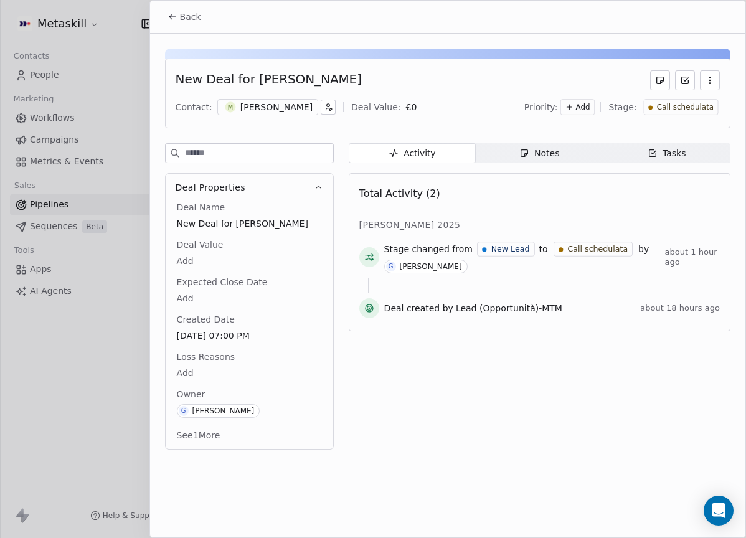
click at [675, 102] on span "Call schedulata" at bounding box center [684, 107] width 57 height 11
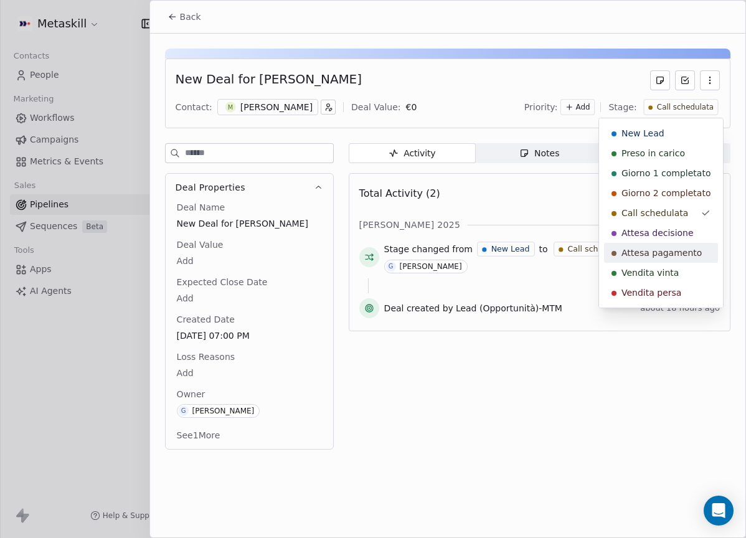
click at [683, 251] on span "Attesa pagamento" at bounding box center [661, 252] width 80 height 12
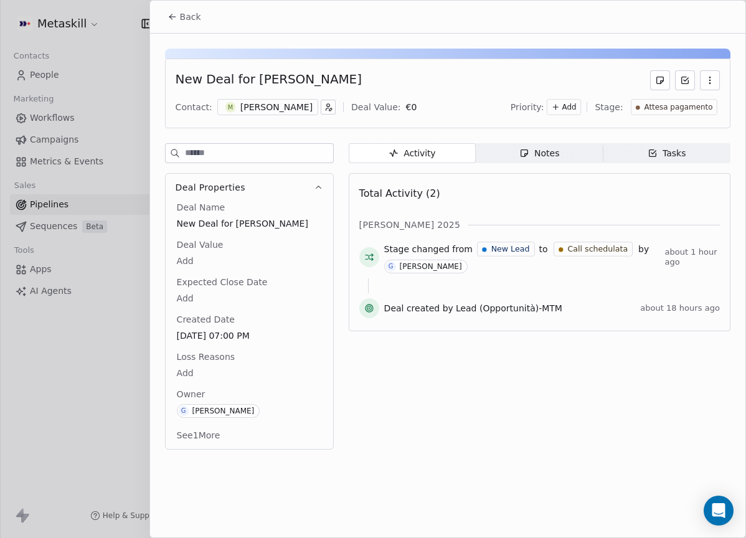
click at [189, 15] on span "Back" at bounding box center [190, 17] width 21 height 12
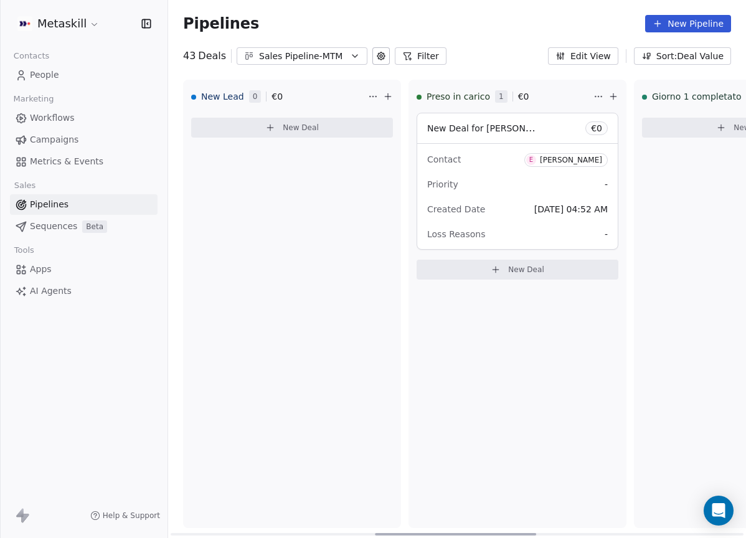
drag, startPoint x: 406, startPoint y: 532, endPoint x: 41, endPoint y: 499, distance: 366.8
click at [375, 533] on div at bounding box center [455, 534] width 161 height 2
click at [316, 45] on div "Pipelines New Pipeline" at bounding box center [457, 23] width 578 height 47
click at [319, 56] on div "Sales Pipeline-MTM" at bounding box center [302, 56] width 86 height 13
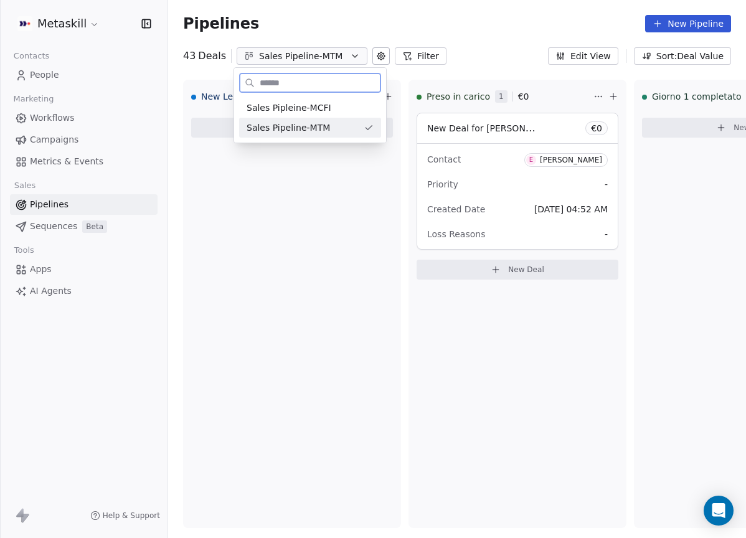
click at [331, 105] on div "Sales Pipleine-MCFI" at bounding box center [309, 107] width 127 height 13
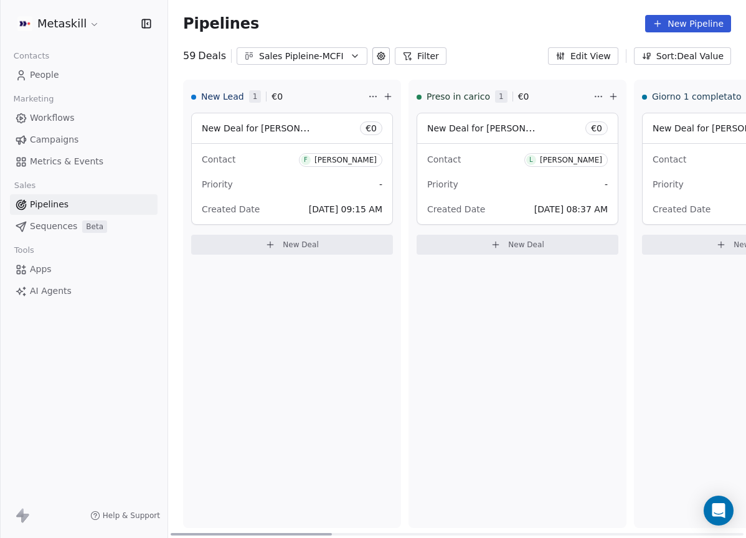
click at [316, 134] on div "New Deal for Federico Iacovella € 0" at bounding box center [292, 128] width 200 height 30
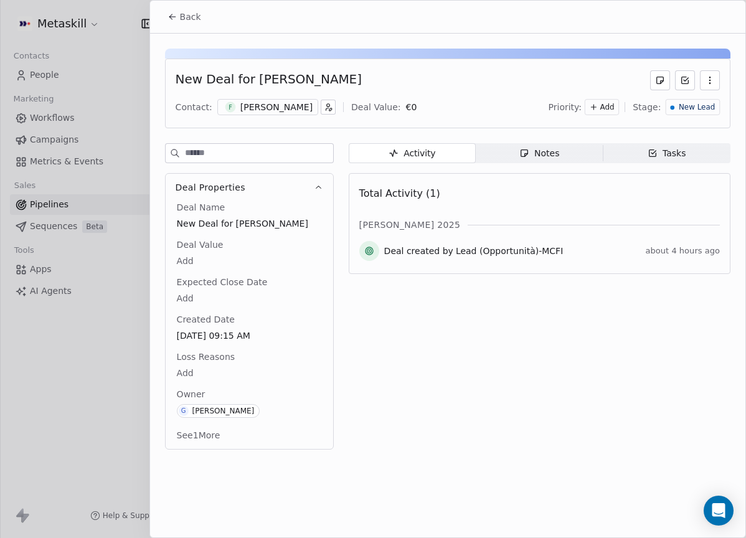
click at [291, 99] on div "F Federico Iacovella" at bounding box center [267, 107] width 101 height 16
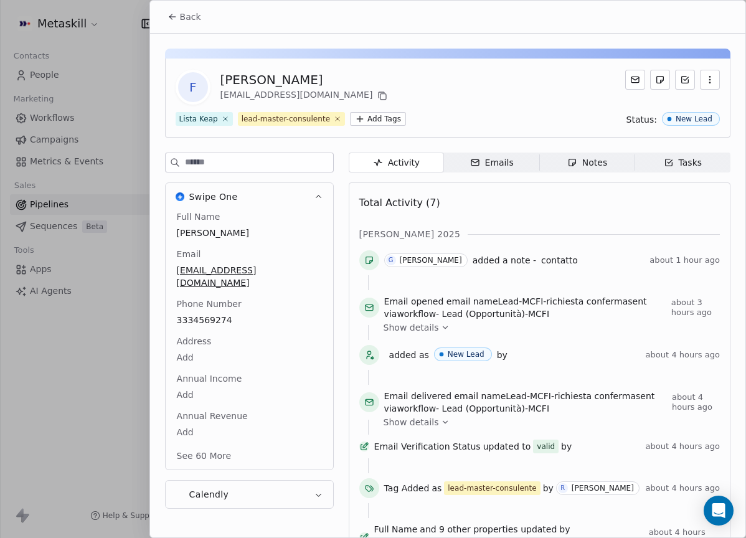
scroll to position [41, 0]
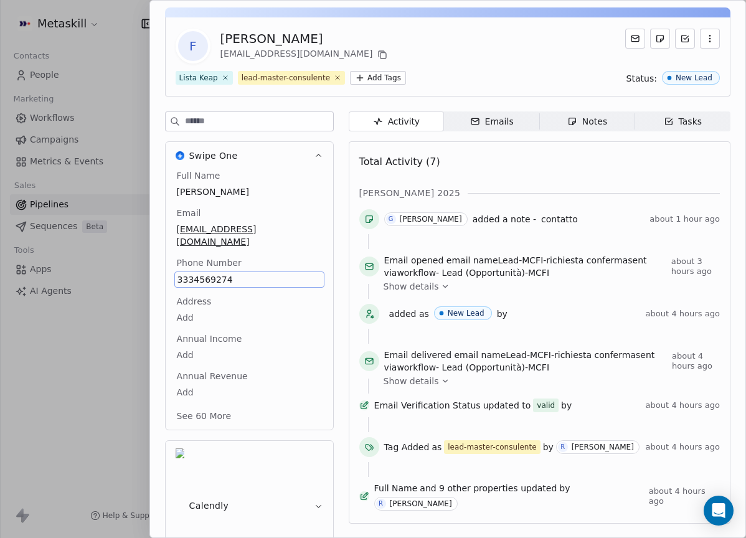
click at [498, 54] on div "F Federico Iacovella federicoiacovella1987@gmail.com" at bounding box center [448, 46] width 544 height 35
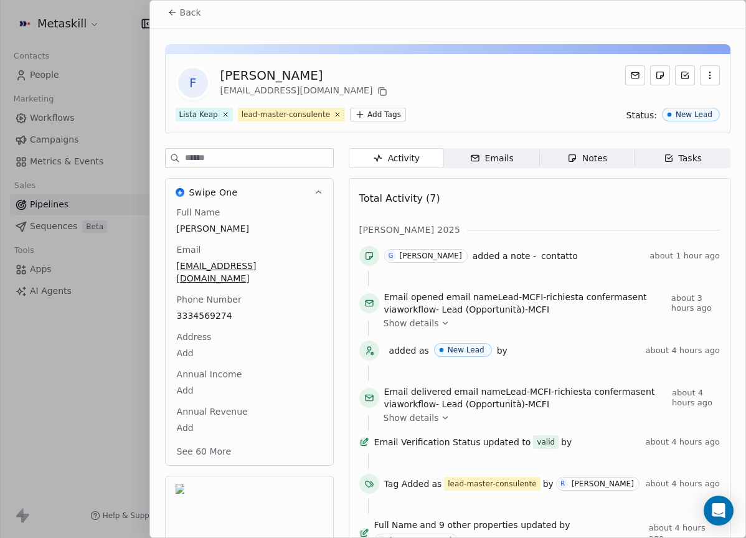
scroll to position [0, 0]
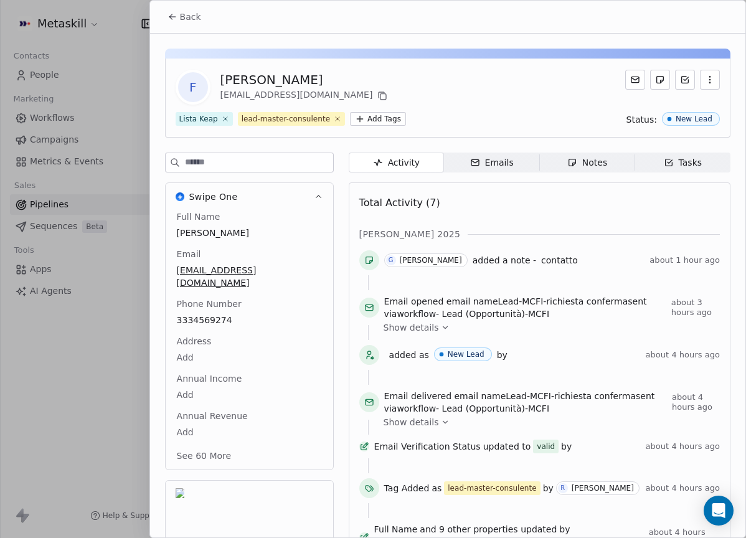
click at [202, 28] on div "Back" at bounding box center [447, 17] width 595 height 32
click at [197, 24] on button "Back" at bounding box center [184, 17] width 49 height 22
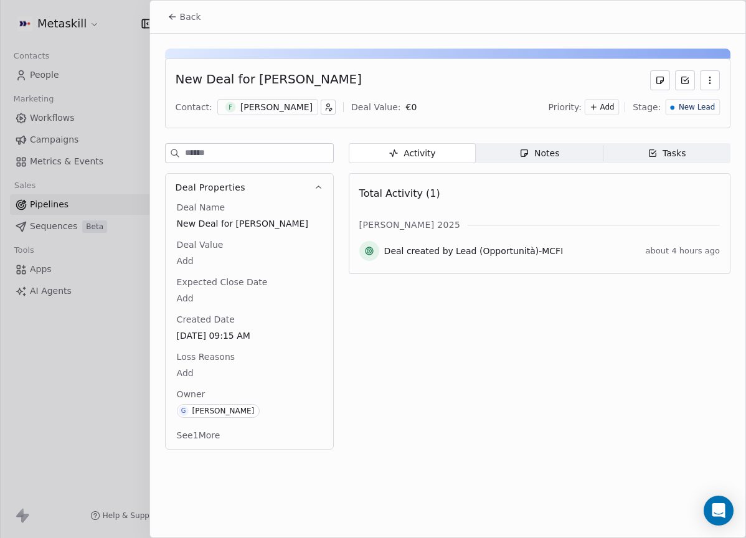
drag, startPoint x: 197, startPoint y: 22, endPoint x: 233, endPoint y: 39, distance: 39.8
click at [197, 22] on span "Back" at bounding box center [190, 17] width 21 height 12
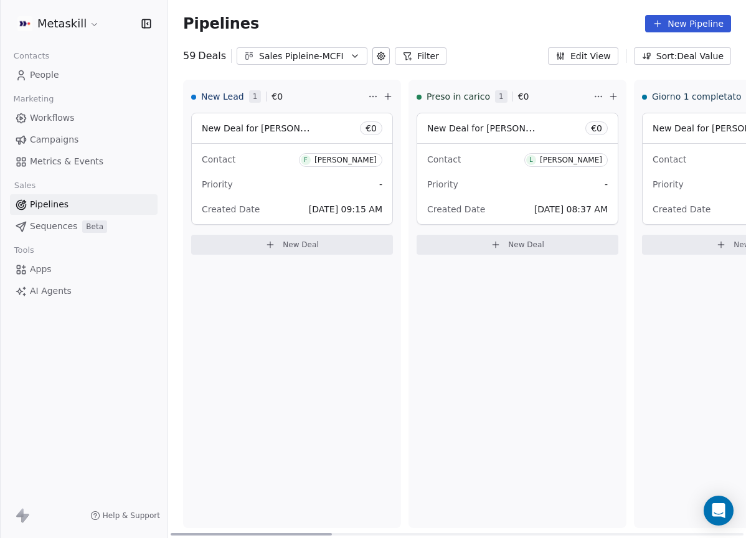
click at [299, 51] on div "Sales Pipleine-MCFI" at bounding box center [302, 56] width 86 height 13
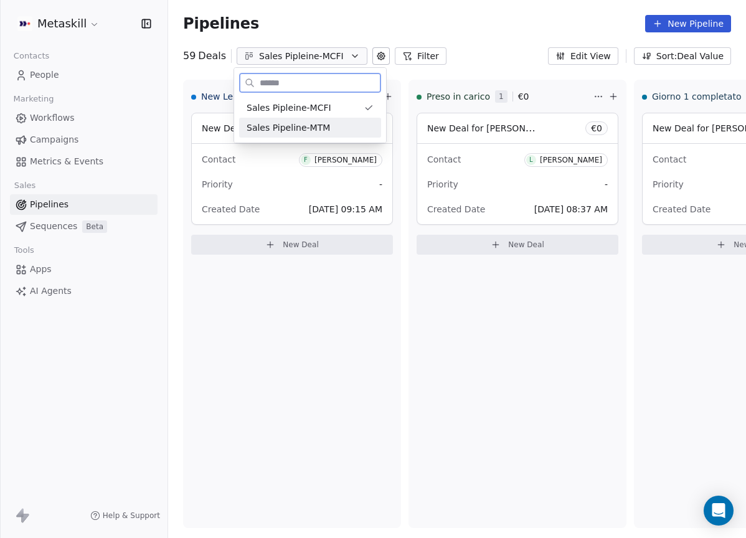
click at [360, 131] on div "Sales Pipeline-MTM" at bounding box center [309, 127] width 127 height 13
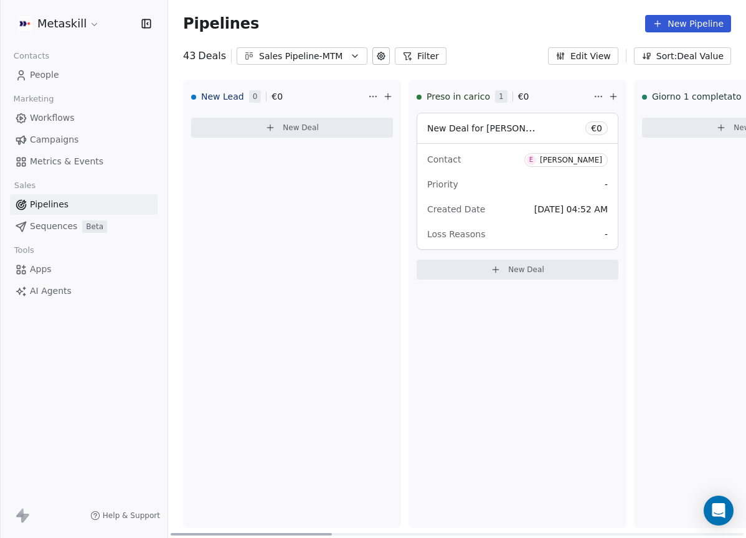
click at [536, 158] on div "E" at bounding box center [531, 160] width 10 height 10
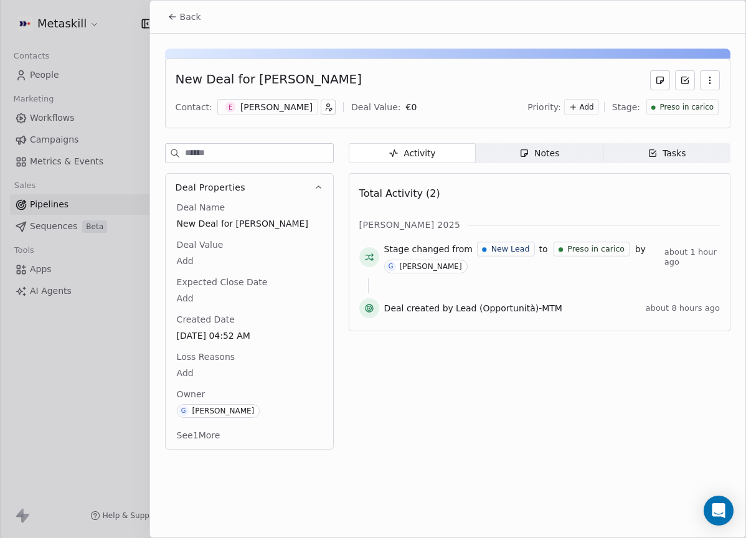
click at [580, 161] on span "Notes Notes" at bounding box center [539, 153] width 127 height 20
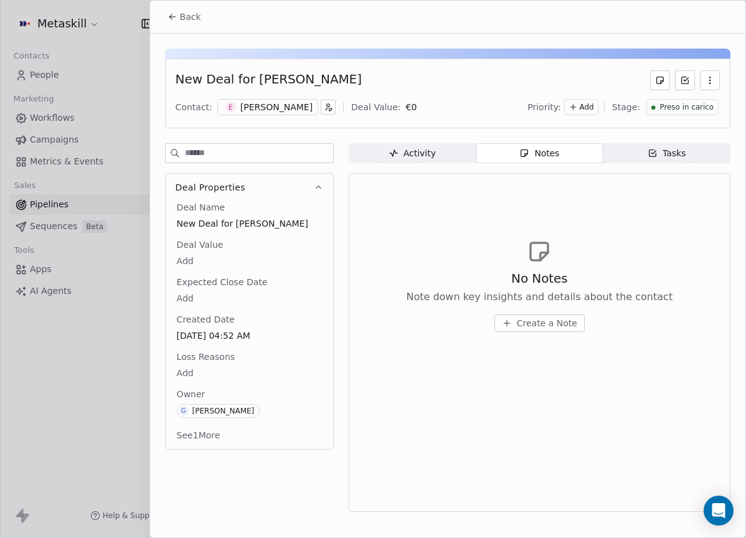
click at [552, 330] on button "Create a Note" at bounding box center [539, 322] width 90 height 17
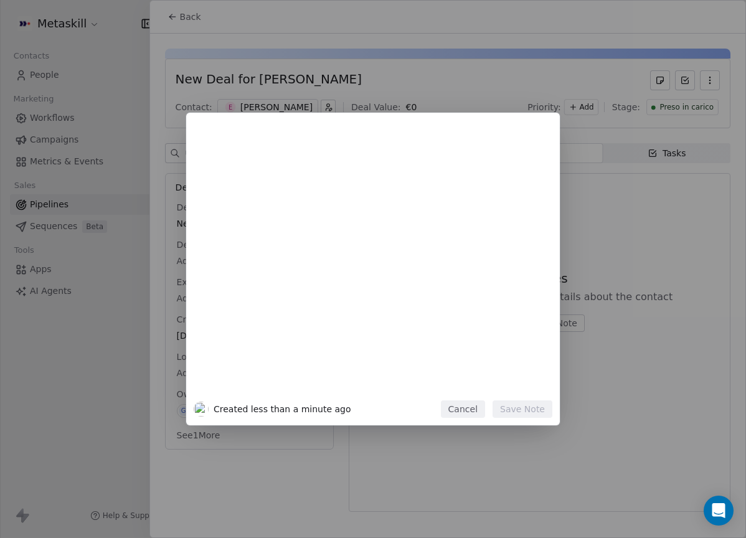
drag, startPoint x: 555, startPoint y: 326, endPoint x: 617, endPoint y: 282, distance: 75.8
click at [566, 321] on div "Created less than a minute ago Cancel Save Note" at bounding box center [373, 269] width 746 height 312
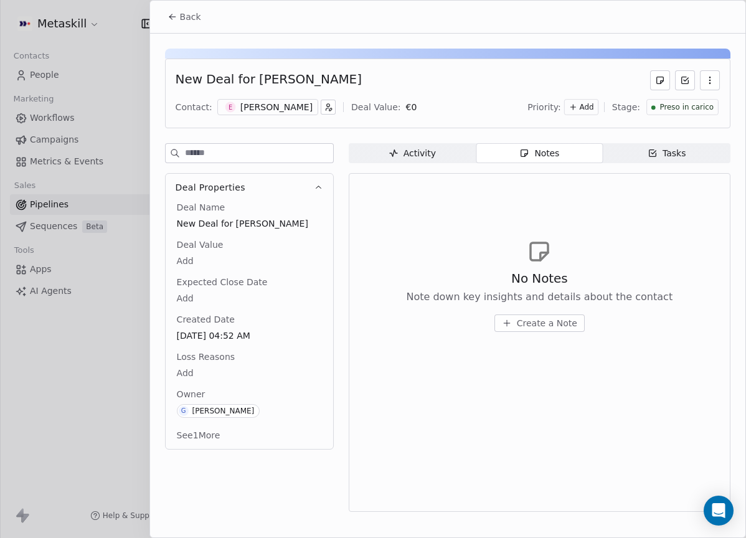
click at [625, 276] on div "Created less than a minute ago Cancel Save Note" at bounding box center [373, 269] width 746 height 312
click at [273, 107] on div "[PERSON_NAME]" at bounding box center [276, 107] width 72 height 12
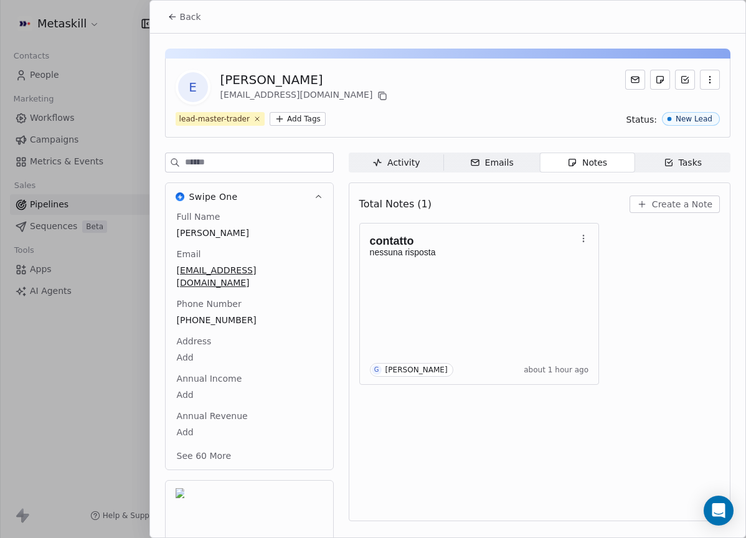
click at [657, 210] on button "Create a Note" at bounding box center [674, 203] width 90 height 17
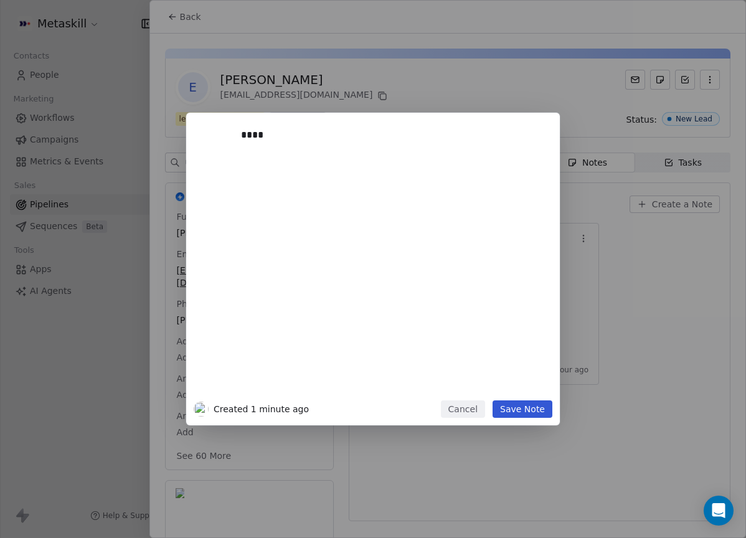
drag, startPoint x: 527, startPoint y: 402, endPoint x: 537, endPoint y: 403, distance: 10.0
click at [527, 404] on div "**** Created 1 minute ago Cancel Save Note" at bounding box center [372, 269] width 373 height 312
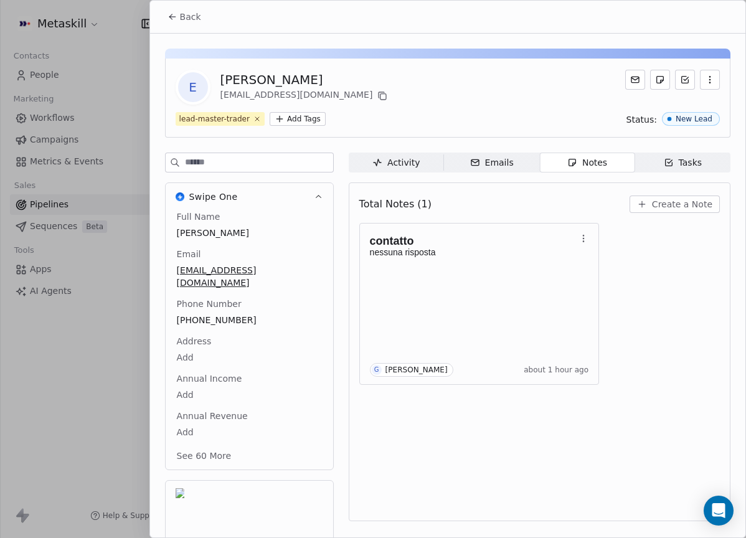
click at [533, 426] on div "**** Created 1 minute ago Cancel Save Note" at bounding box center [373, 269] width 746 height 538
click at [672, 198] on span "Create a Note" at bounding box center [682, 204] width 60 height 12
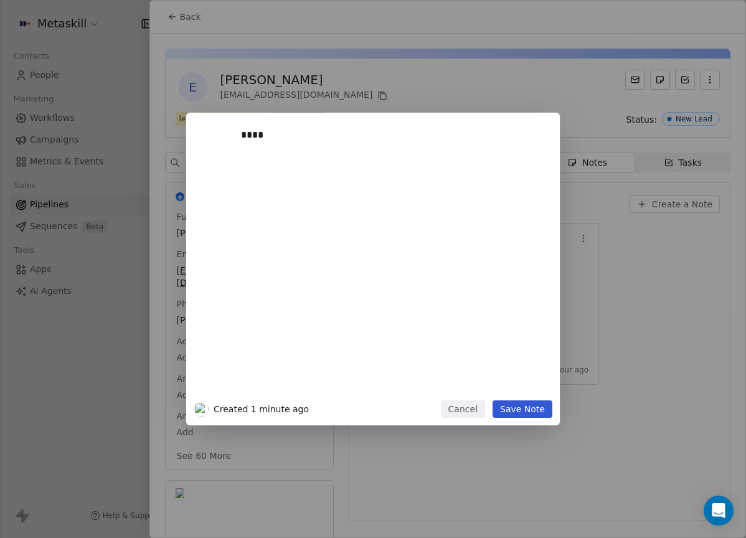
click at [510, 410] on button "Save Note" at bounding box center [522, 408] width 60 height 17
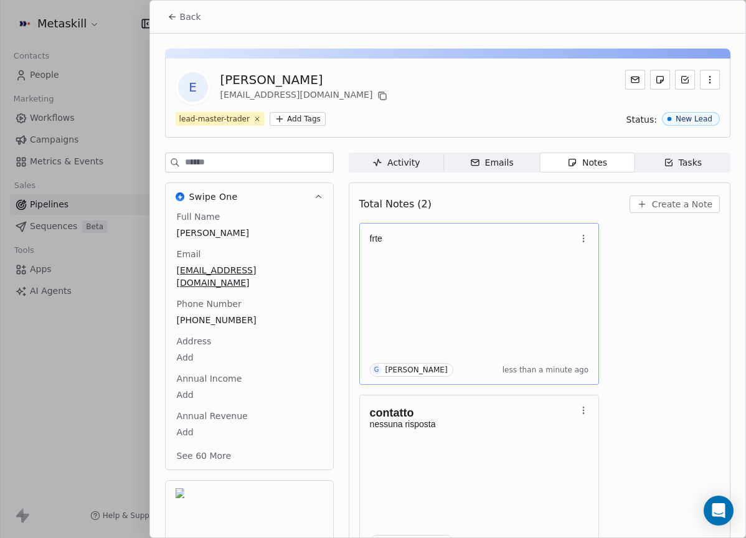
click at [584, 237] on icon "button" at bounding box center [583, 238] width 10 height 10
click at [603, 289] on span "Delete" at bounding box center [617, 287] width 29 height 12
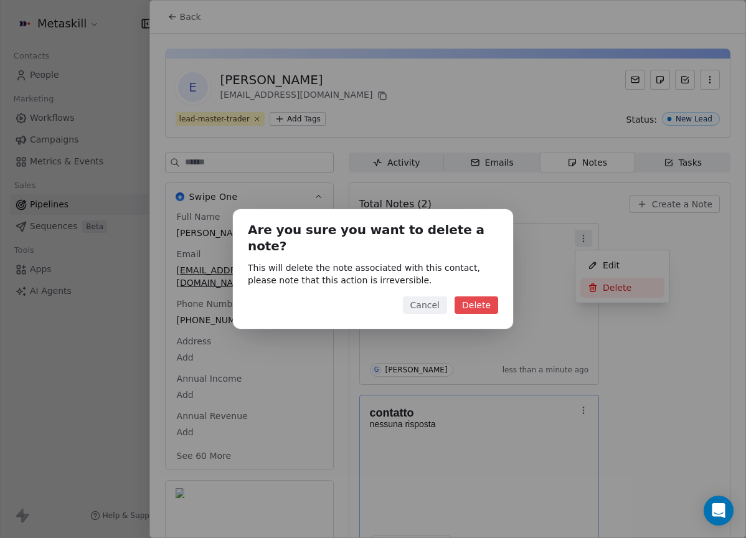
click at [472, 297] on button "Delete" at bounding box center [476, 304] width 44 height 17
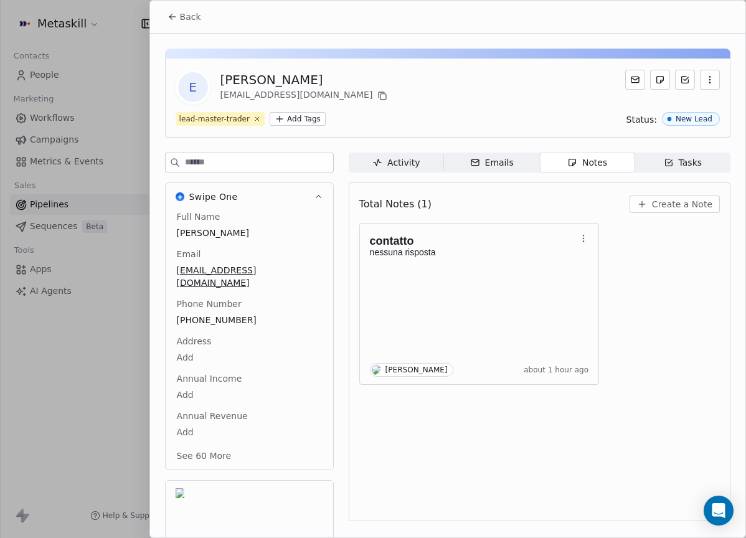
click at [685, 201] on span "Create a Note" at bounding box center [682, 204] width 60 height 12
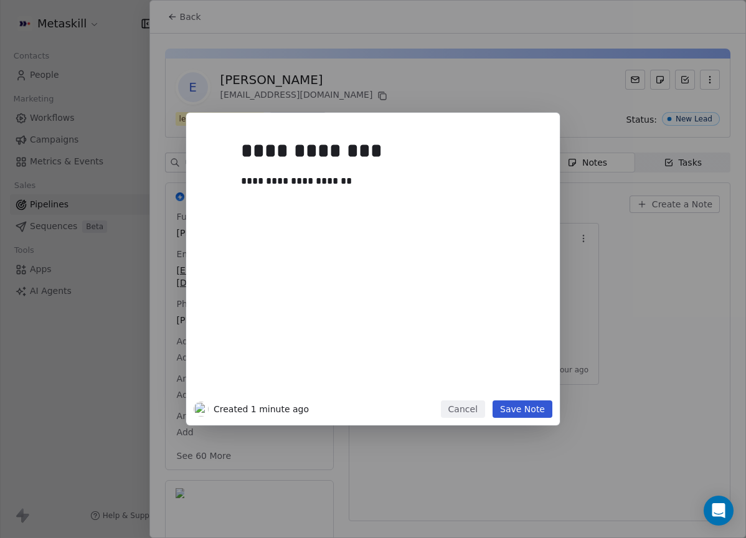
click at [548, 410] on button "Save Note" at bounding box center [522, 408] width 60 height 17
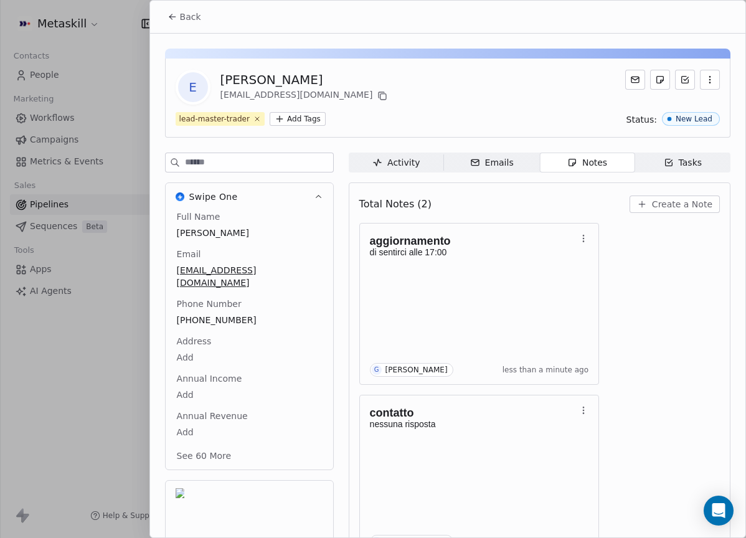
click at [508, 113] on div "lead-master-trader Add Tags Status: New Lead" at bounding box center [448, 119] width 544 height 14
click at [260, 76] on div "[PERSON_NAME]" at bounding box center [305, 79] width 170 height 17
click at [259, 76] on div "[PERSON_NAME]" at bounding box center [305, 79] width 170 height 17
click at [259, 75] on div "[PERSON_NAME]" at bounding box center [305, 79] width 170 height 17
copy div "[PERSON_NAME]"
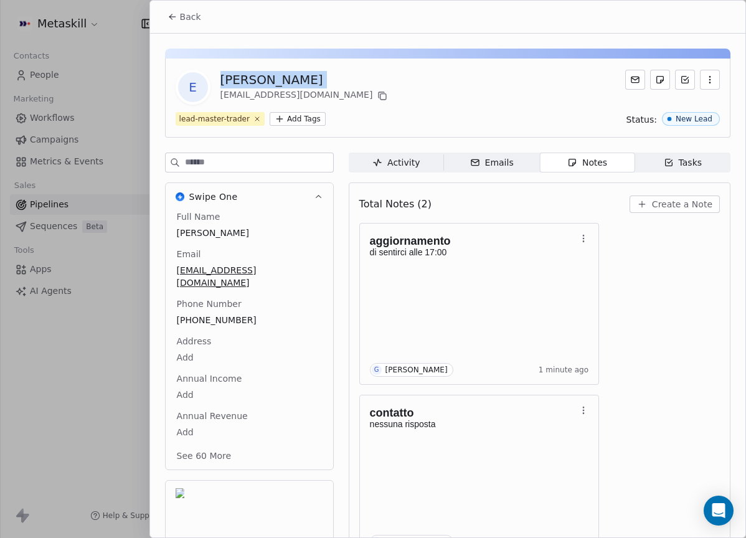
click at [202, 22] on button "Back" at bounding box center [184, 17] width 49 height 22
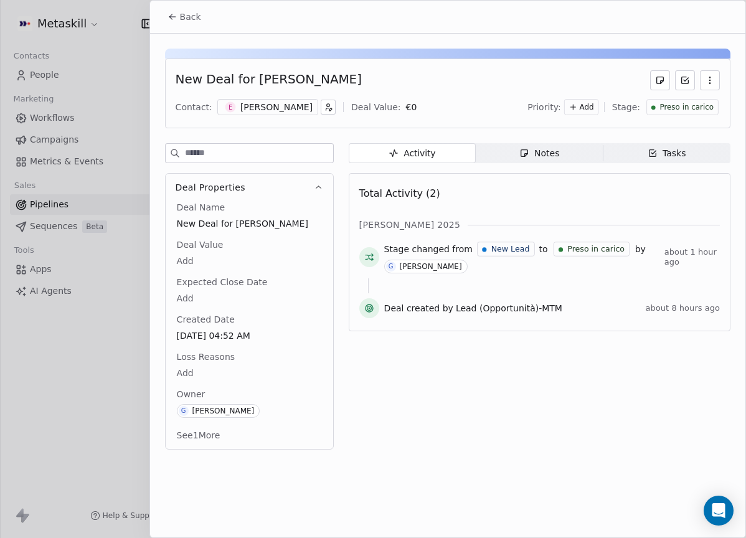
click at [654, 119] on div "New Deal for Enrico Baus Contact: E Enrico Baus Deal Value: € 0 Priority: Add S…" at bounding box center [447, 94] width 565 height 70
click at [662, 110] on span "Preso in carico" at bounding box center [686, 107] width 54 height 11
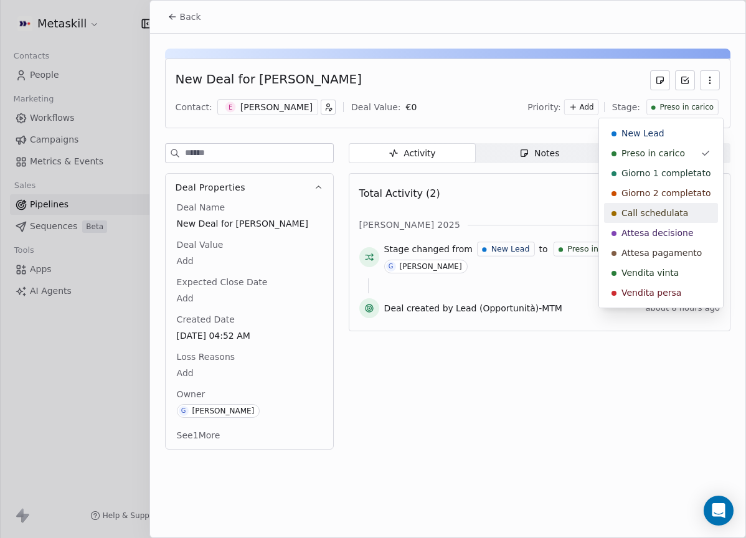
drag, startPoint x: 671, startPoint y: 209, endPoint x: 651, endPoint y: 205, distance: 20.3
click at [671, 210] on span "Call schedulata" at bounding box center [654, 213] width 67 height 12
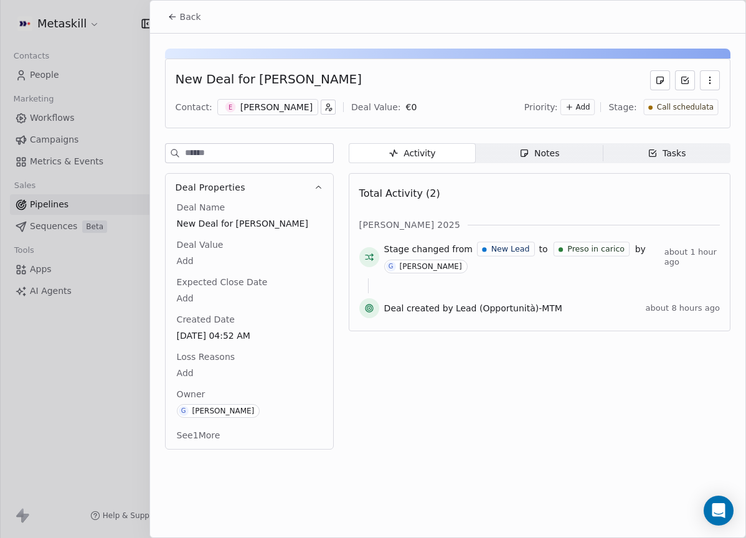
drag, startPoint x: 199, startPoint y: 9, endPoint x: 336, endPoint y: 32, distance: 138.1
click at [199, 10] on button "Back" at bounding box center [184, 17] width 49 height 22
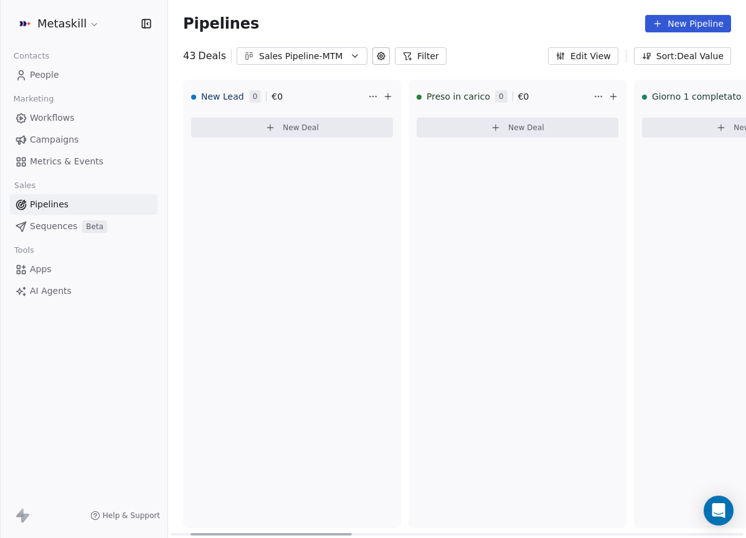
drag, startPoint x: 329, startPoint y: 530, endPoint x: 202, endPoint y: 312, distance: 252.2
click at [190, 533] on div at bounding box center [270, 534] width 161 height 2
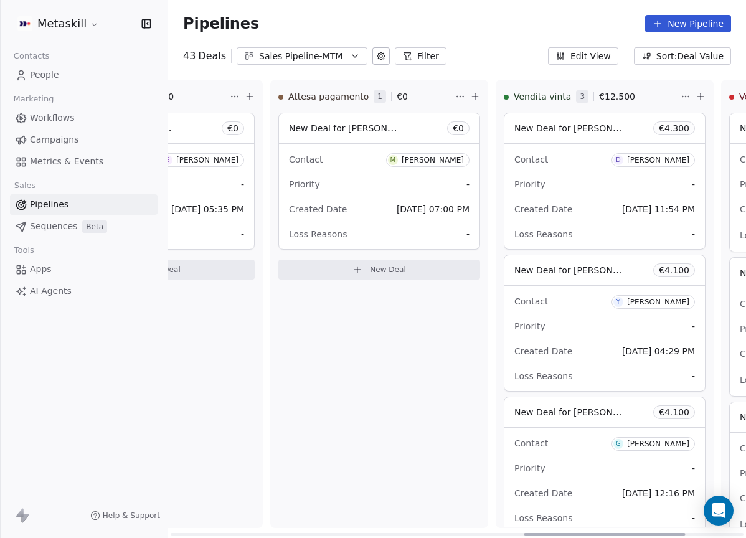
drag, startPoint x: 329, startPoint y: 534, endPoint x: 408, endPoint y: 251, distance: 293.4
click at [673, 533] on div at bounding box center [604, 534] width 161 height 2
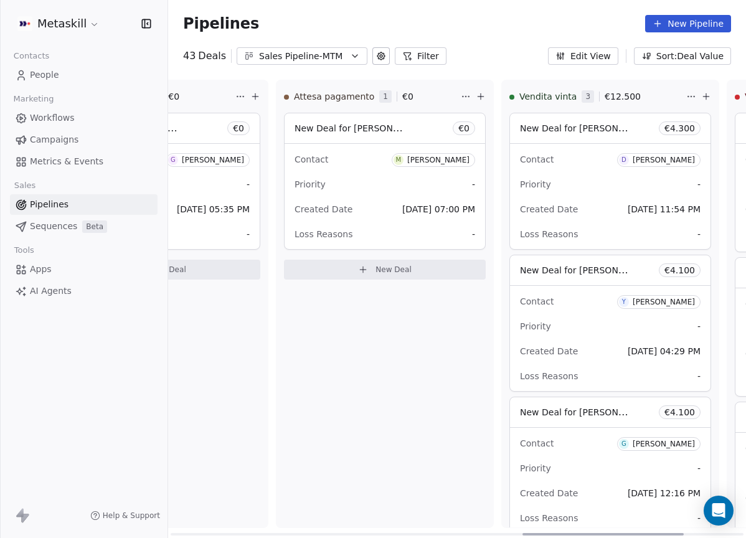
click at [344, 66] on div "Pipelines New Pipeline 43 Deals Sales Pipeline-MTM Filter Edit View Sort: Deal …" at bounding box center [457, 269] width 578 height 538
click at [345, 60] on button "Sales Pipeline-MTM" at bounding box center [302, 55] width 131 height 17
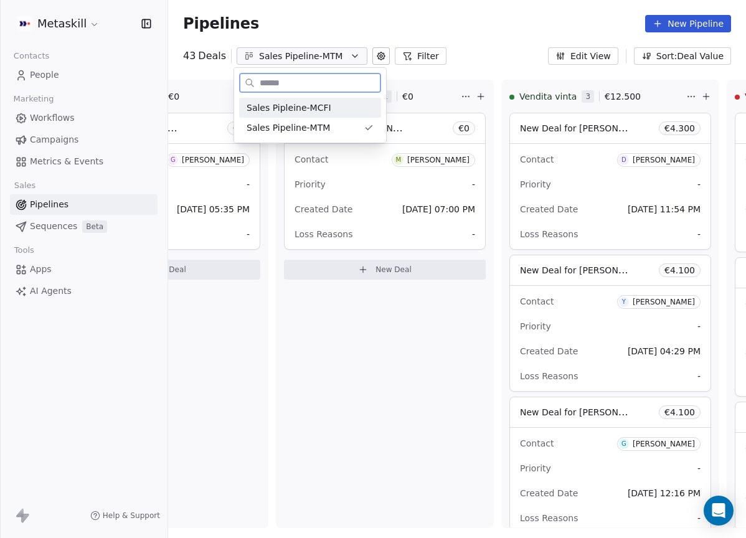
click at [351, 105] on div "Sales Pipleine-MCFI" at bounding box center [309, 107] width 127 height 13
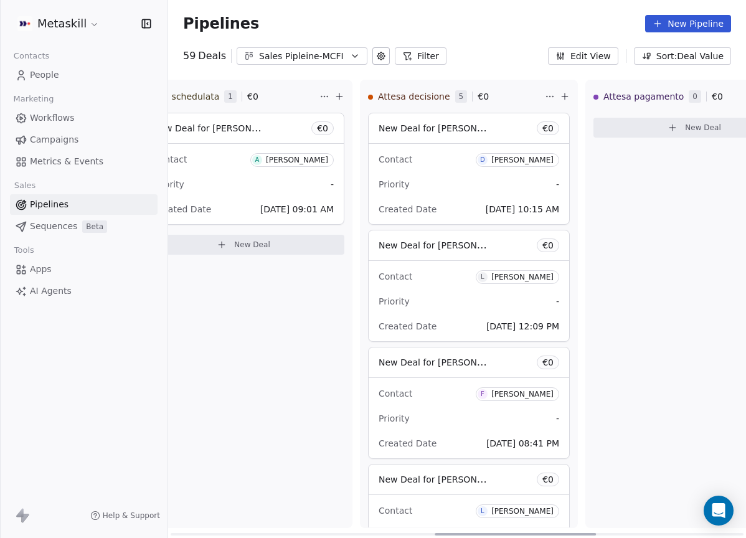
scroll to position [0, 937]
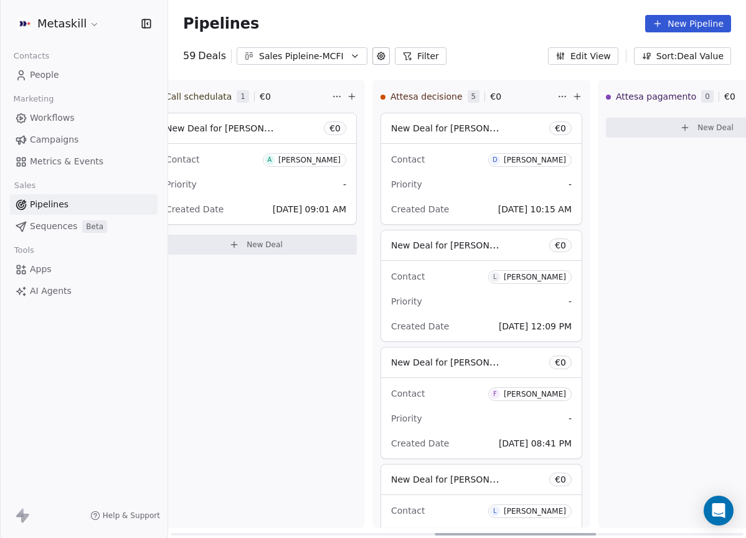
drag, startPoint x: 324, startPoint y: 532, endPoint x: 587, endPoint y: 483, distance: 267.7
click at [585, 533] on div at bounding box center [514, 534] width 161 height 2
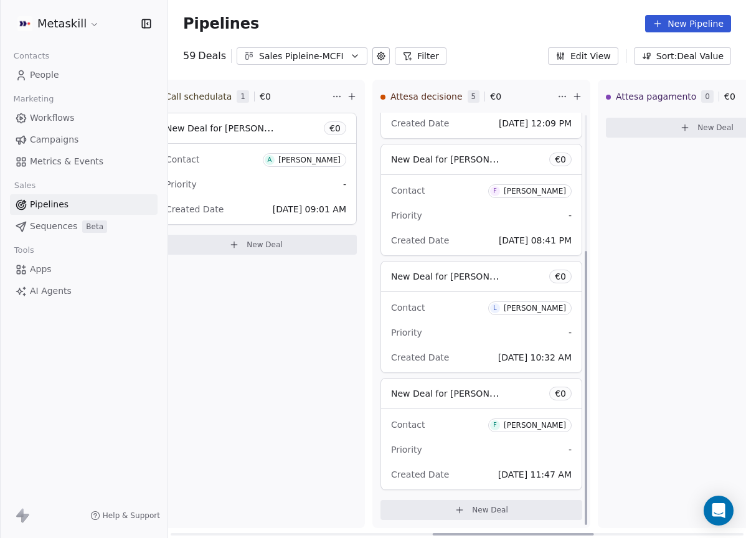
scroll to position [205, 0]
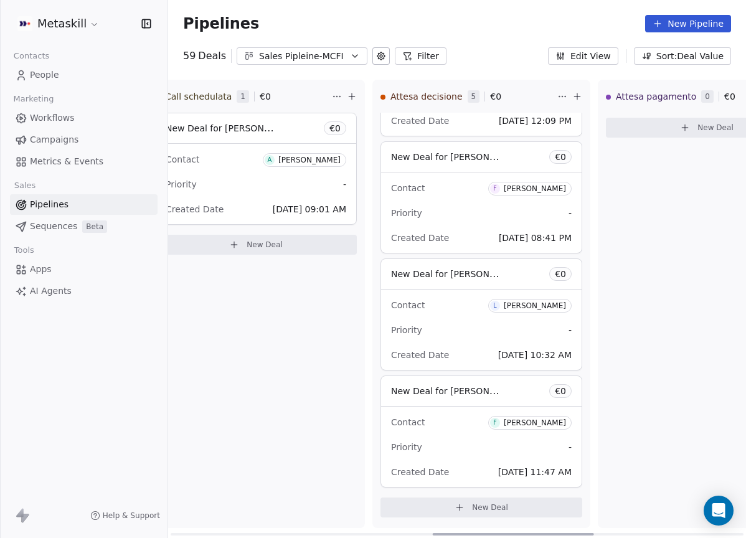
click at [545, 424] on div "[PERSON_NAME]" at bounding box center [535, 422] width 62 height 9
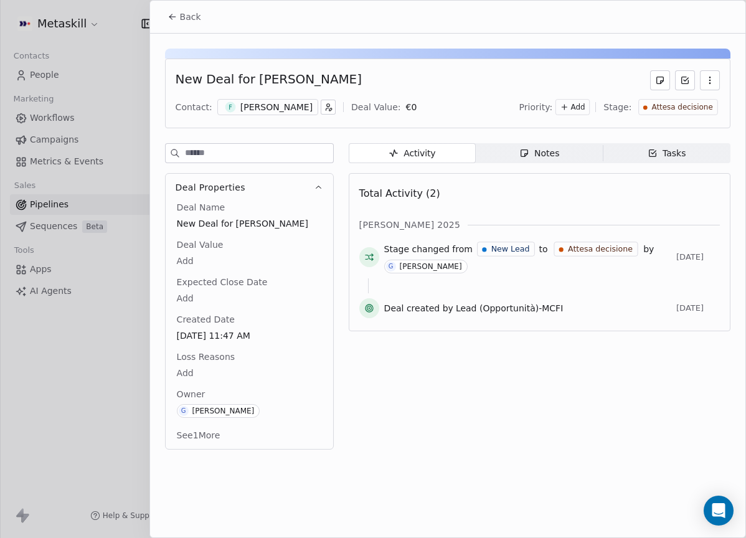
click at [568, 154] on span "Notes Notes" at bounding box center [539, 153] width 127 height 20
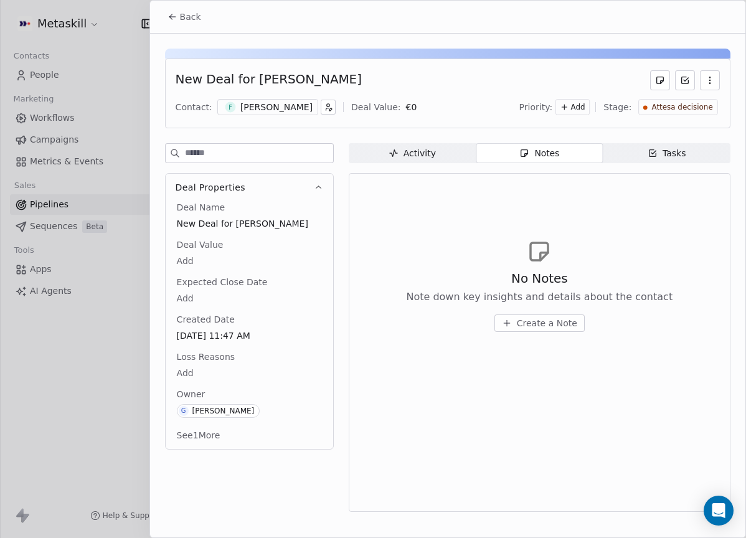
click at [291, 106] on div "[PERSON_NAME]" at bounding box center [276, 107] width 72 height 12
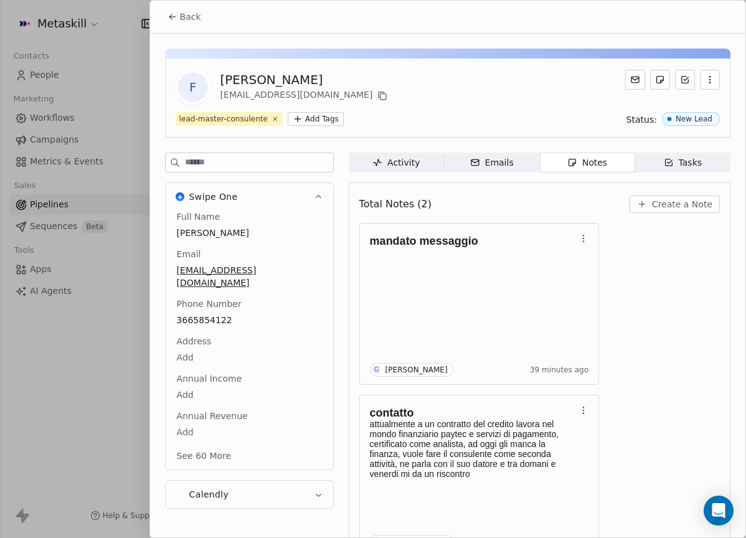
click at [565, 155] on span "Notes Notes" at bounding box center [586, 163] width 95 height 20
click at [669, 207] on span "Create a Note" at bounding box center [682, 204] width 60 height 12
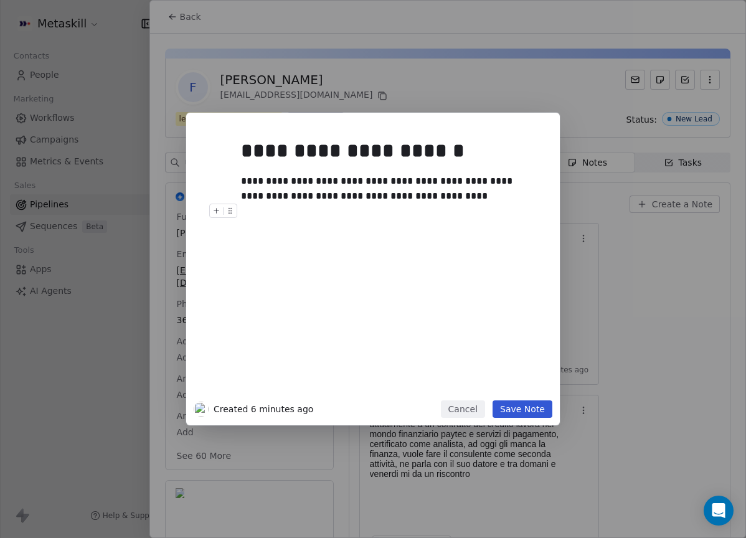
click at [540, 400] on div "**********" at bounding box center [372, 269] width 373 height 312
click at [542, 405] on button "Save Note" at bounding box center [522, 408] width 60 height 17
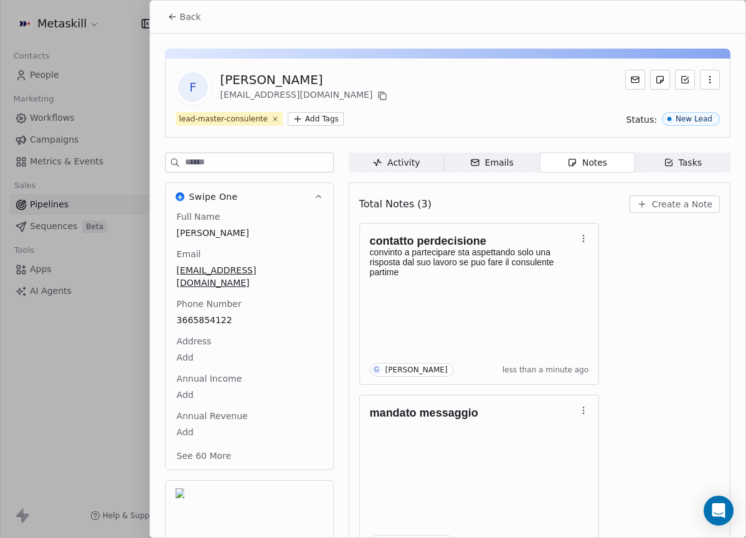
click at [195, 15] on span "Back" at bounding box center [190, 17] width 21 height 12
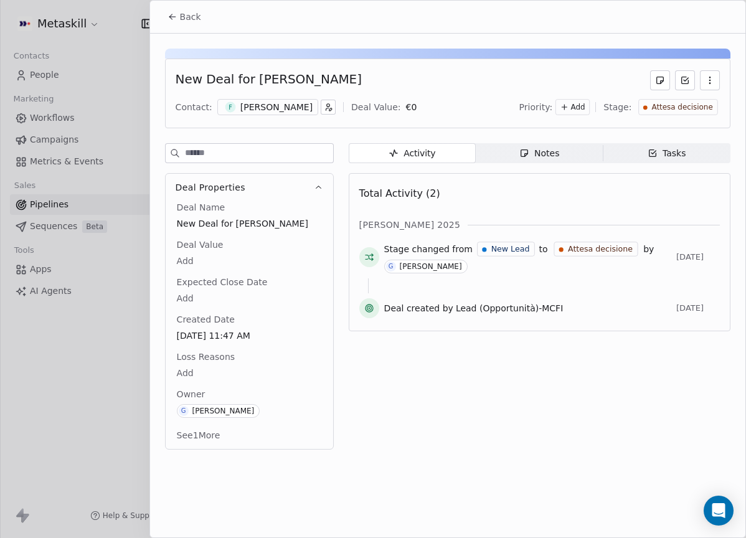
click at [199, 21] on span "Back" at bounding box center [190, 17] width 21 height 12
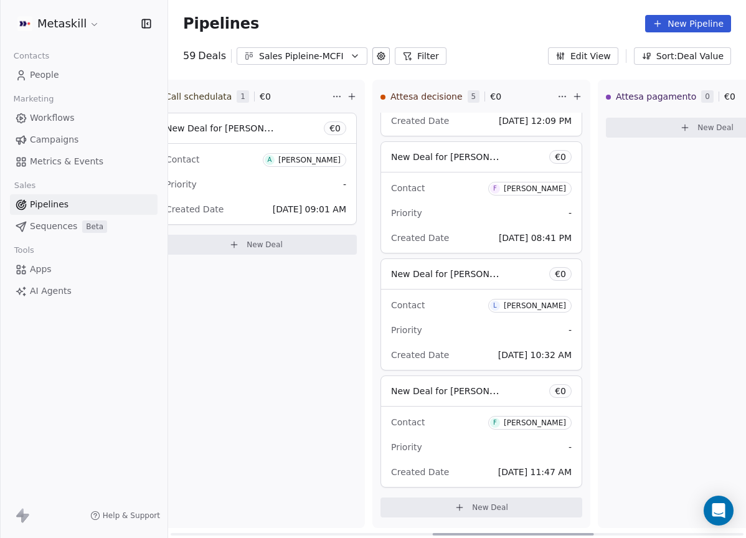
click at [329, 477] on div "Call schedulata 1 € 0 New Deal for Anna maria Cadau € 0 Contact A Anna maria Ca…" at bounding box center [256, 304] width 218 height 448
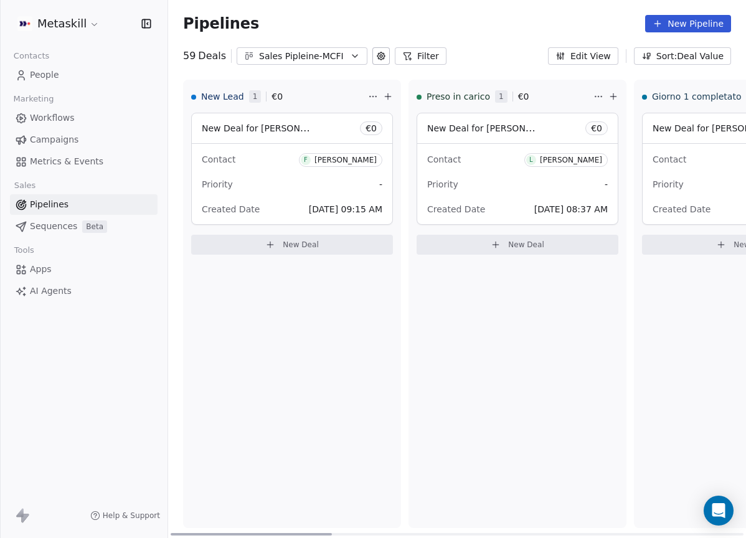
drag, startPoint x: 464, startPoint y: 533, endPoint x: 149, endPoint y: 512, distance: 315.0
click at [171, 533] on div at bounding box center [251, 534] width 161 height 2
click at [319, 156] on div "[PERSON_NAME]" at bounding box center [345, 160] width 62 height 9
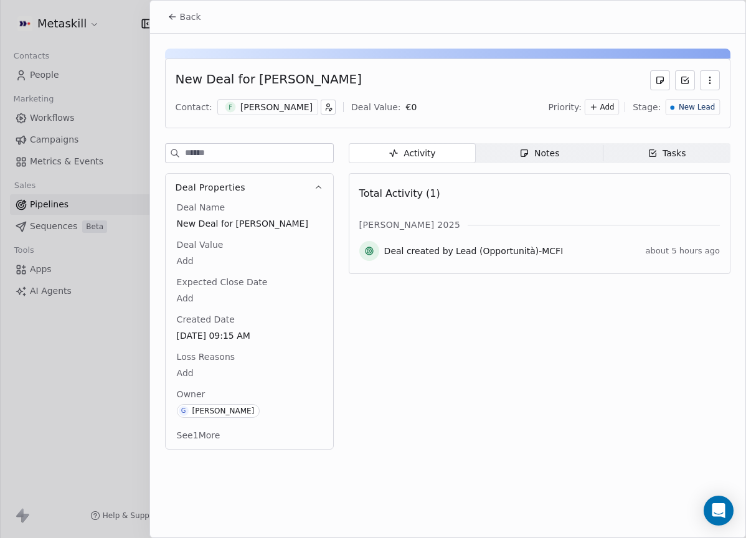
click at [281, 98] on div "Contact: F Federico Iacovella Deal Value: € 0 Priority: Add Stage: New Lead" at bounding box center [448, 107] width 544 height 19
click at [280, 103] on div "[PERSON_NAME]" at bounding box center [276, 107] width 72 height 12
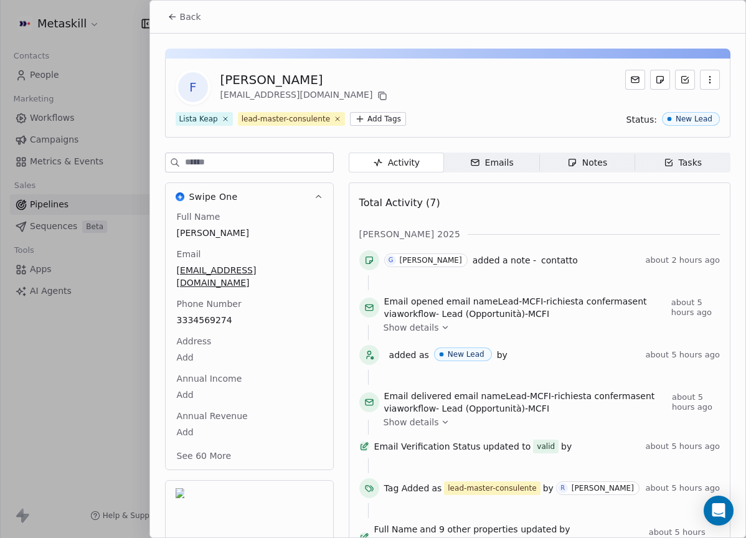
click at [617, 165] on span "Notes Notes" at bounding box center [586, 163] width 95 height 20
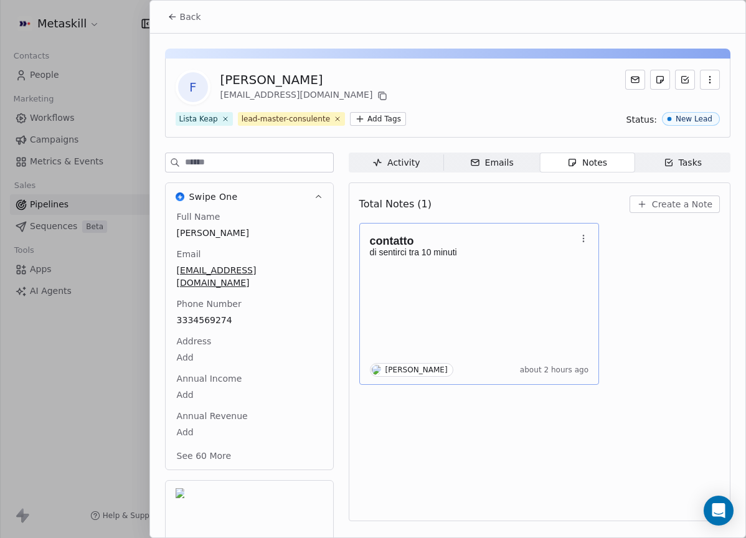
click at [469, 268] on div "contatto di sentirci tra 10 minuti" at bounding box center [479, 250] width 219 height 39
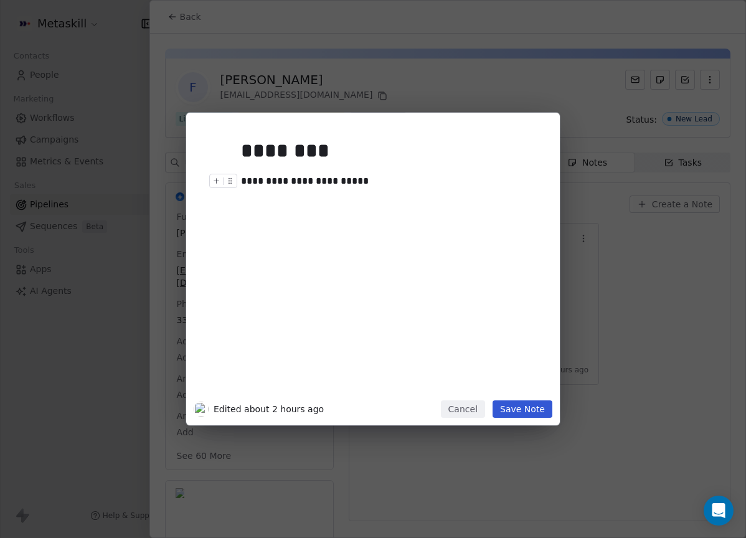
click at [355, 187] on div "**********" at bounding box center [387, 181] width 292 height 15
click at [355, 184] on div "**********" at bounding box center [387, 181] width 292 height 15
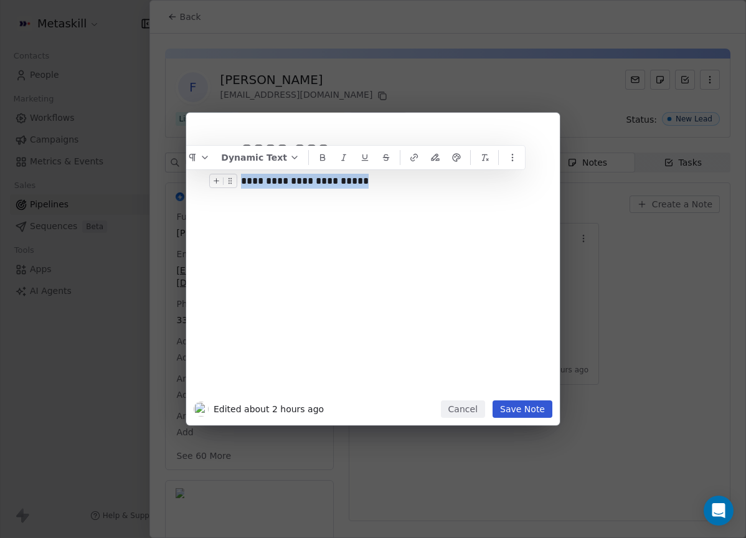
click at [354, 183] on div "**********" at bounding box center [387, 181] width 292 height 15
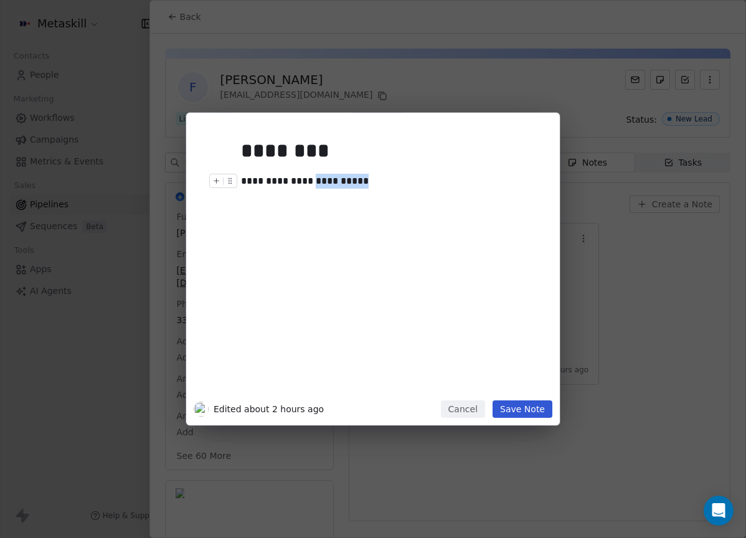
drag, startPoint x: 349, startPoint y: 182, endPoint x: 296, endPoint y: 182, distance: 52.3
click at [296, 183] on div "**********" at bounding box center [387, 181] width 292 height 15
drag, startPoint x: 532, startPoint y: 400, endPoint x: 525, endPoint y: 397, distance: 7.5
click at [532, 401] on button "Save Note" at bounding box center [522, 408] width 60 height 17
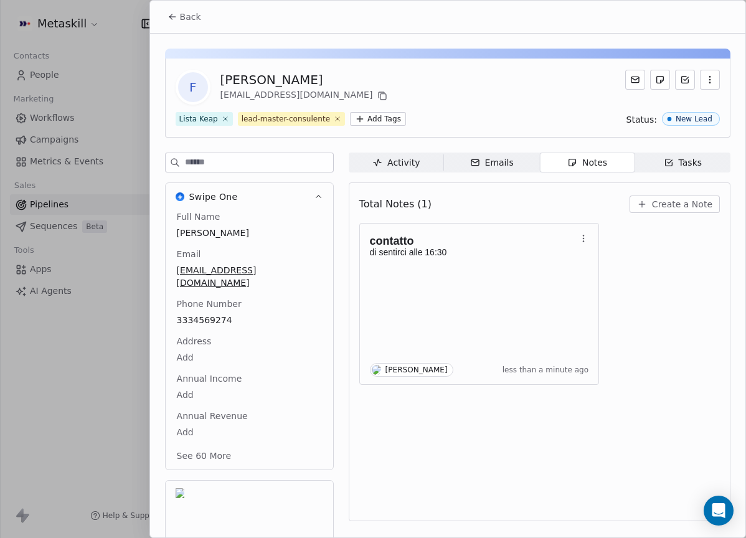
click at [301, 75] on div "[PERSON_NAME]" at bounding box center [305, 79] width 170 height 17
copy div "[PERSON_NAME]"
click at [193, 24] on button "Back" at bounding box center [184, 17] width 49 height 22
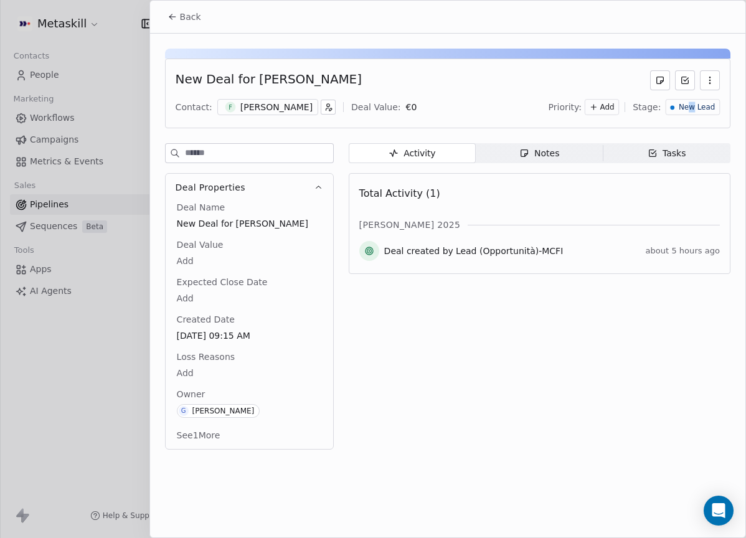
click at [693, 109] on span "New Lead" at bounding box center [696, 107] width 36 height 11
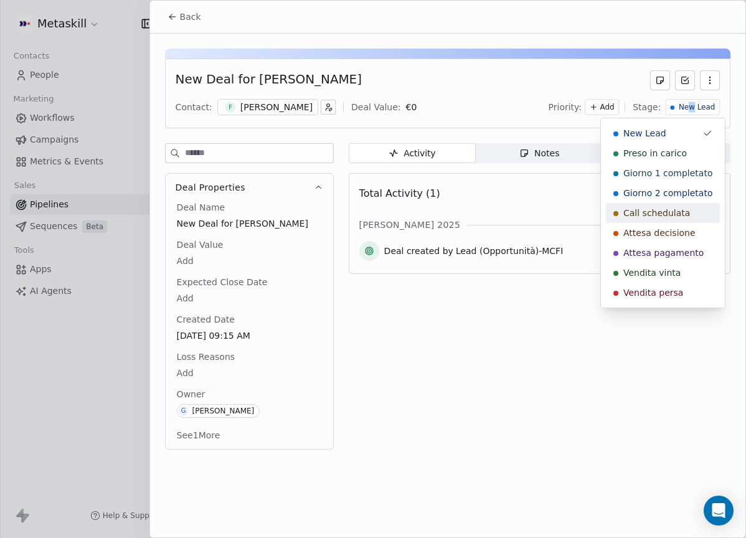
drag, startPoint x: 667, startPoint y: 212, endPoint x: 659, endPoint y: 213, distance: 8.1
click at [667, 212] on span "Call schedulata" at bounding box center [656, 213] width 67 height 12
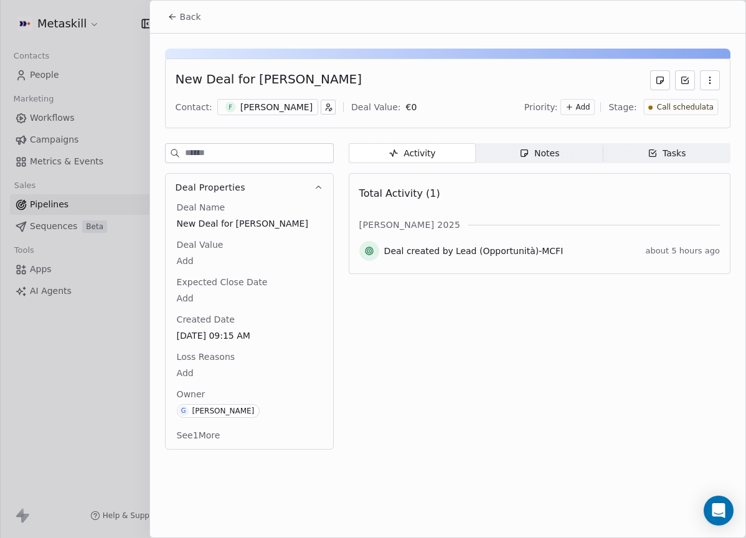
drag, startPoint x: 181, startPoint y: 13, endPoint x: 260, endPoint y: 33, distance: 81.5
click at [182, 12] on span "Back" at bounding box center [190, 17] width 21 height 12
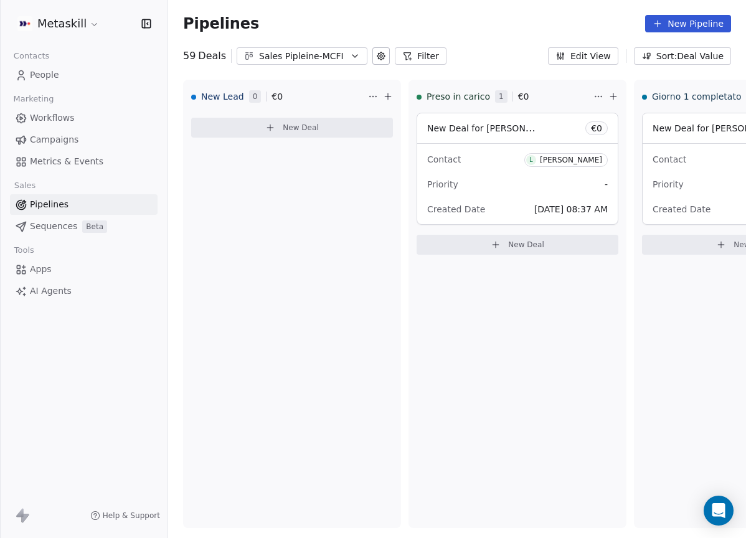
click at [586, 164] on span "L Luca Conte" at bounding box center [565, 160] width 83 height 14
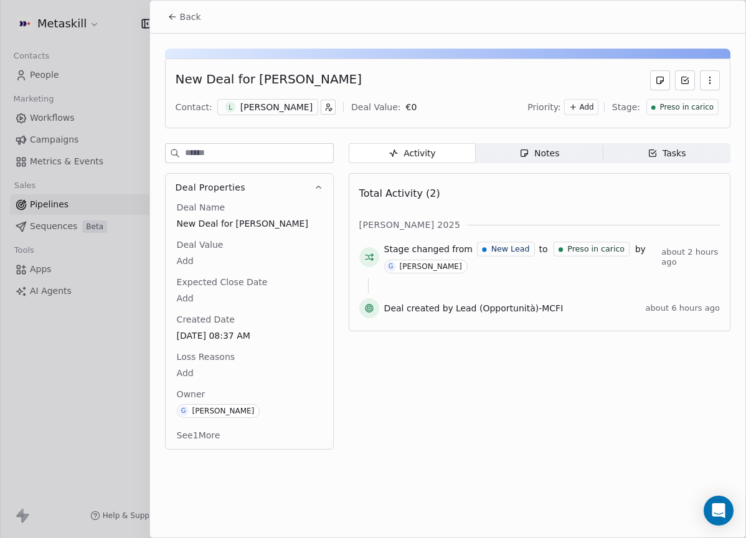
drag, startPoint x: 507, startPoint y: 289, endPoint x: 513, endPoint y: 285, distance: 6.7
click at [509, 289] on div at bounding box center [539, 285] width 343 height 15
click at [543, 157] on div "Notes" at bounding box center [539, 153] width 40 height 13
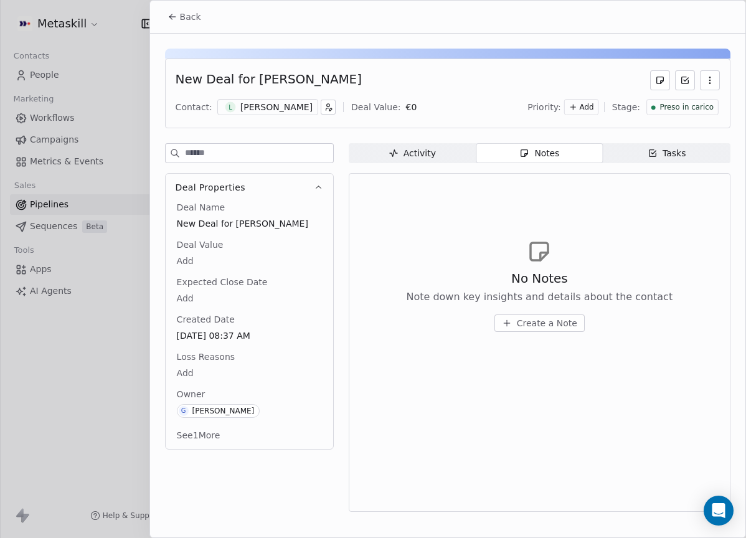
click at [255, 118] on div "New Deal for Luca Conte Contact: L Luca Conte Deal Value: € 0 Priority: Add Sta…" at bounding box center [447, 94] width 565 height 70
click at [263, 114] on div "L Luca Conte" at bounding box center [267, 107] width 101 height 16
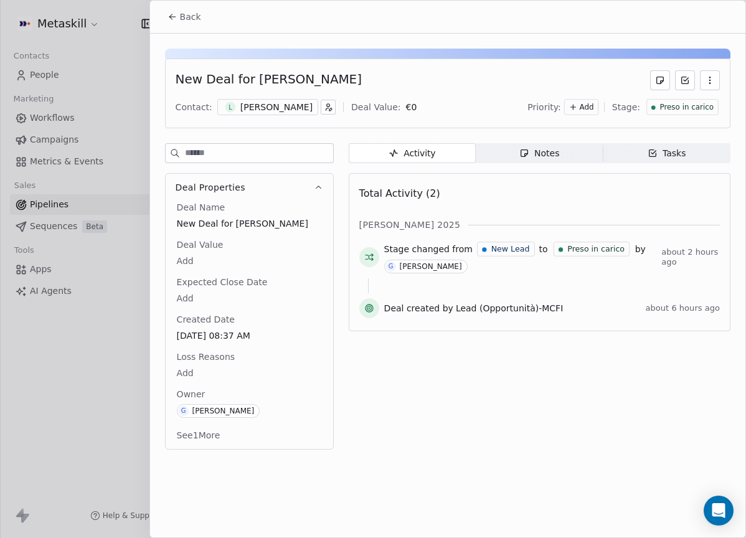
click at [527, 159] on div "Notes" at bounding box center [539, 153] width 40 height 13
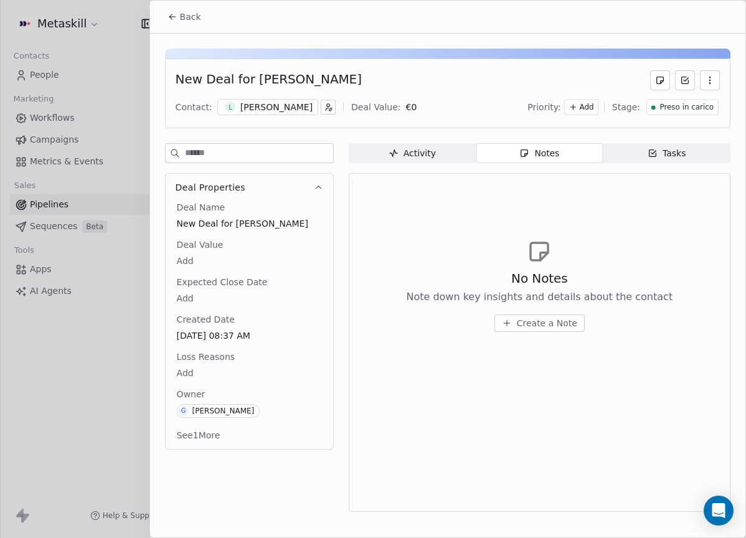
click at [257, 105] on div "[PERSON_NAME]" at bounding box center [276, 107] width 72 height 12
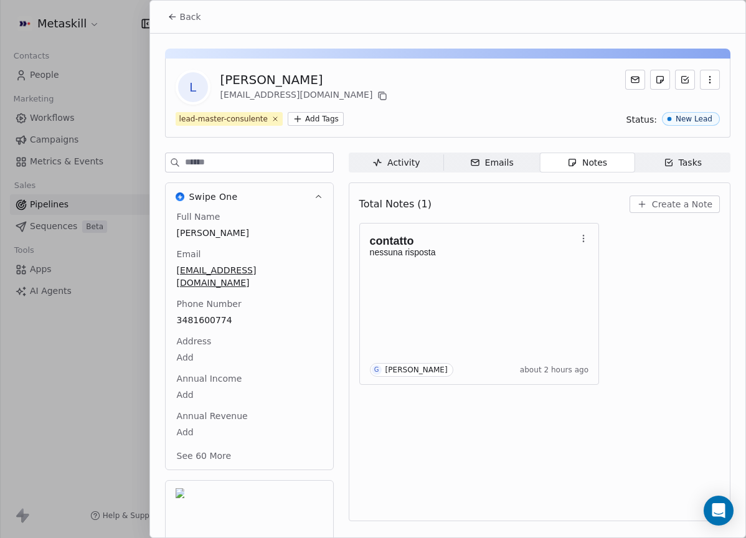
click at [519, 173] on div "Activity Activity Emails Emails Notes Notes Tasks Tasks Total Notes (1) Create …" at bounding box center [540, 386] width 382 height 466
click at [669, 199] on button "Create a Note" at bounding box center [674, 203] width 90 height 17
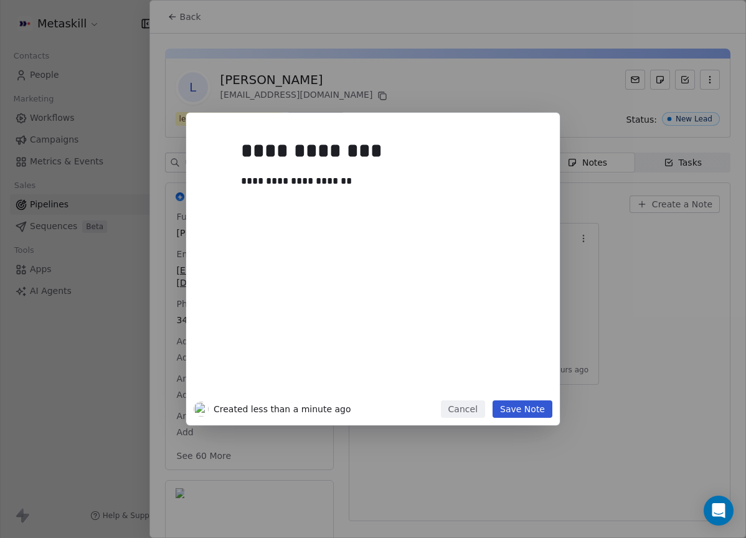
click at [537, 405] on button "Save Note" at bounding box center [522, 408] width 60 height 17
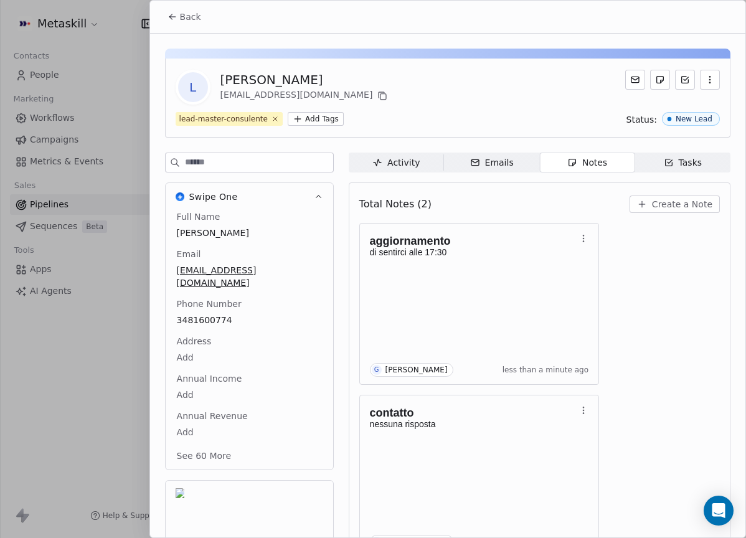
click at [272, 80] on div "[PERSON_NAME]" at bounding box center [305, 79] width 170 height 17
copy div "[PERSON_NAME]"
click at [432, 264] on p at bounding box center [473, 262] width 207 height 10
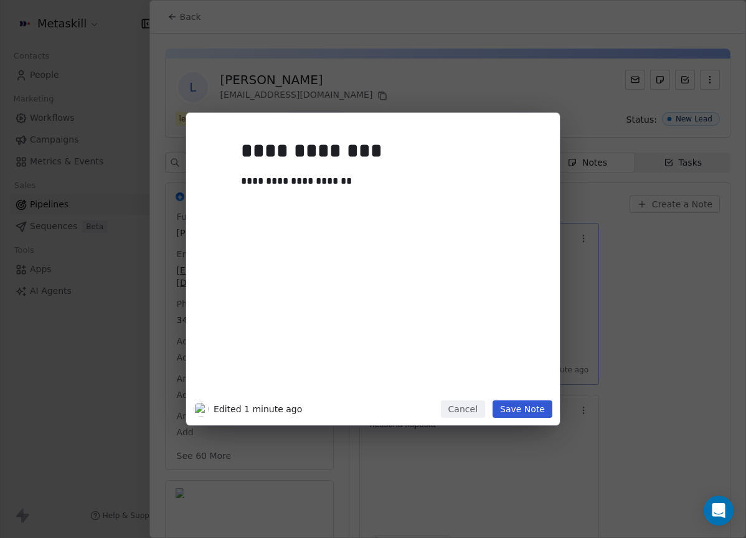
click at [443, 259] on div "**********" at bounding box center [391, 263] width 301 height 265
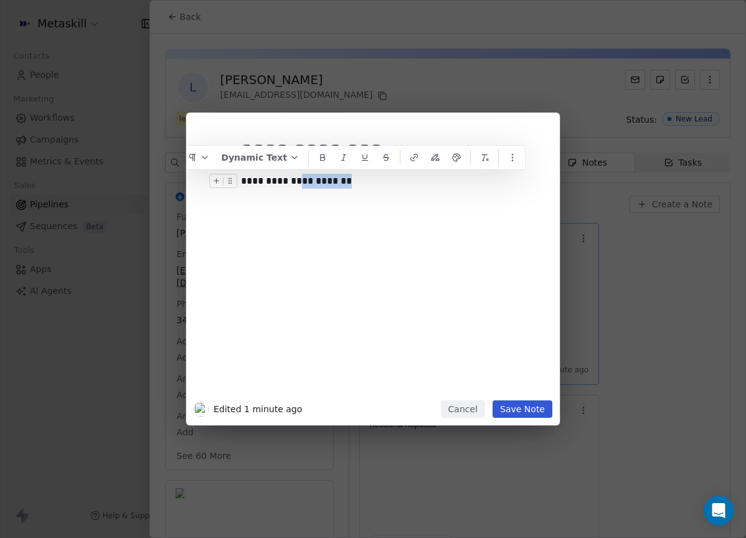
drag, startPoint x: 319, startPoint y: 183, endPoint x: 288, endPoint y: 188, distance: 31.5
click at [288, 188] on div "**********" at bounding box center [387, 181] width 292 height 15
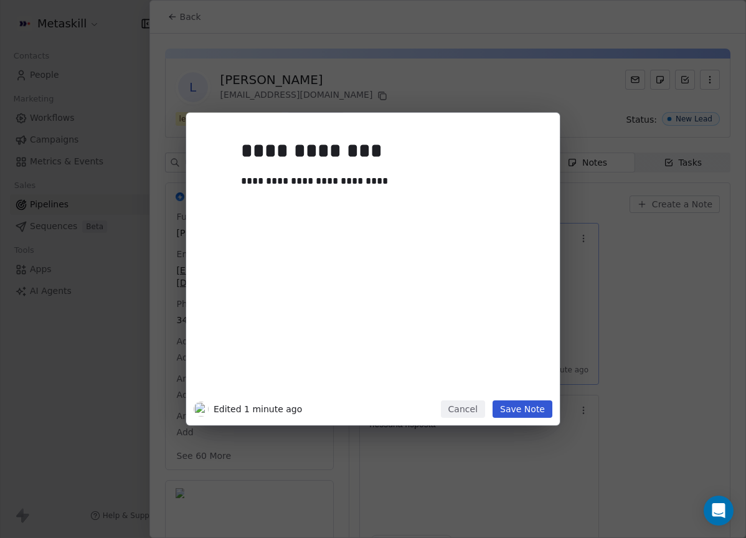
click at [520, 422] on div "**********" at bounding box center [372, 269] width 373 height 312
click at [527, 415] on button "Save Note" at bounding box center [522, 408] width 60 height 17
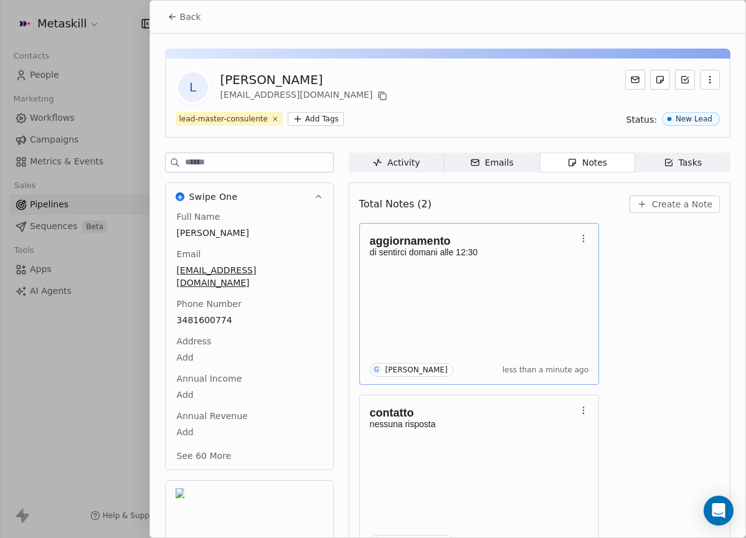
click at [215, 42] on div "L Luca Conte lucaconte.l@libero.it lead-master-consulente Add Tags Status: New …" at bounding box center [447, 326] width 595 height 584
click at [205, 29] on div "Back" at bounding box center [447, 17] width 595 height 32
drag, startPoint x: 201, startPoint y: 22, endPoint x: 547, endPoint y: 72, distance: 349.0
click at [202, 22] on button "Back" at bounding box center [184, 17] width 49 height 22
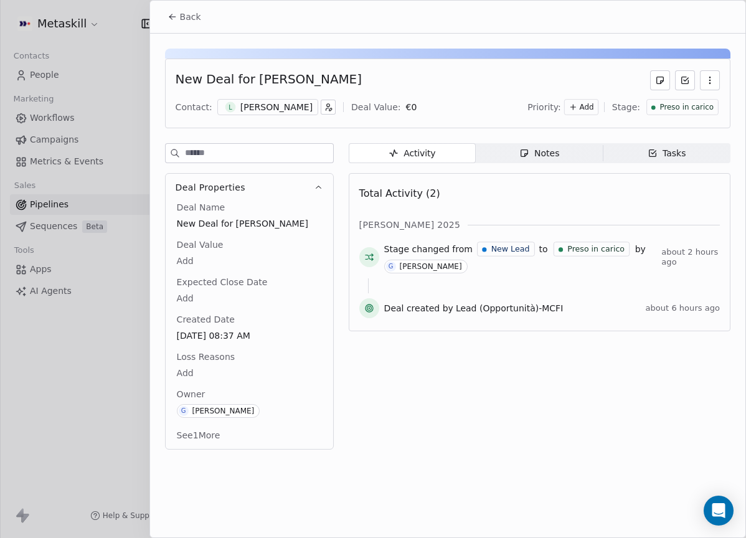
click at [697, 102] on span "Preso in carico" at bounding box center [686, 107] width 54 height 11
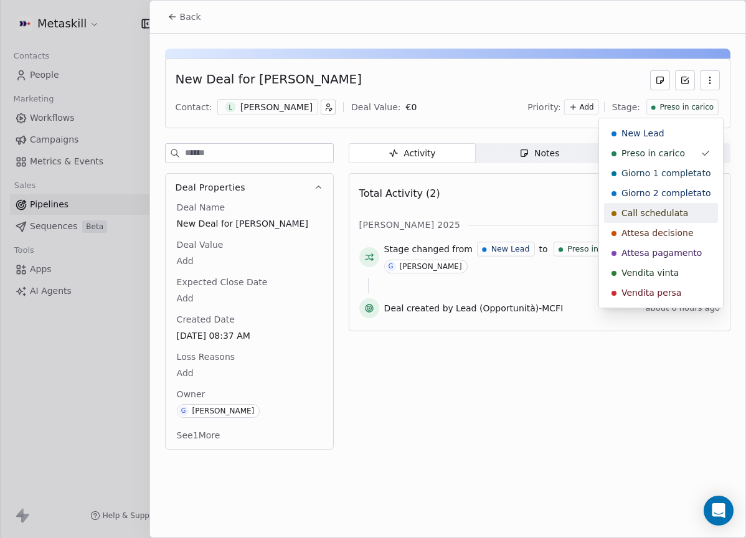
click at [678, 214] on span "Call schedulata" at bounding box center [654, 213] width 67 height 12
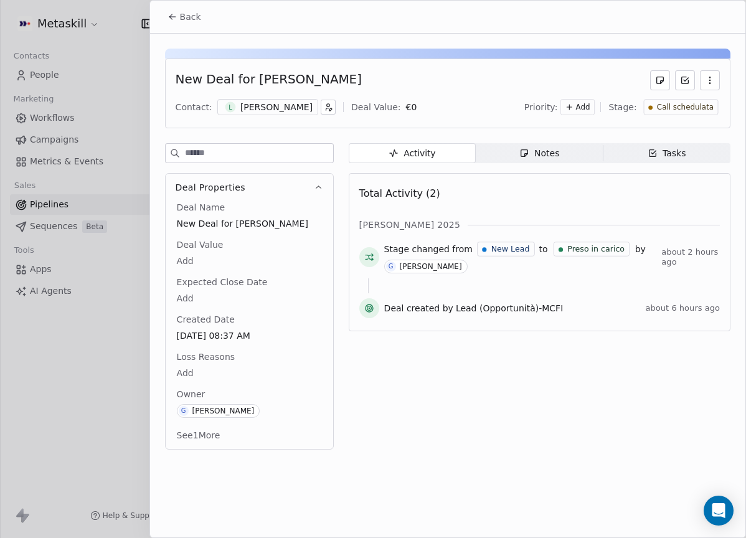
click at [170, 17] on icon at bounding box center [170, 18] width 2 height 2
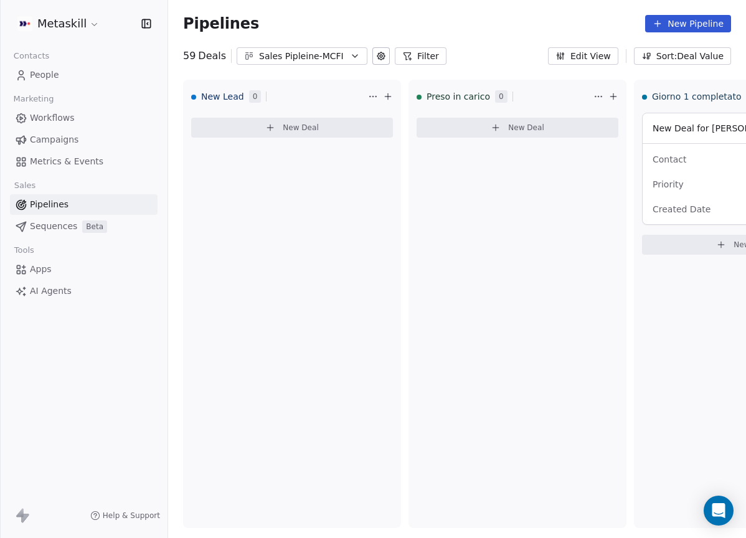
click at [286, 59] on div "Sales Pipleine-MCFI" at bounding box center [302, 56] width 86 height 13
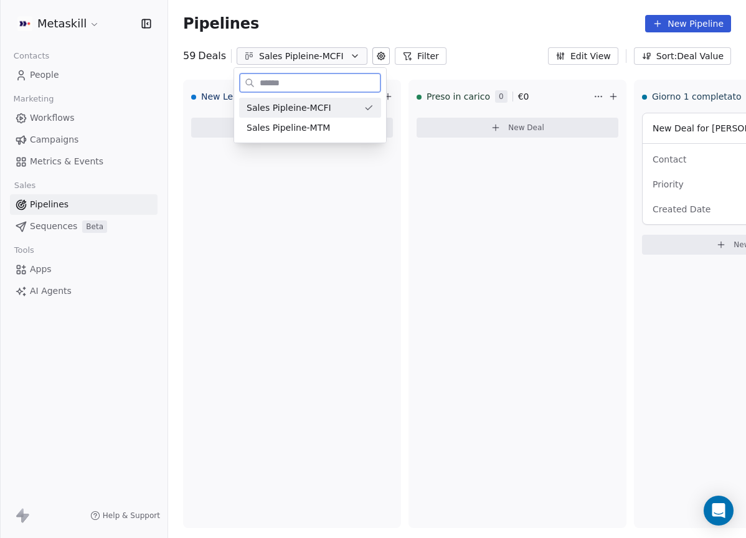
click at [323, 116] on div "Sales Pipleine-MCFI" at bounding box center [310, 108] width 142 height 20
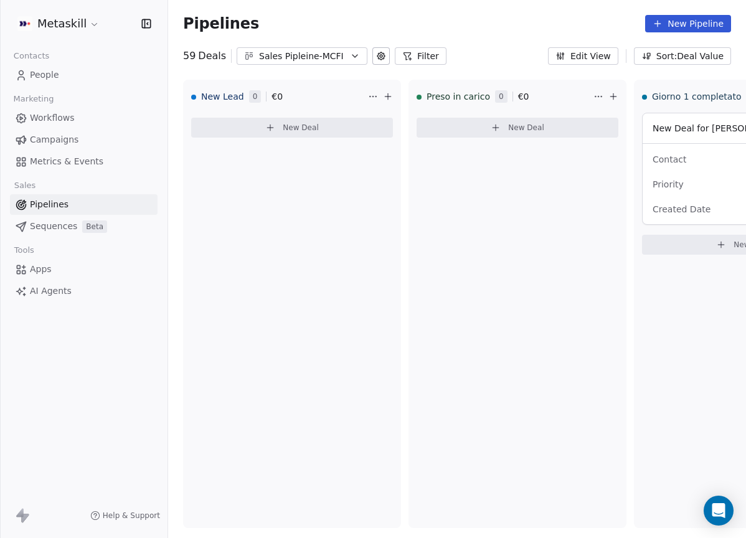
click at [318, 49] on button "Sales Pipleine-MCFI" at bounding box center [302, 55] width 131 height 17
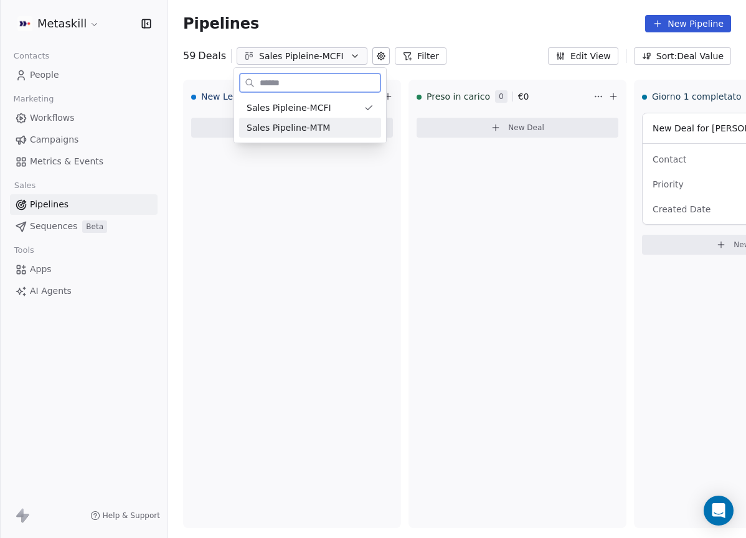
click at [331, 121] on div "Sales Pipeline-MTM" at bounding box center [310, 128] width 142 height 20
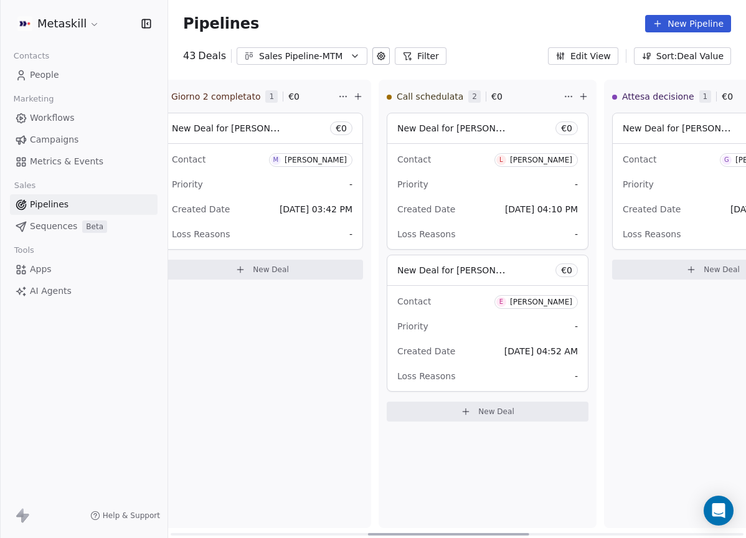
scroll to position [0, 281]
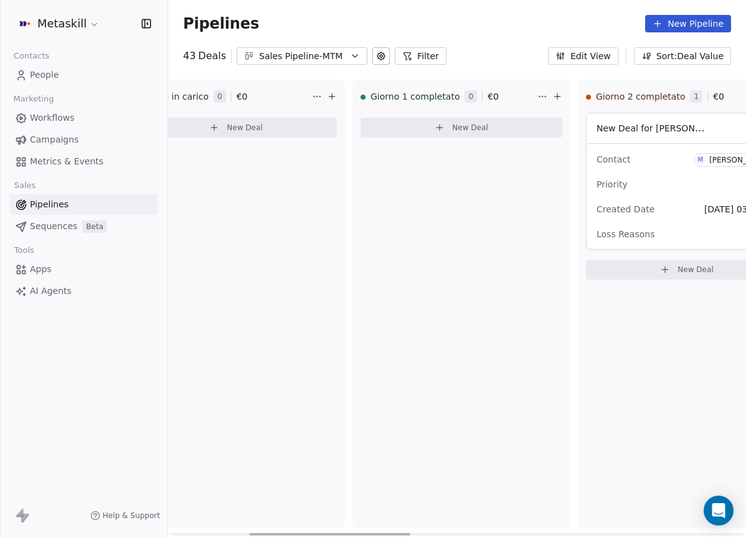
drag, startPoint x: 316, startPoint y: 533, endPoint x: 395, endPoint y: 478, distance: 96.0
click at [395, 533] on div at bounding box center [329, 534] width 161 height 2
click at [293, 65] on div "Pipelines New Pipeline 43 Deals Sales Pipeline-MTM Filter Edit View Sort: Deal …" at bounding box center [457, 269] width 578 height 538
click at [299, 55] on div "Sales Pipeline-MTM" at bounding box center [302, 56] width 86 height 13
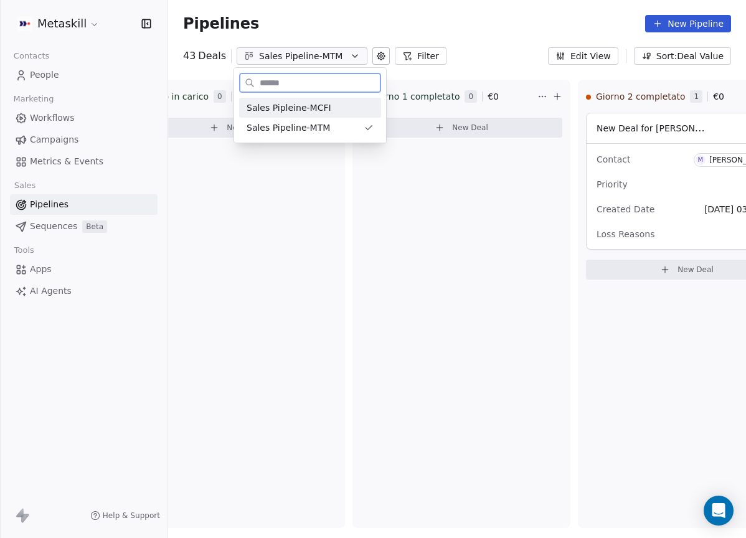
click at [313, 110] on span "Sales Pipleine-MCFI" at bounding box center [288, 107] width 85 height 13
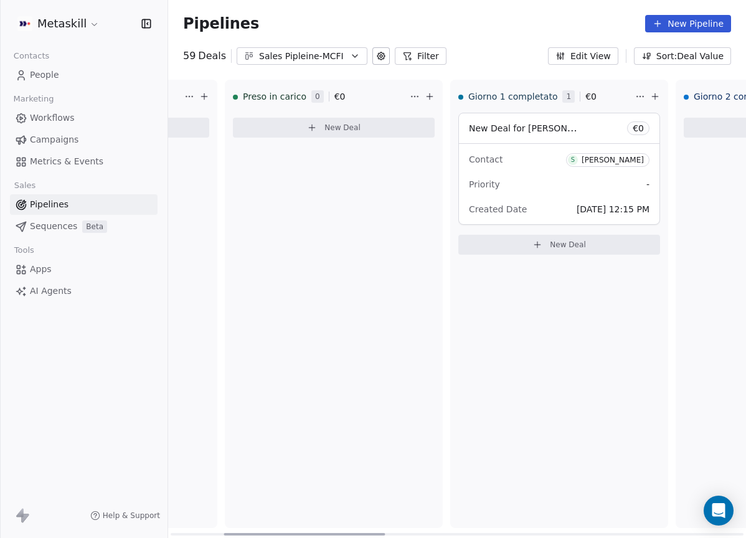
scroll to position [0, 238]
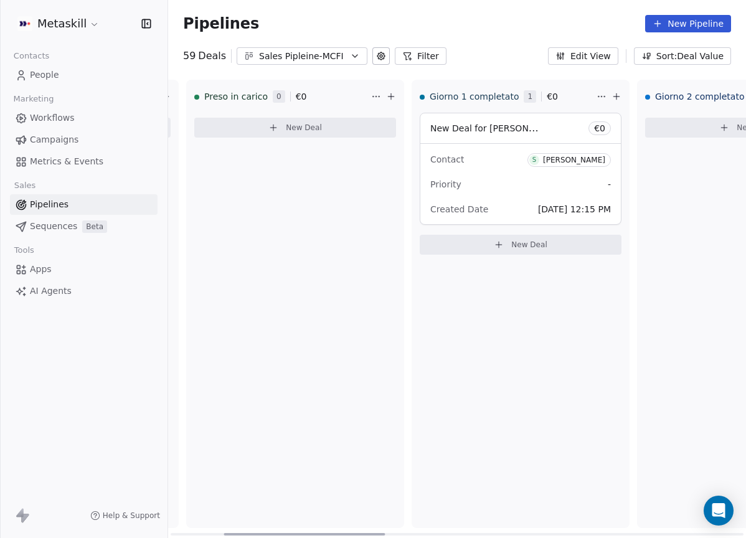
drag, startPoint x: 311, startPoint y: 532, endPoint x: 523, endPoint y: 288, distance: 322.5
click at [378, 533] on div at bounding box center [303, 534] width 161 height 2
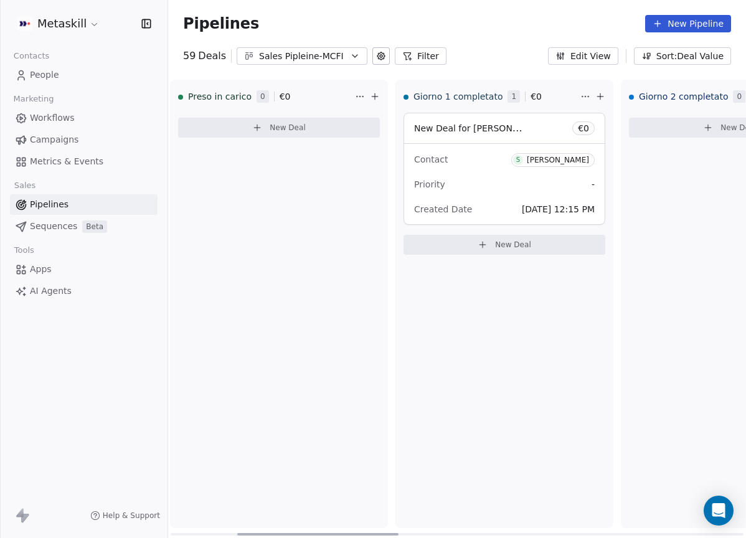
click at [536, 167] on div "Contact S [PERSON_NAME]" at bounding box center [504, 159] width 181 height 21
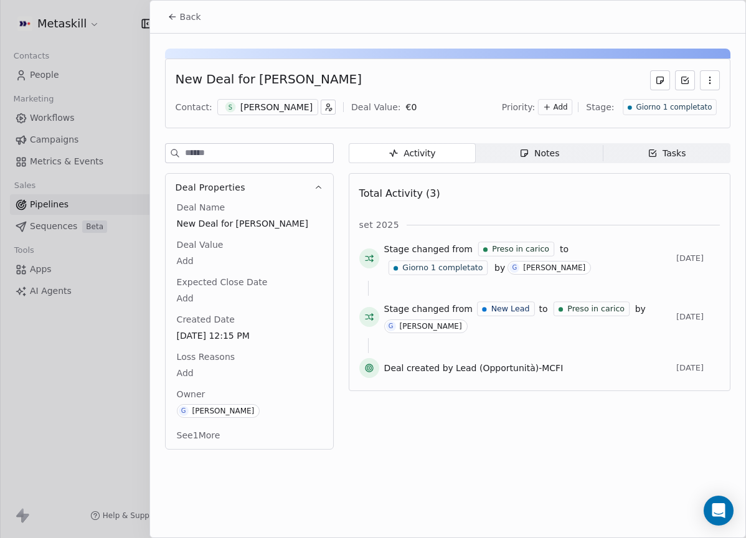
click at [276, 107] on div "[PERSON_NAME]" at bounding box center [276, 107] width 72 height 12
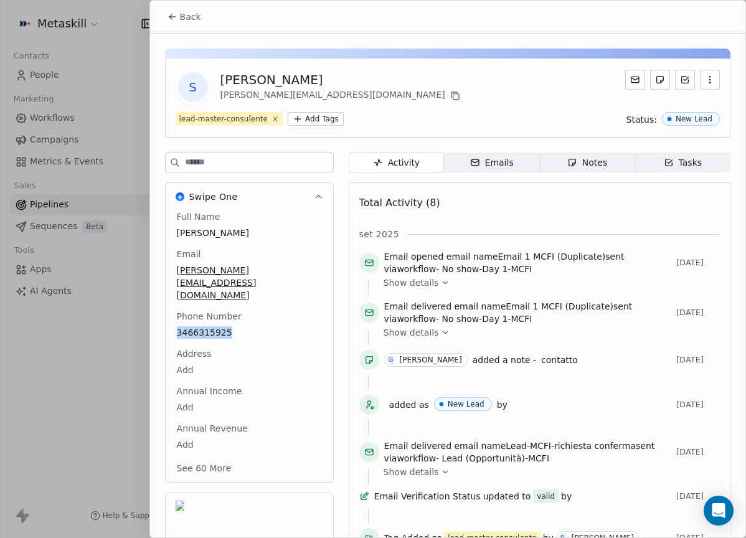
click at [199, 17] on span "Back" at bounding box center [190, 17] width 21 height 12
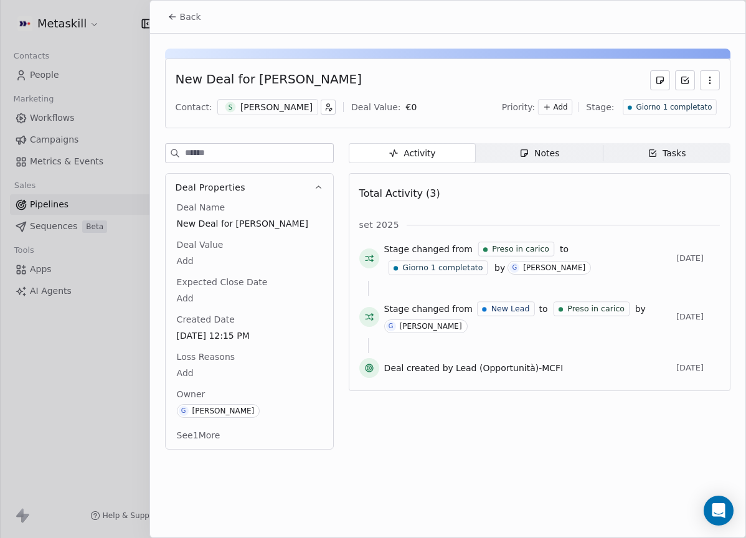
drag, startPoint x: 698, startPoint y: 86, endPoint x: 717, endPoint y: 73, distance: 23.3
click at [698, 86] on div at bounding box center [685, 80] width 70 height 20
click at [716, 76] on button "button" at bounding box center [710, 80] width 20 height 20
click at [483, 70] on div "New Deal for [PERSON_NAME]" at bounding box center [448, 80] width 544 height 20
click at [278, 105] on div "[PERSON_NAME]" at bounding box center [276, 107] width 72 height 12
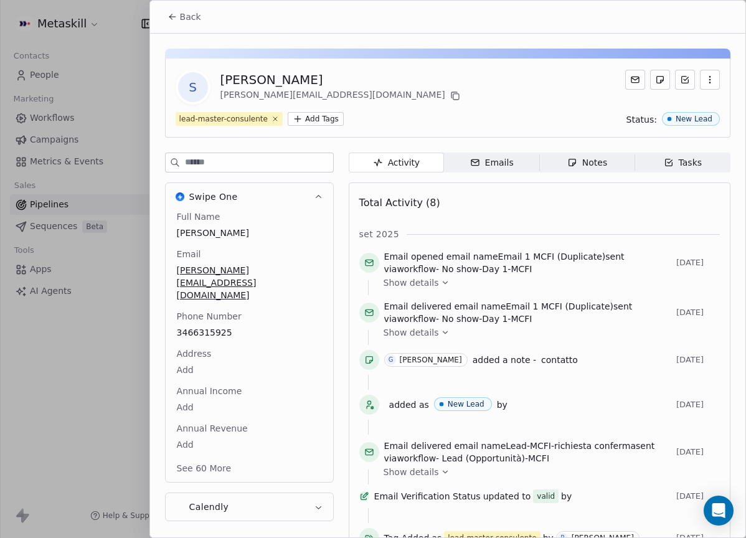
click at [705, 84] on icon "button" at bounding box center [710, 80] width 10 height 10
click at [678, 103] on div "Delete" at bounding box center [692, 107] width 83 height 20
click at [677, 105] on div "Delete" at bounding box center [692, 107] width 83 height 20
click at [178, 25] on button "Back" at bounding box center [184, 17] width 49 height 22
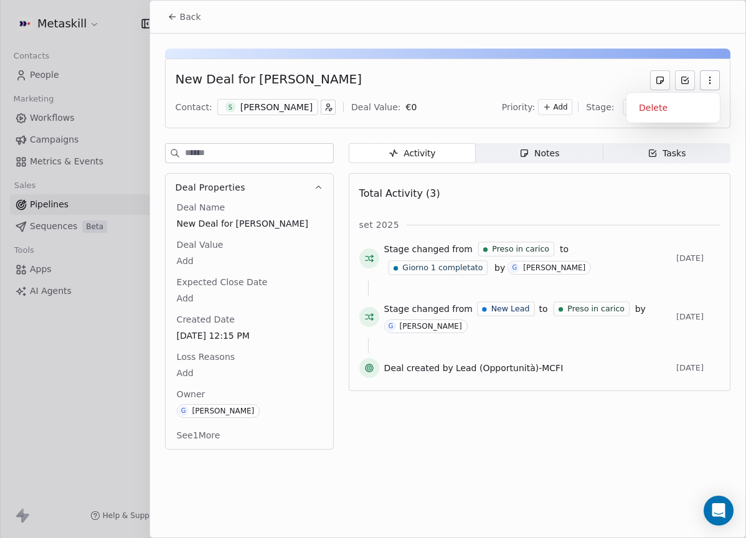
click at [711, 75] on button "button" at bounding box center [710, 80] width 20 height 20
click at [701, 105] on div "Delete" at bounding box center [672, 108] width 83 height 20
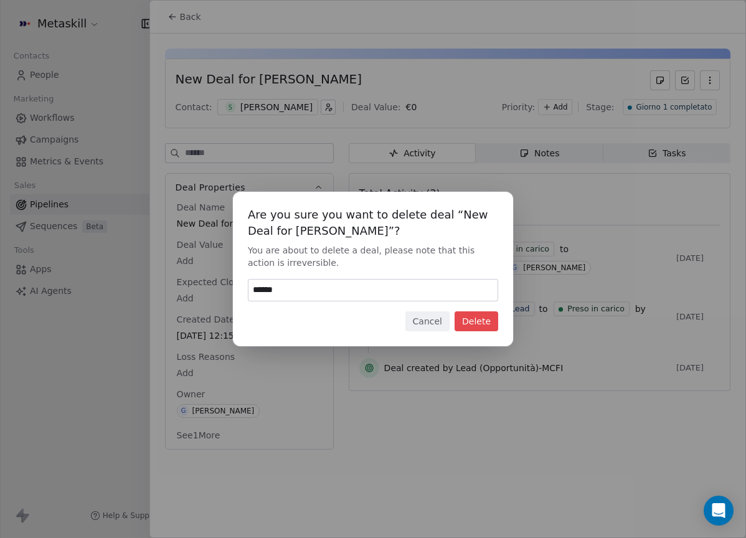
type input "******"
click at [470, 324] on button "Delete" at bounding box center [476, 321] width 44 height 20
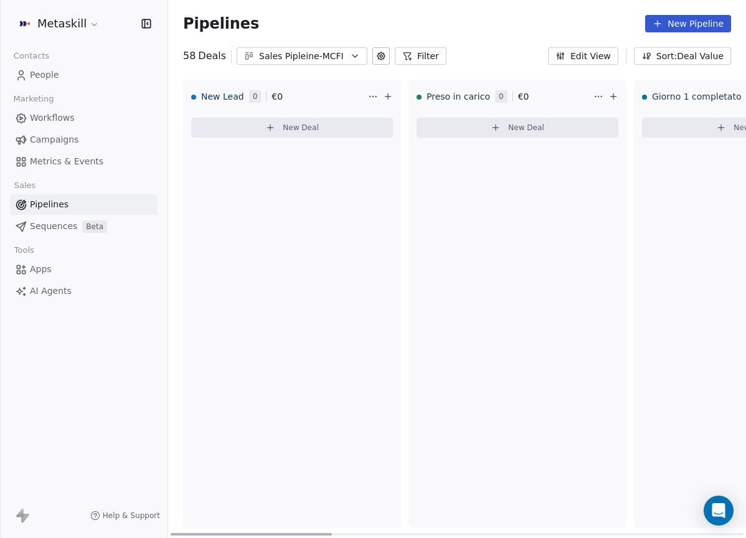
drag, startPoint x: 303, startPoint y: 531, endPoint x: 183, endPoint y: 382, distance: 191.3
click at [171, 533] on div at bounding box center [251, 534] width 161 height 2
click at [314, 60] on div "Sales Pipleine-MCFI" at bounding box center [302, 56] width 86 height 13
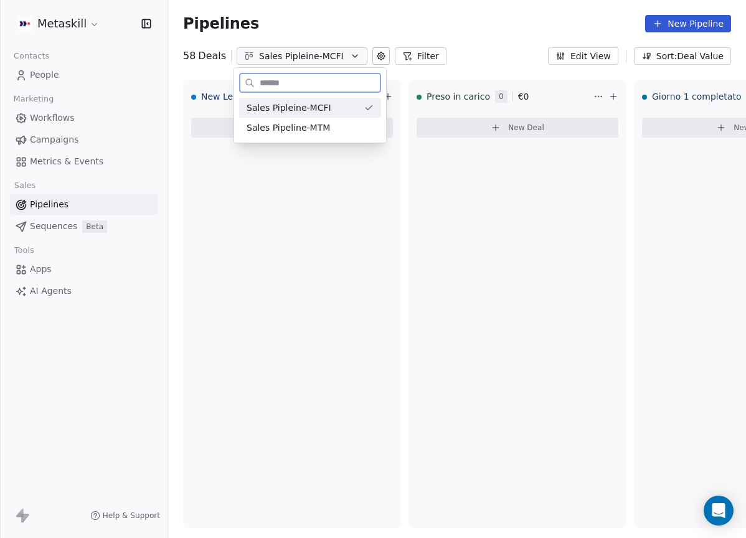
click at [337, 124] on div "Sales Pipeline-MTM" at bounding box center [309, 127] width 127 height 13
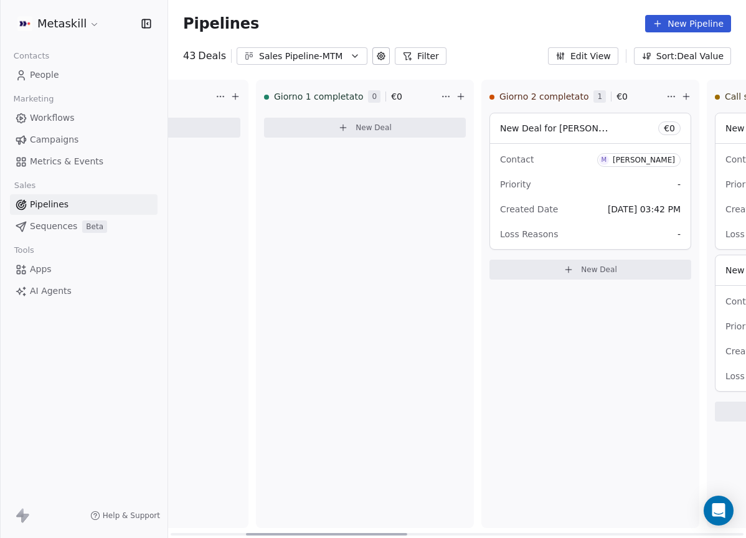
drag, startPoint x: 327, startPoint y: 529, endPoint x: 579, endPoint y: 253, distance: 373.7
click at [407, 533] on div at bounding box center [326, 534] width 161 height 2
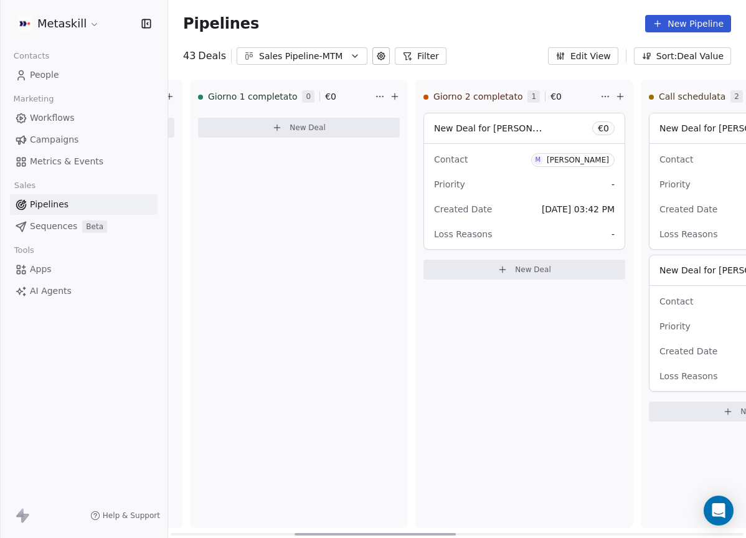
click at [570, 156] on div "[PERSON_NAME]" at bounding box center [578, 160] width 62 height 9
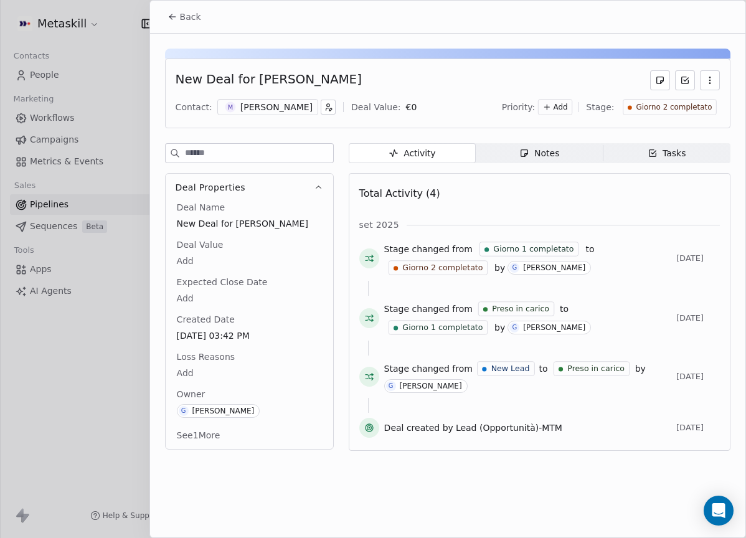
click at [279, 113] on div "M [PERSON_NAME]" at bounding box center [267, 107] width 101 height 16
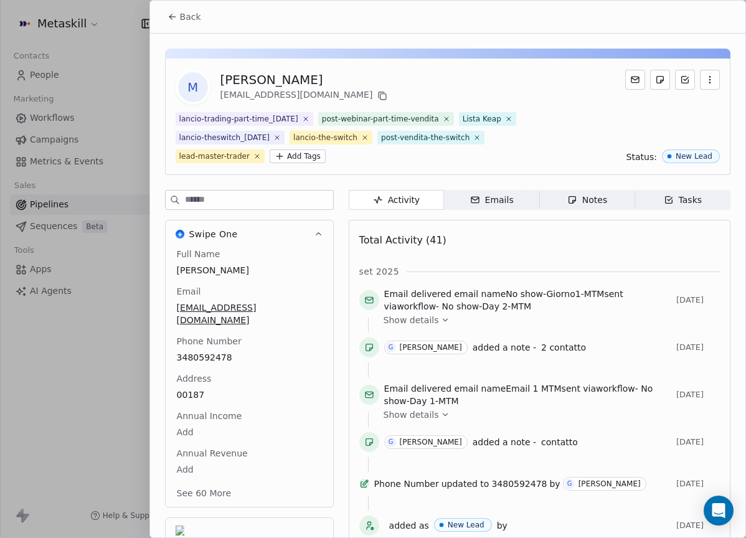
click at [664, 103] on div at bounding box center [672, 87] width 95 height 35
click at [157, 13] on div "Back" at bounding box center [447, 17] width 595 height 32
click at [166, 16] on button "Back" at bounding box center [184, 17] width 49 height 22
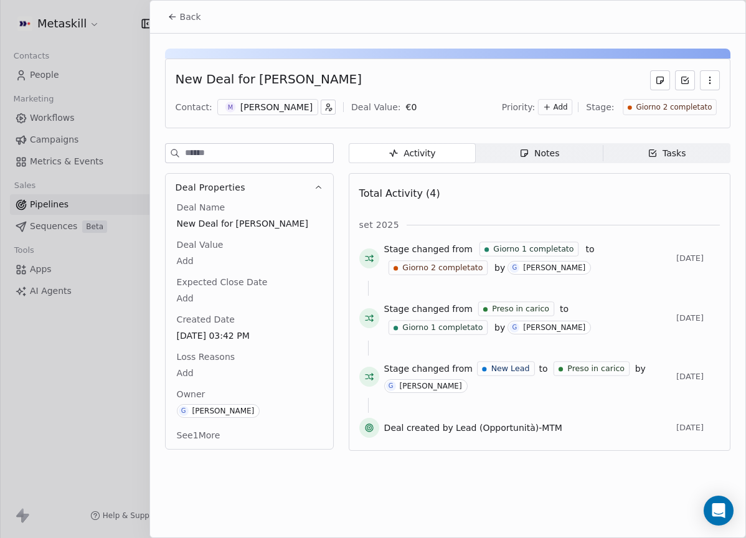
click at [675, 105] on span "Giorno 2 completato" at bounding box center [674, 107] width 76 height 11
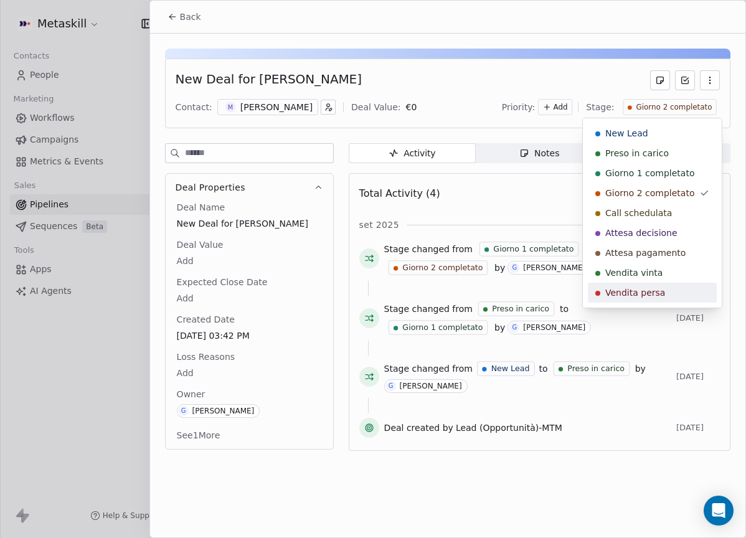
click at [639, 287] on span "Vendita persa" at bounding box center [635, 292] width 60 height 12
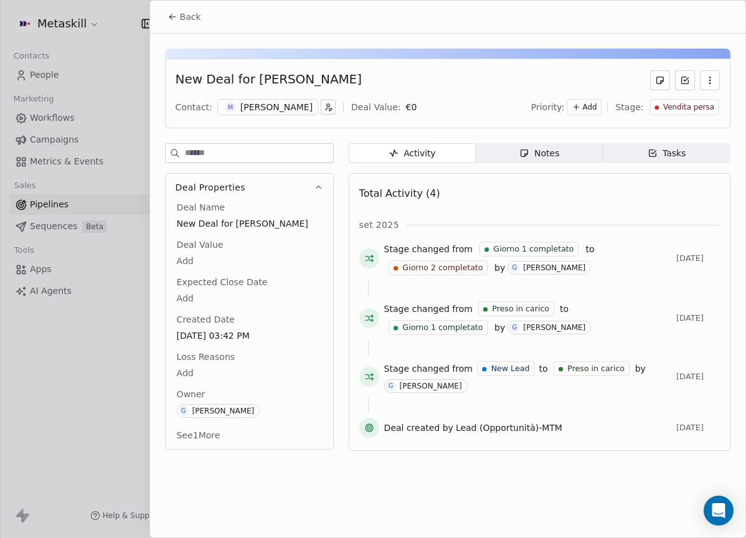
click at [204, 374] on body "Metaskill Contacts People Marketing Workflows Campaigns Metrics & Events Sales …" at bounding box center [373, 269] width 746 height 538
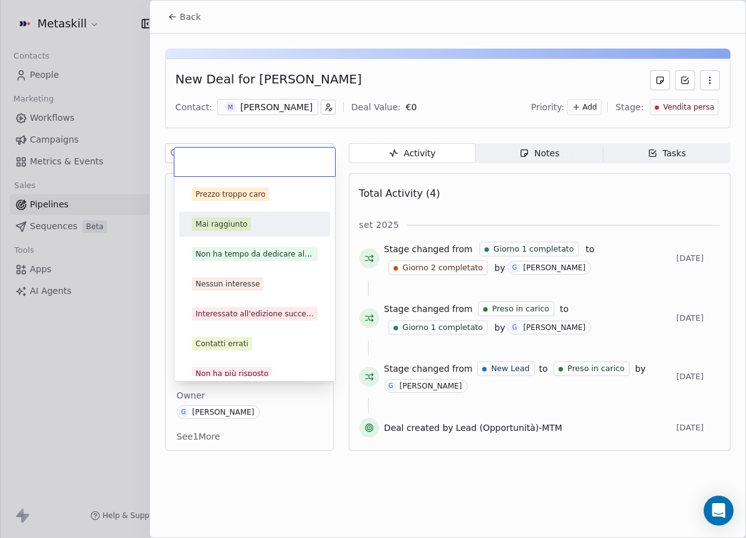
click at [239, 231] on div "Mai raggiunto" at bounding box center [254, 224] width 141 height 20
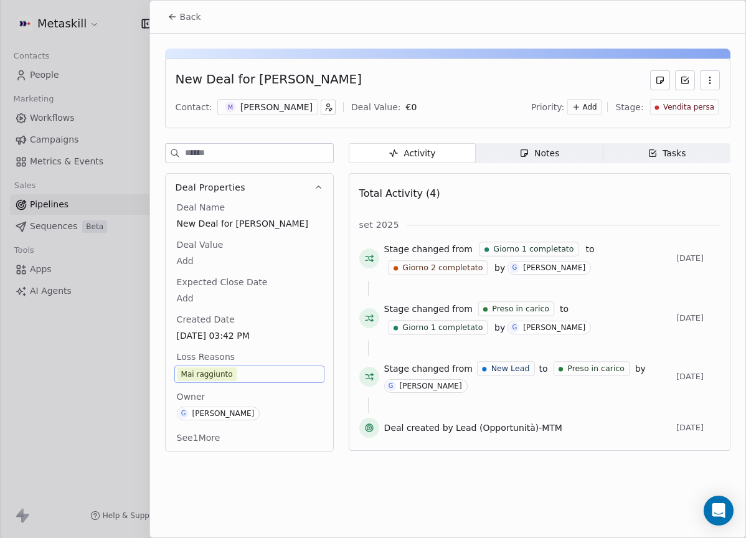
click at [189, 24] on button "Back" at bounding box center [184, 17] width 49 height 22
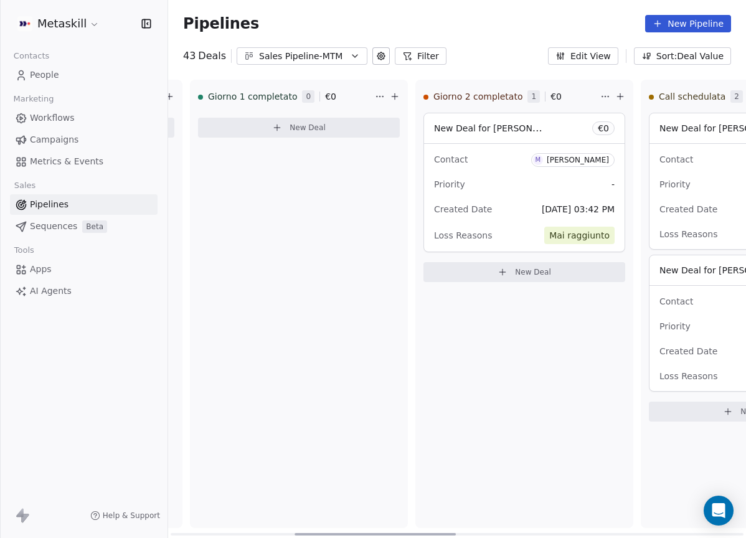
drag, startPoint x: 498, startPoint y: 426, endPoint x: 504, endPoint y: 367, distance: 60.0
click at [499, 426] on div "Giorno 2 completato 1 € 0 New Deal for [PERSON_NAME] € 0 Contact M [PERSON_NAME…" at bounding box center [524, 304] width 218 height 448
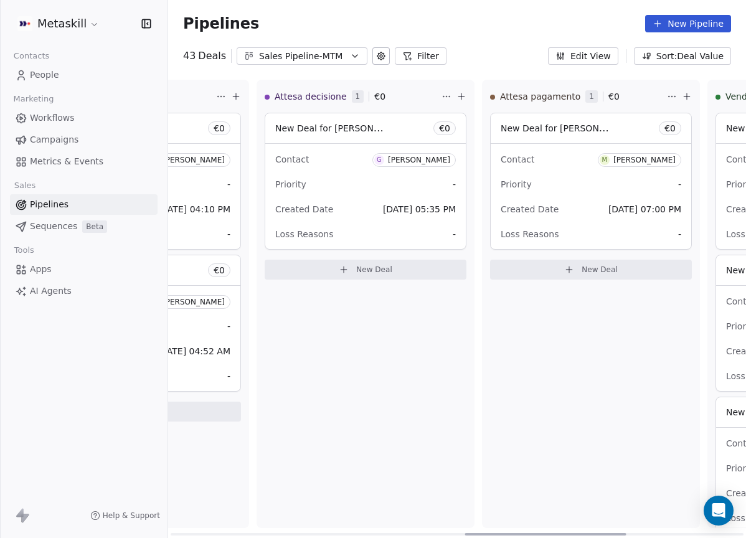
scroll to position [0, 1053]
drag, startPoint x: 410, startPoint y: 530, endPoint x: 546, endPoint y: 399, distance: 188.4
click at [580, 533] on div at bounding box center [545, 534] width 161 height 2
click at [451, 159] on span "G [PERSON_NAME]" at bounding box center [413, 160] width 83 height 14
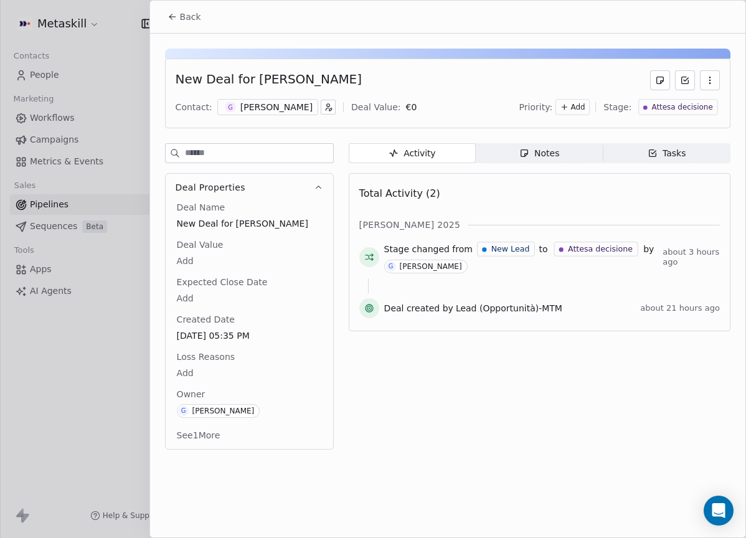
click at [256, 101] on div "[PERSON_NAME]" at bounding box center [276, 107] width 72 height 12
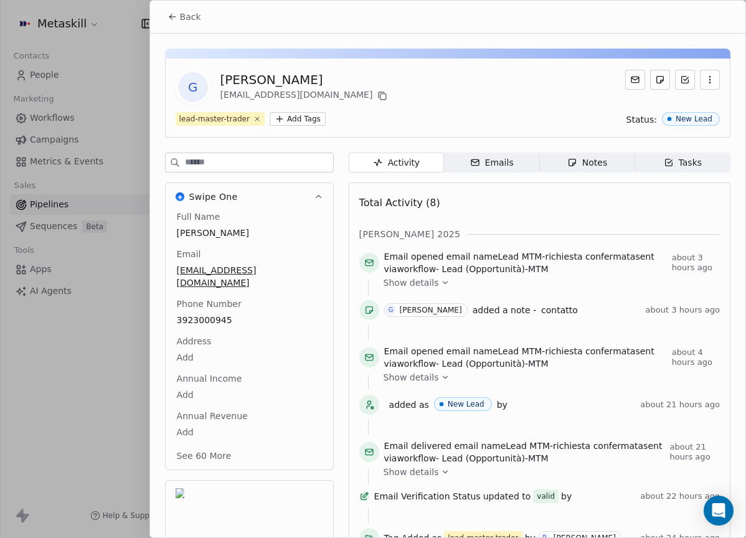
click at [589, 167] on div "Notes" at bounding box center [587, 162] width 40 height 13
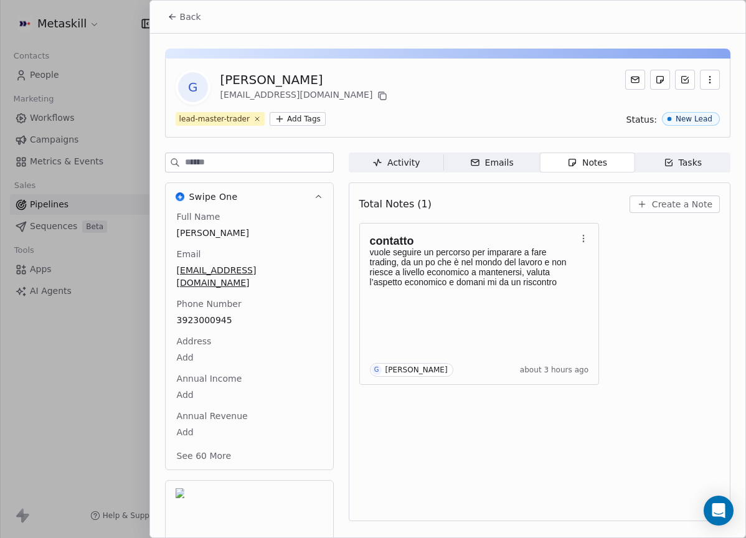
click at [191, 25] on button "Back" at bounding box center [184, 17] width 49 height 22
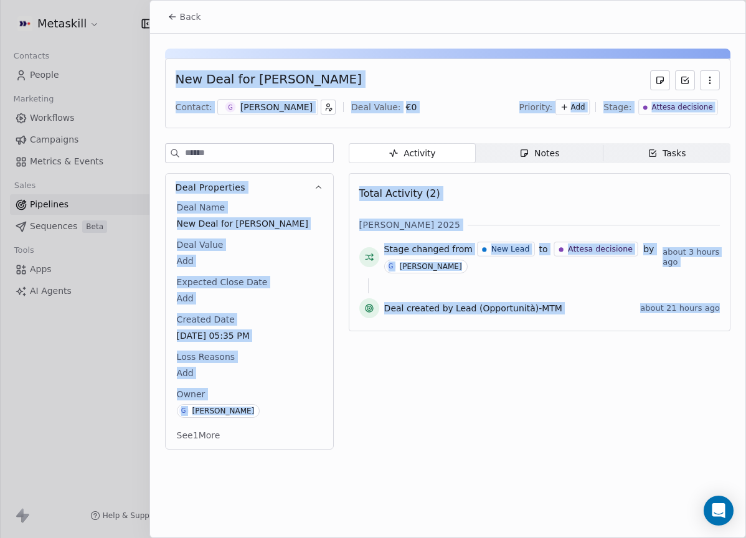
click at [197, 27] on button "Back" at bounding box center [184, 17] width 49 height 22
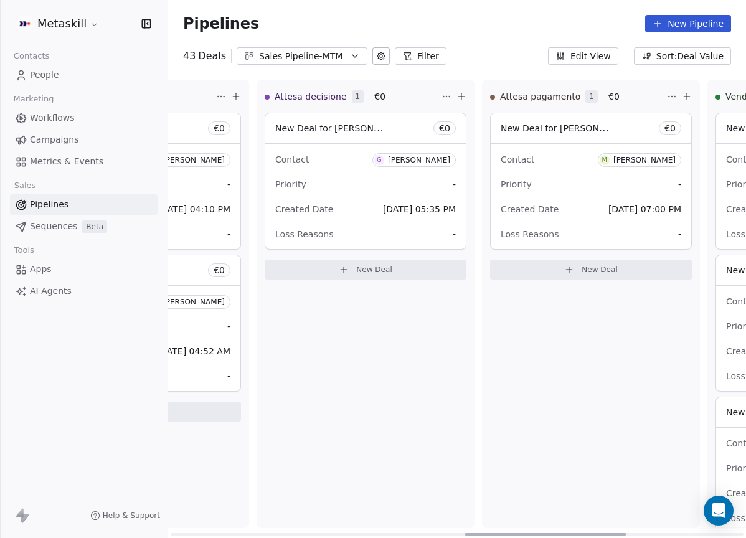
click at [672, 156] on div "[PERSON_NAME]" at bounding box center [644, 160] width 62 height 9
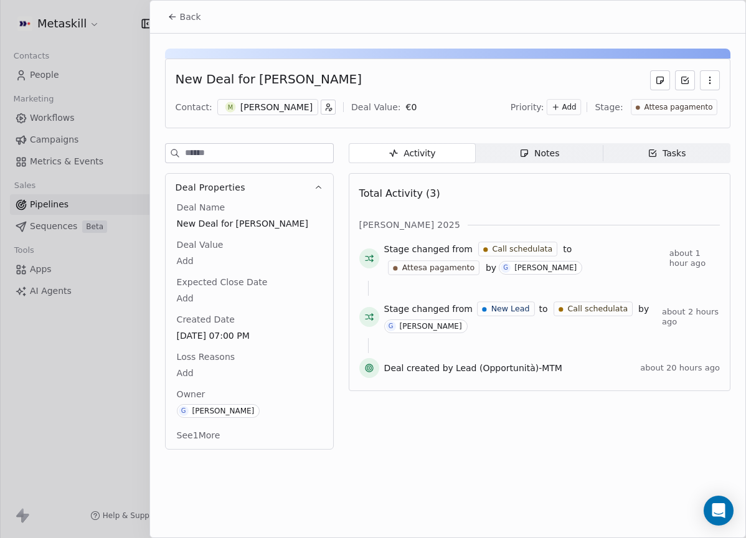
click at [271, 110] on div "[PERSON_NAME]" at bounding box center [276, 107] width 72 height 12
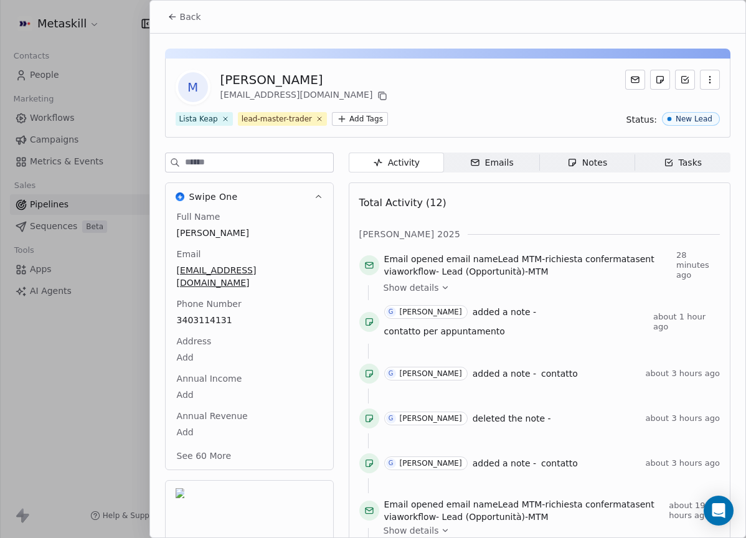
click at [574, 156] on div "Notes" at bounding box center [587, 162] width 40 height 13
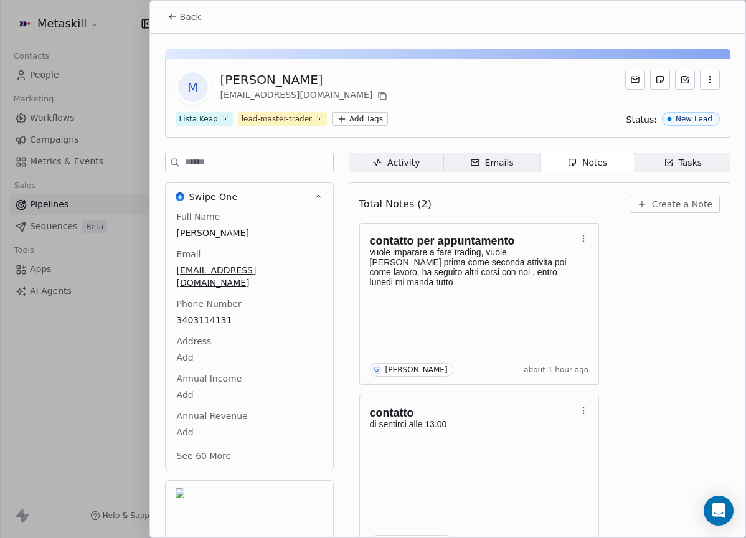
click at [190, 20] on span "Back" at bounding box center [190, 17] width 21 height 12
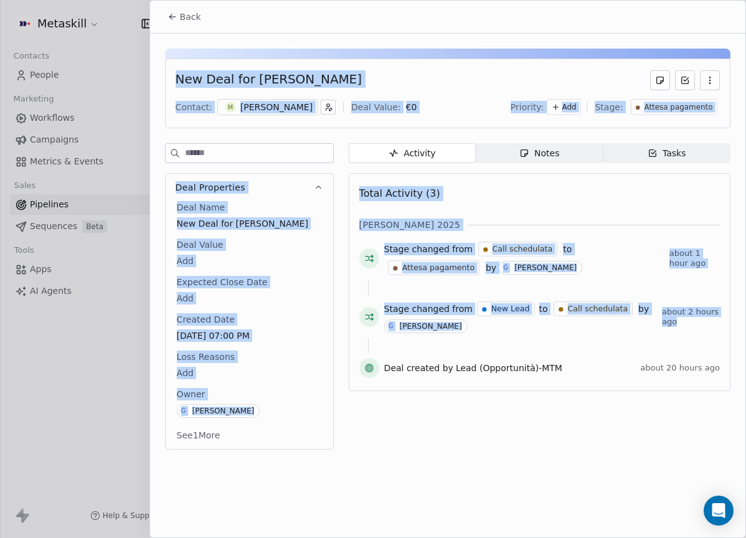
click at [198, 20] on span "Back" at bounding box center [190, 17] width 21 height 12
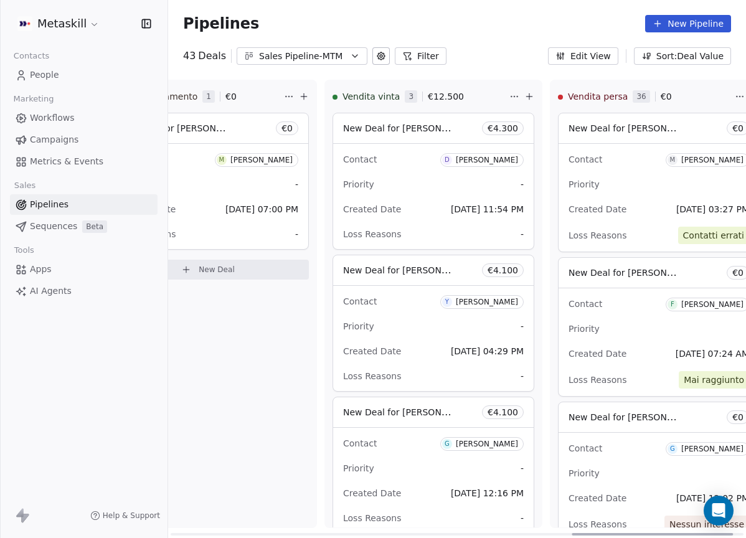
scroll to position [0, 1473]
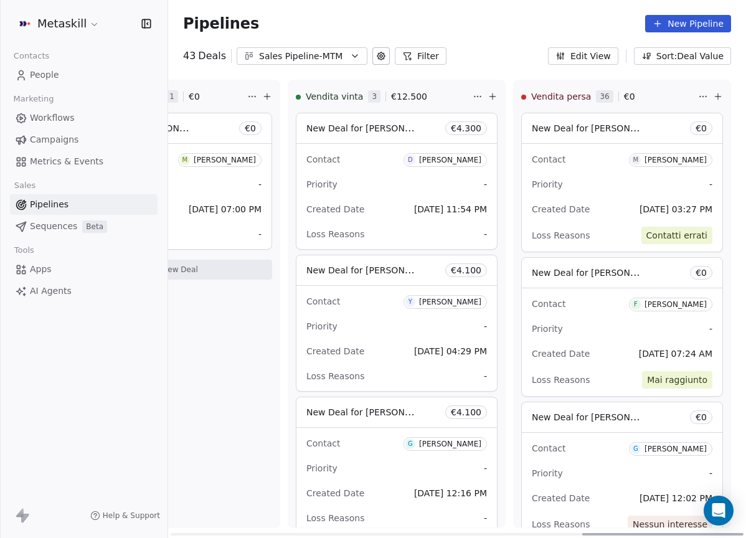
drag, startPoint x: 496, startPoint y: 534, endPoint x: 457, endPoint y: 385, distance: 154.5
click at [631, 533] on div at bounding box center [662, 534] width 161 height 2
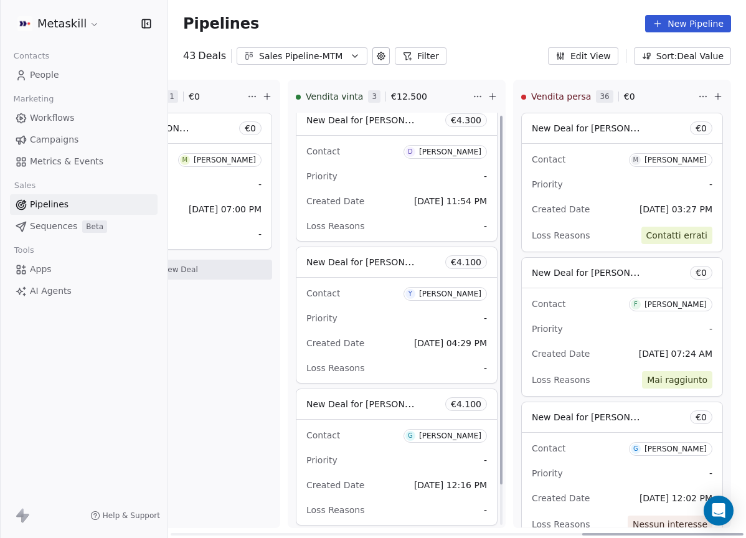
scroll to position [0, 0]
